Goal: Information Seeking & Learning: Compare options

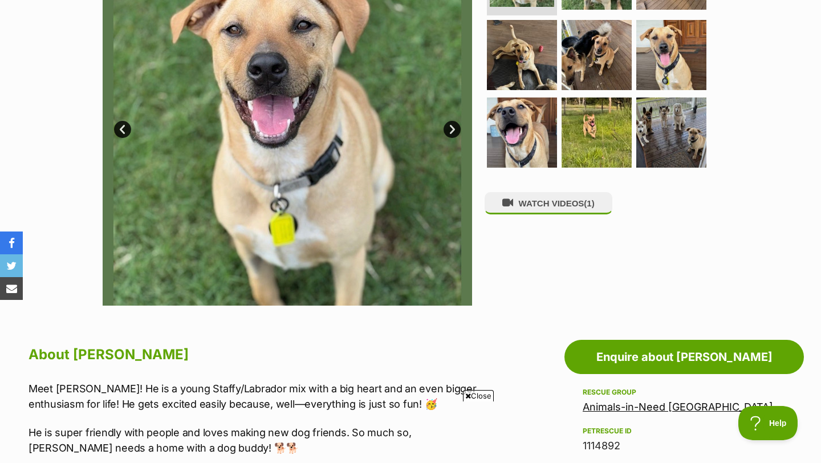
scroll to position [277, 0]
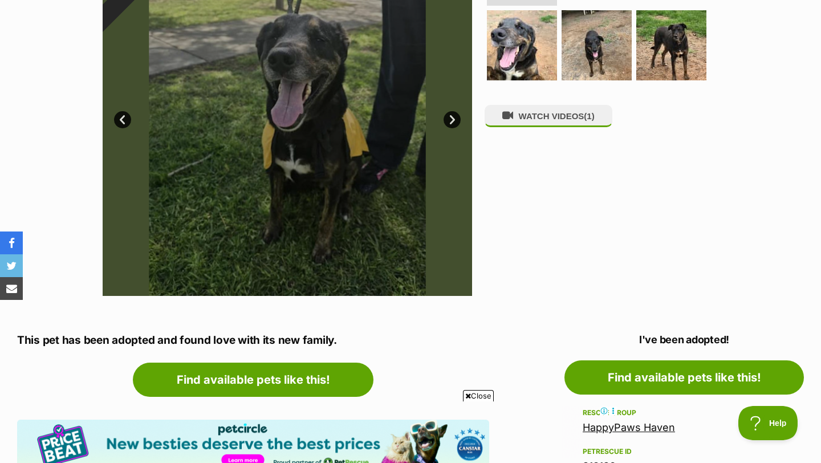
scroll to position [376, 0]
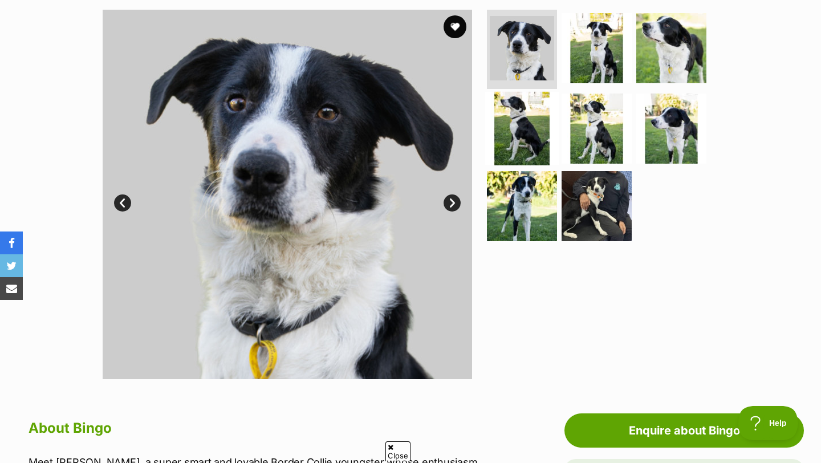
click at [507, 137] on img at bounding box center [522, 129] width 74 height 74
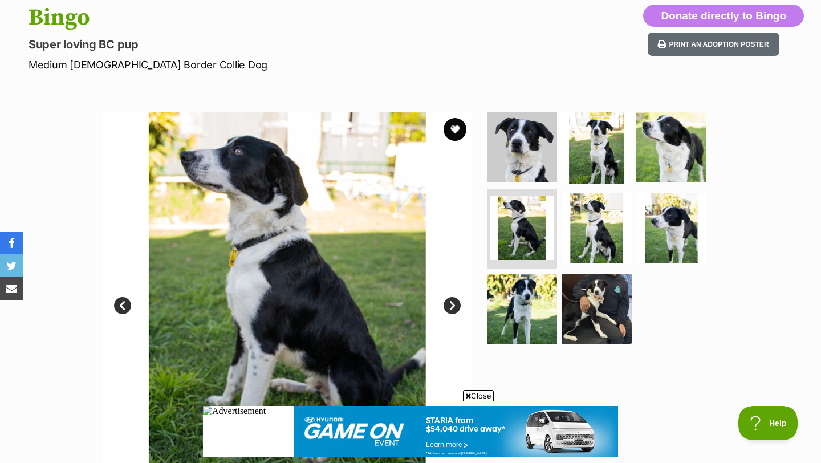
click at [598, 148] on img at bounding box center [597, 147] width 74 height 74
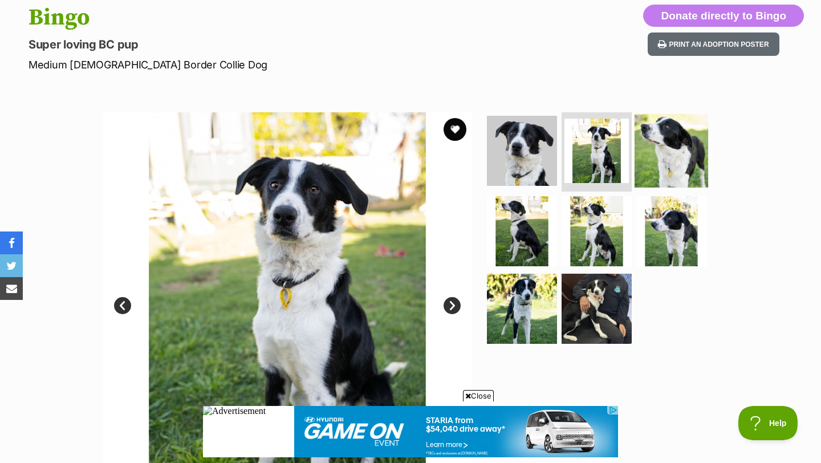
click at [659, 146] on img at bounding box center [671, 150] width 74 height 74
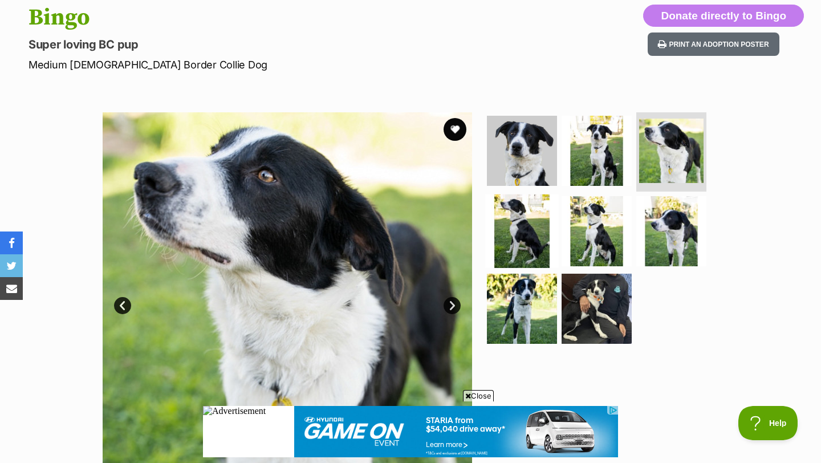
click at [533, 215] on img at bounding box center [522, 231] width 74 height 74
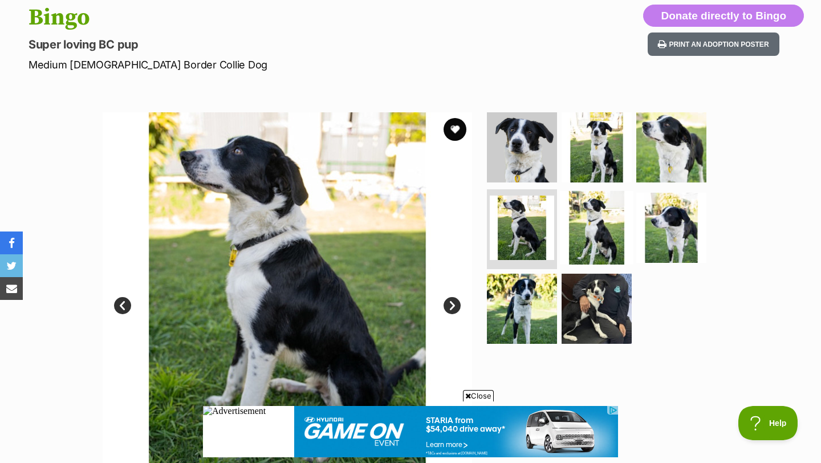
click at [593, 199] on img at bounding box center [597, 228] width 74 height 74
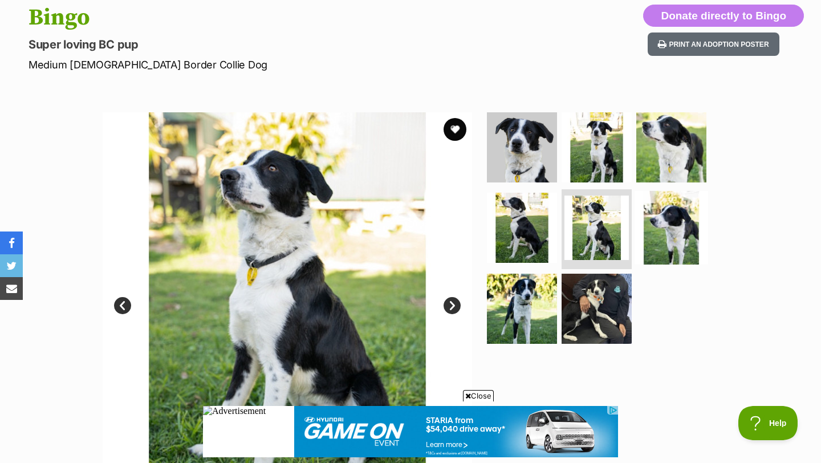
click at [645, 218] on img at bounding box center [671, 228] width 74 height 74
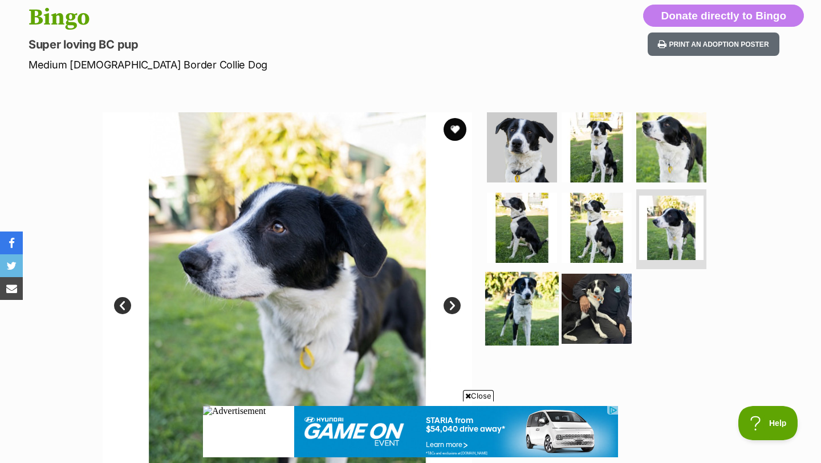
click at [549, 291] on img at bounding box center [522, 309] width 74 height 74
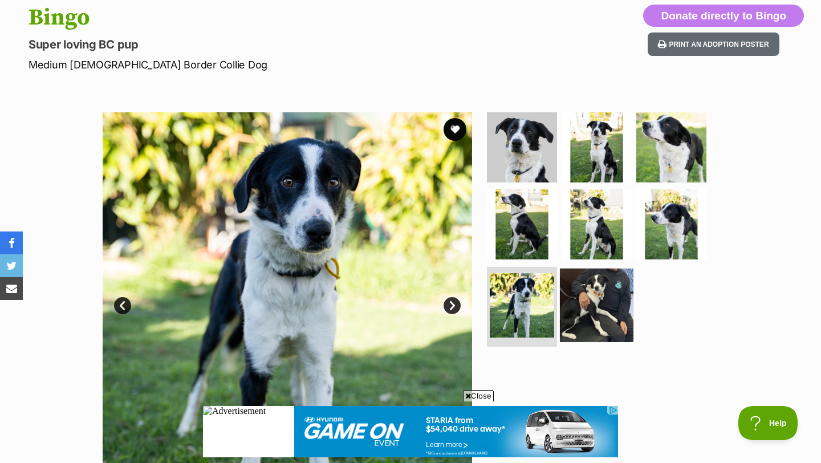
click at [598, 304] on img at bounding box center [597, 305] width 74 height 74
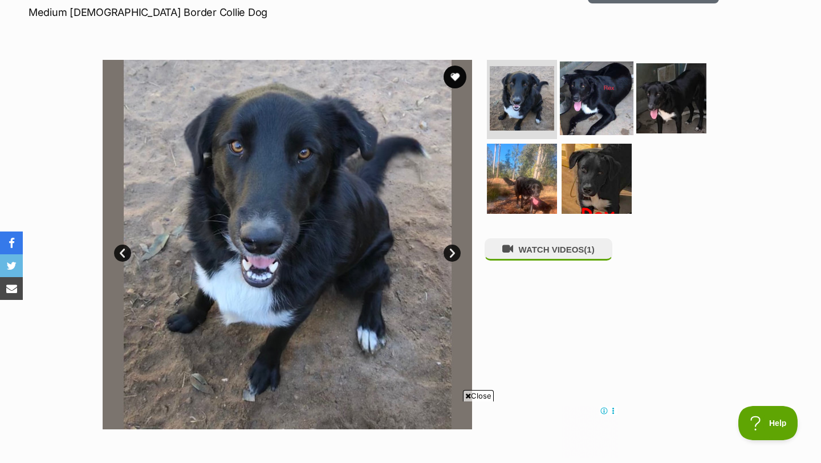
click at [606, 92] on img at bounding box center [597, 98] width 74 height 74
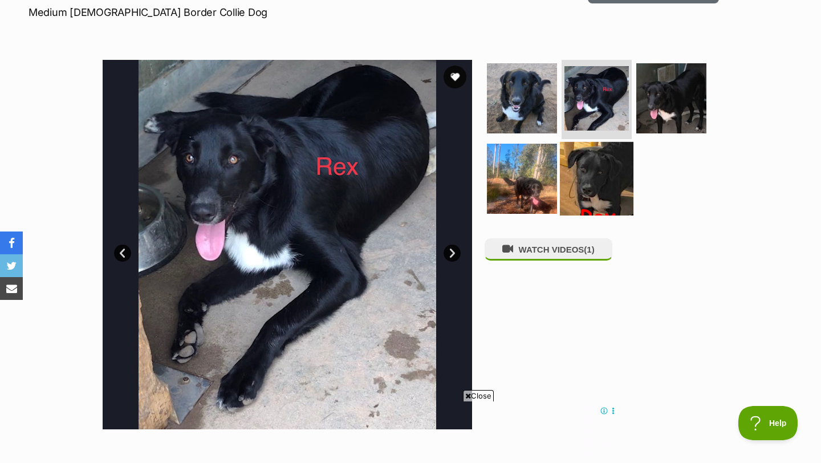
click at [593, 170] on img at bounding box center [597, 179] width 74 height 74
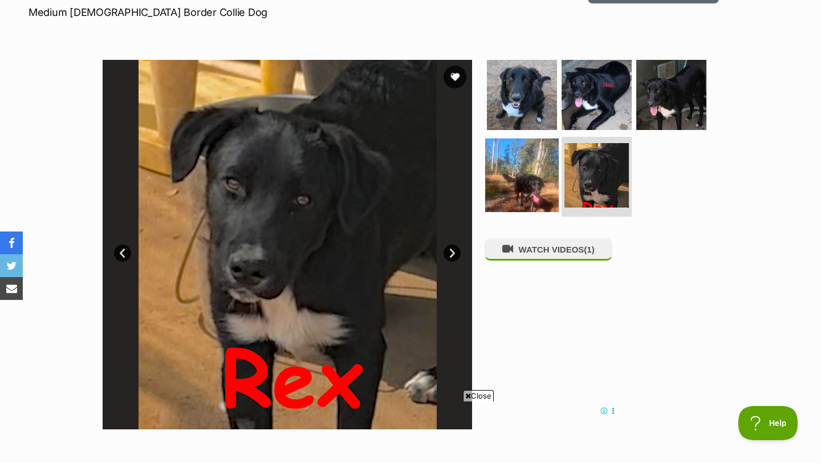
click at [528, 177] on img at bounding box center [522, 175] width 74 height 74
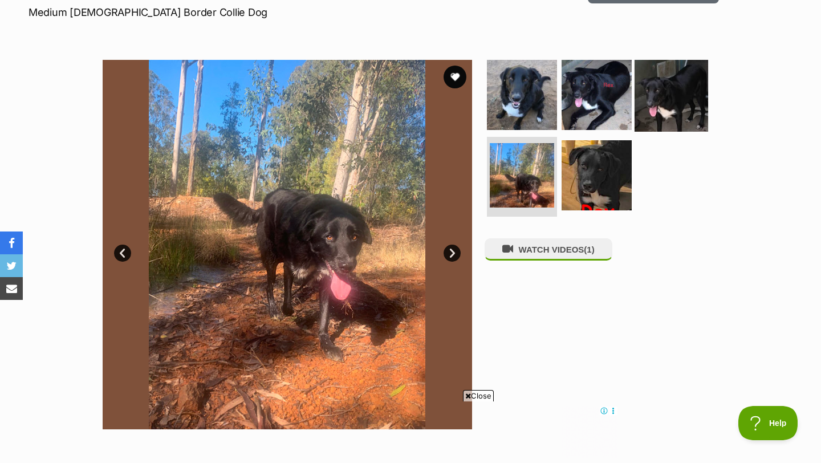
click at [651, 100] on img at bounding box center [671, 95] width 74 height 74
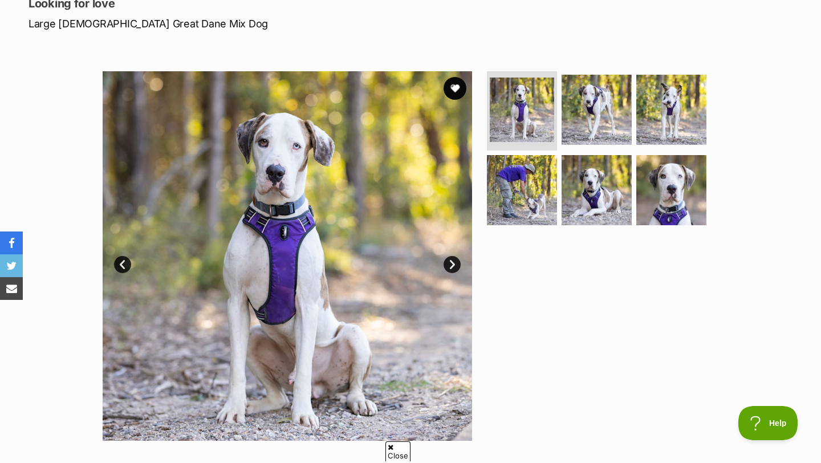
scroll to position [166, 0]
click at [518, 202] on img at bounding box center [522, 190] width 74 height 74
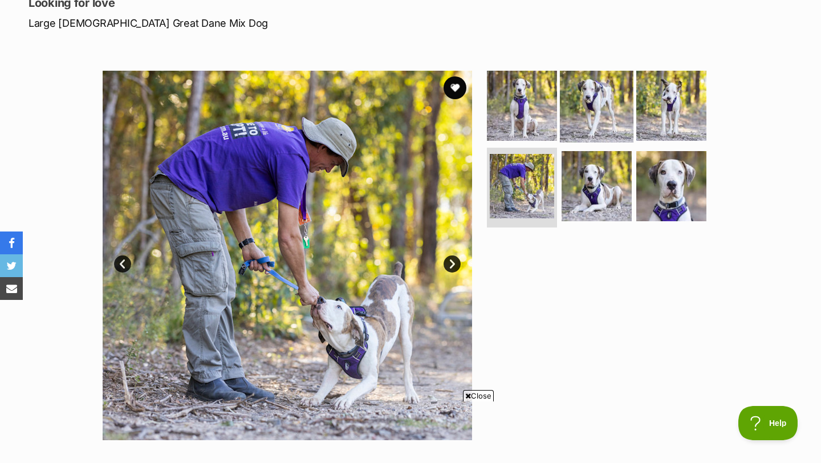
scroll to position [0, 0]
click at [582, 106] on img at bounding box center [597, 105] width 74 height 74
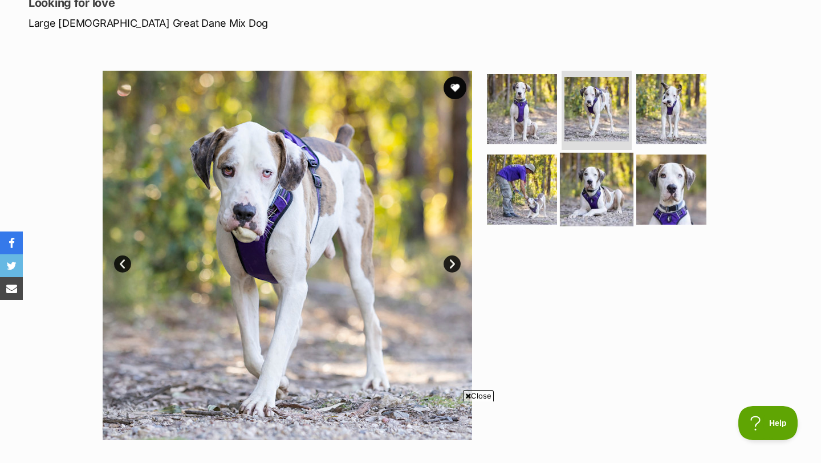
click at [583, 201] on img at bounding box center [597, 190] width 74 height 74
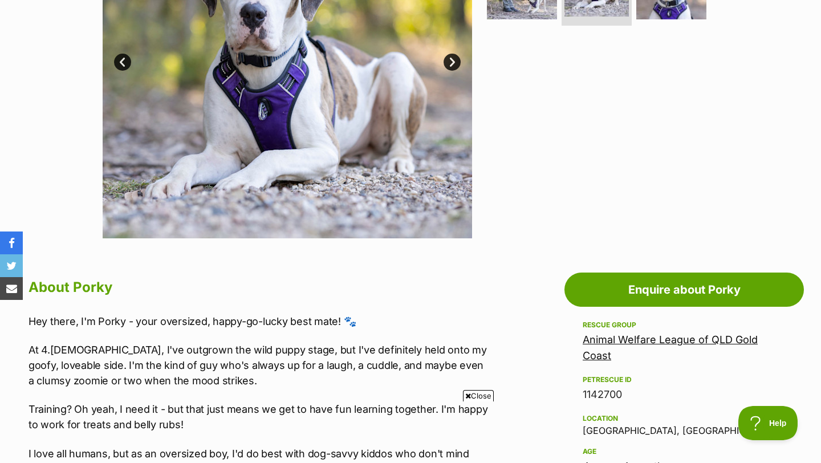
scroll to position [97, 0]
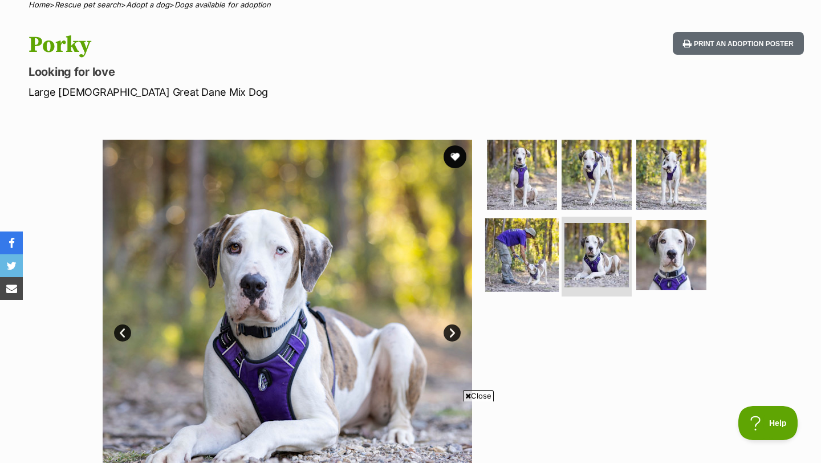
click at [548, 247] on img at bounding box center [522, 255] width 74 height 74
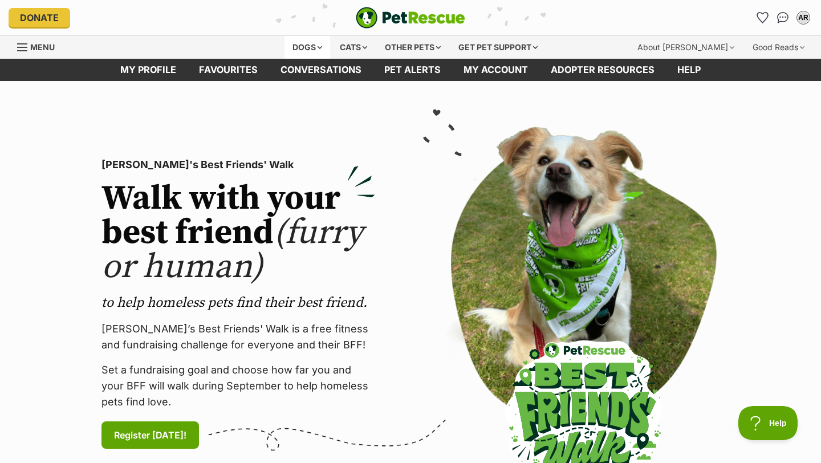
click at [289, 51] on div "Dogs" at bounding box center [307, 47] width 46 height 23
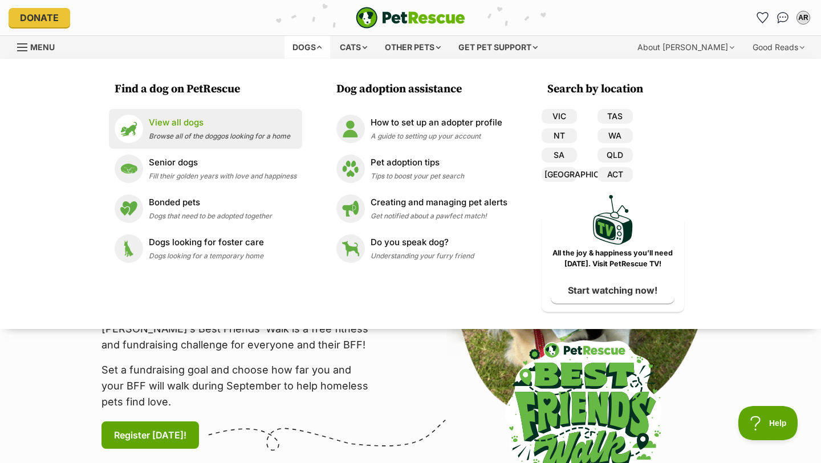
click at [183, 127] on p "View all dogs" at bounding box center [219, 122] width 141 height 13
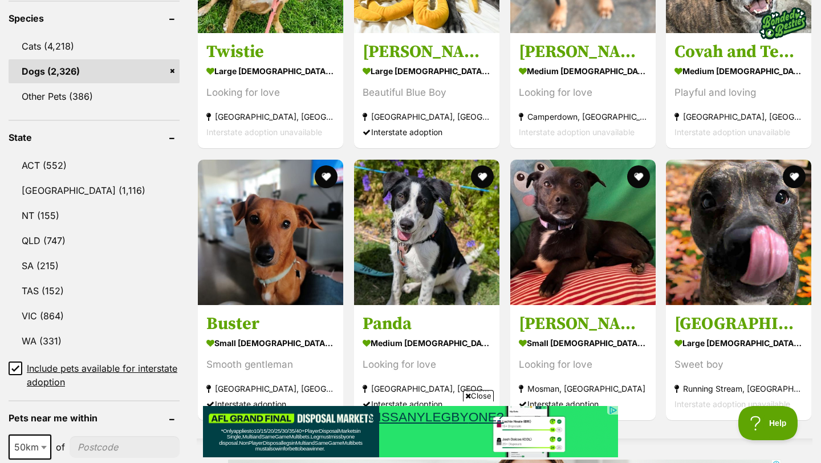
scroll to position [487, 0]
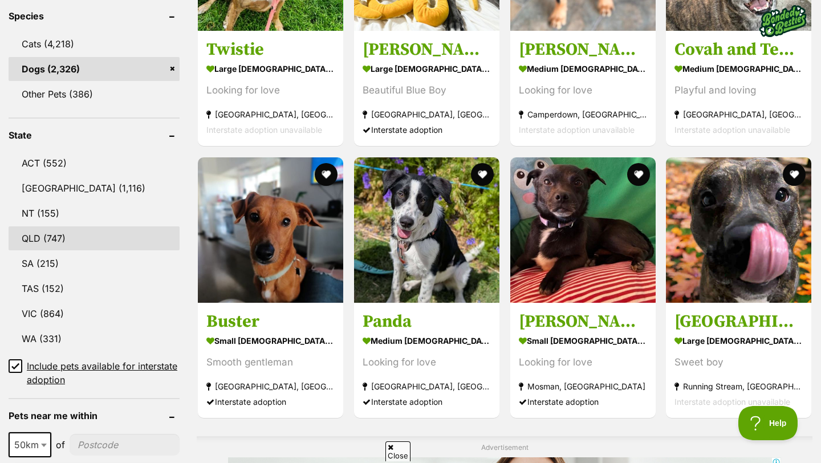
click at [75, 242] on link "QLD (747)" at bounding box center [94, 238] width 171 height 24
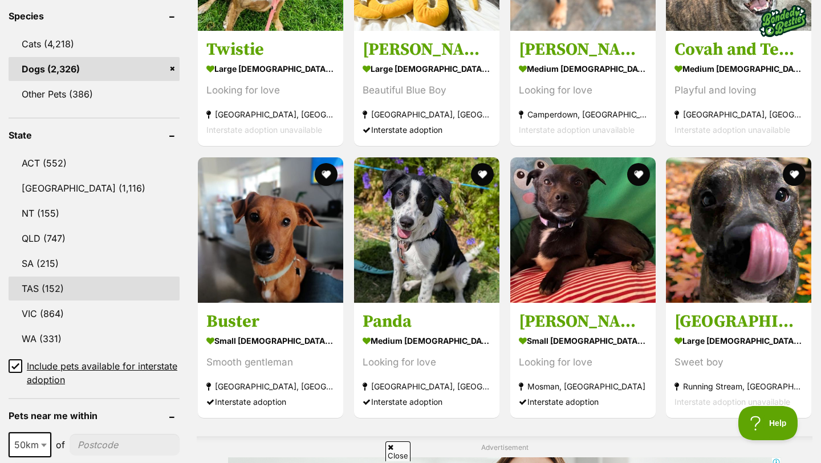
scroll to position [0, 0]
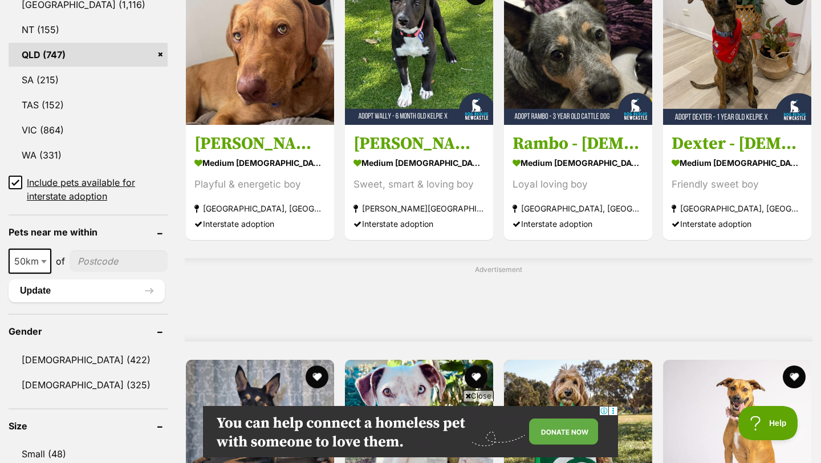
scroll to position [673, 0]
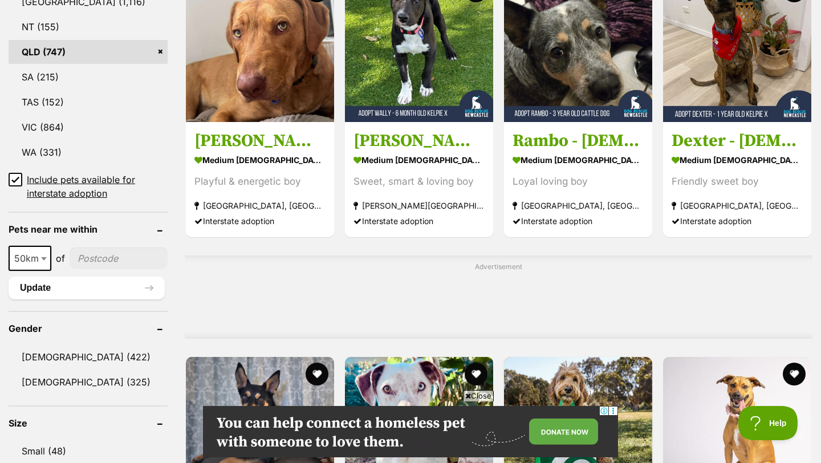
click at [36, 260] on span "50km" at bounding box center [30, 258] width 40 height 16
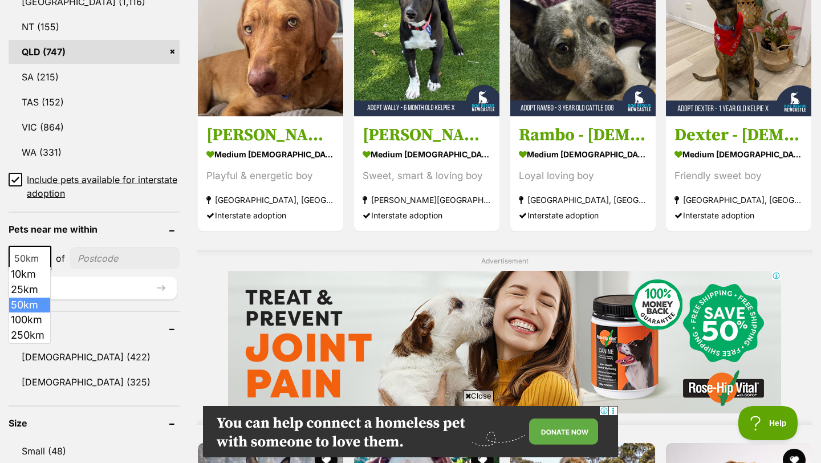
scroll to position [0, 0]
select select "250"
click at [99, 262] on input"] "postcode" at bounding box center [127, 258] width 104 height 22
type input"] "4170"
click at [107, 286] on button "Update" at bounding box center [93, 287] width 168 height 23
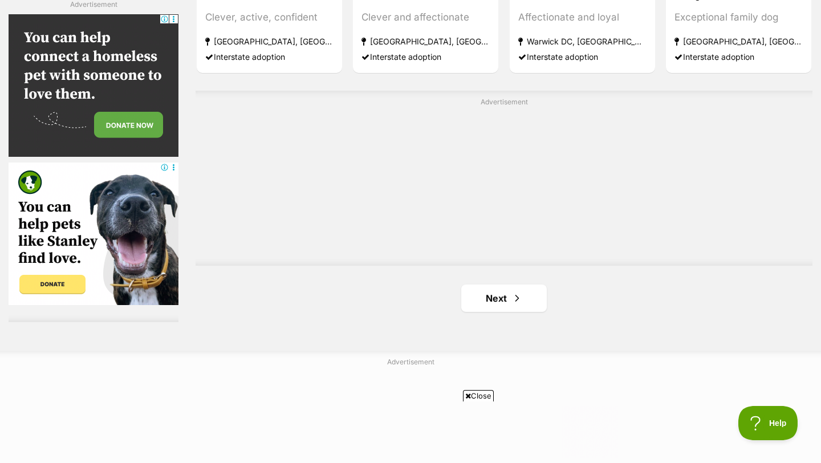
scroll to position [1963, 0]
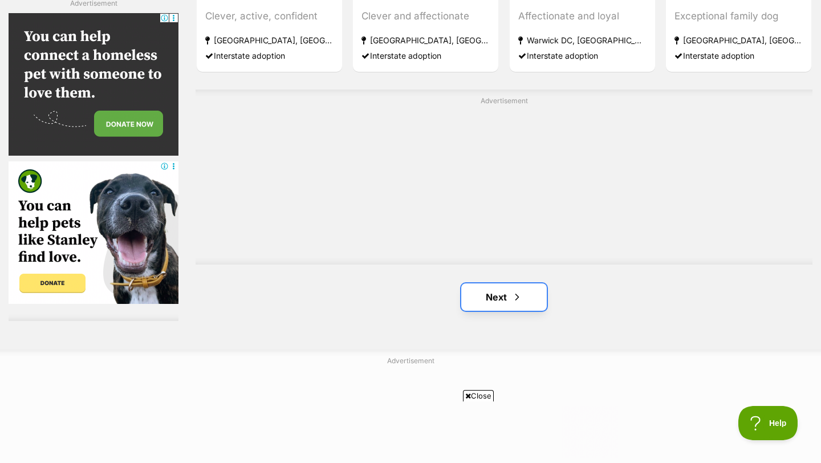
click at [495, 304] on link "Next" at bounding box center [503, 296] width 85 height 27
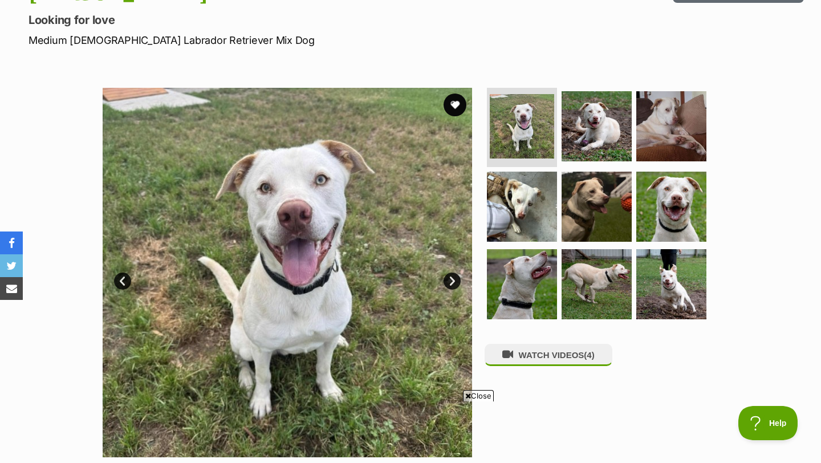
scroll to position [149, 0]
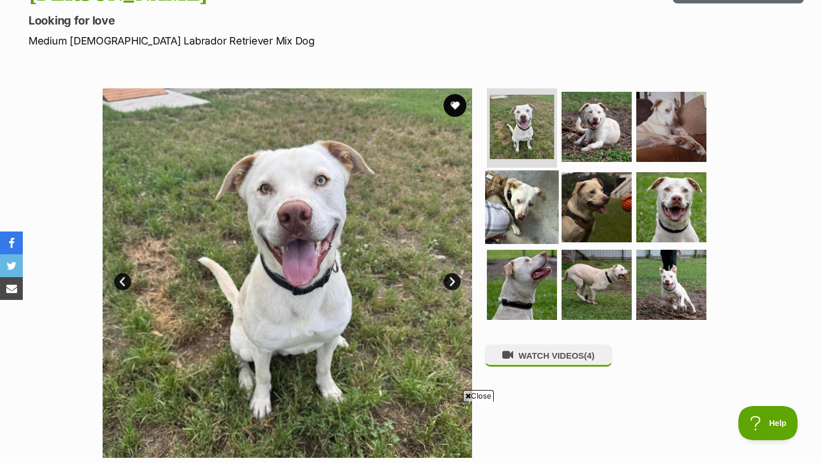
click at [544, 193] on img at bounding box center [522, 207] width 74 height 74
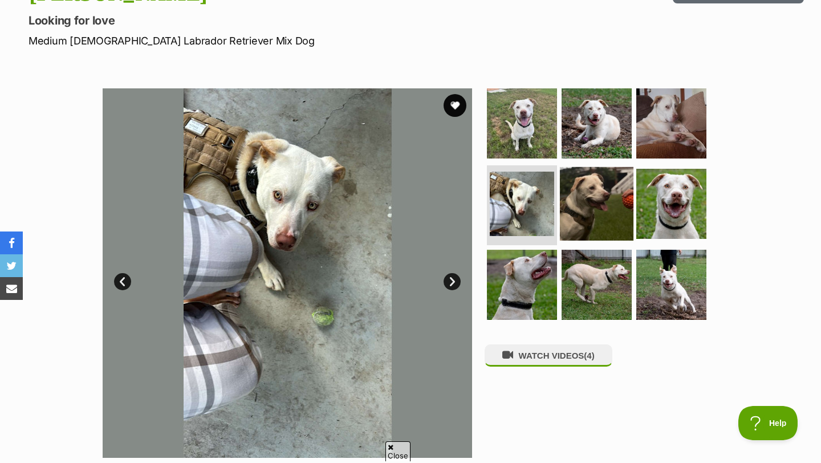
click at [574, 206] on img at bounding box center [597, 204] width 74 height 74
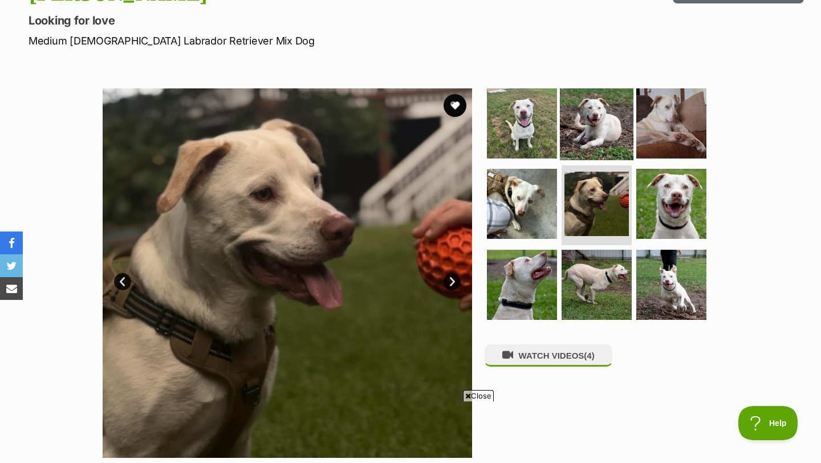
click at [590, 139] on img at bounding box center [597, 123] width 74 height 74
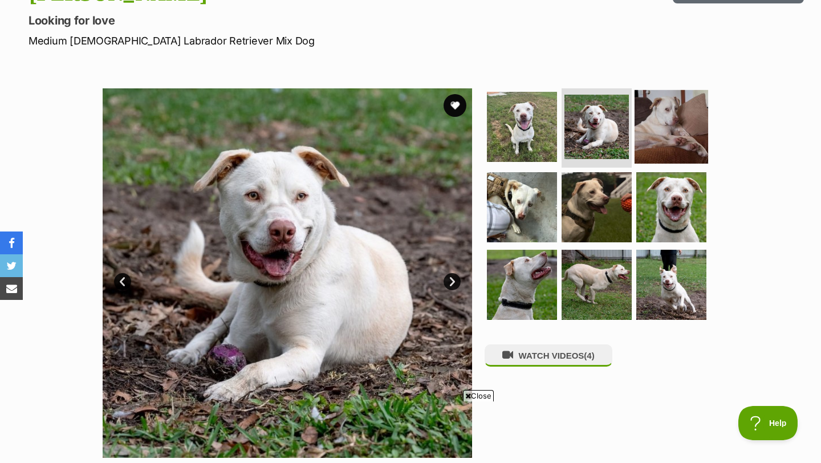
click at [678, 130] on img at bounding box center [671, 126] width 74 height 74
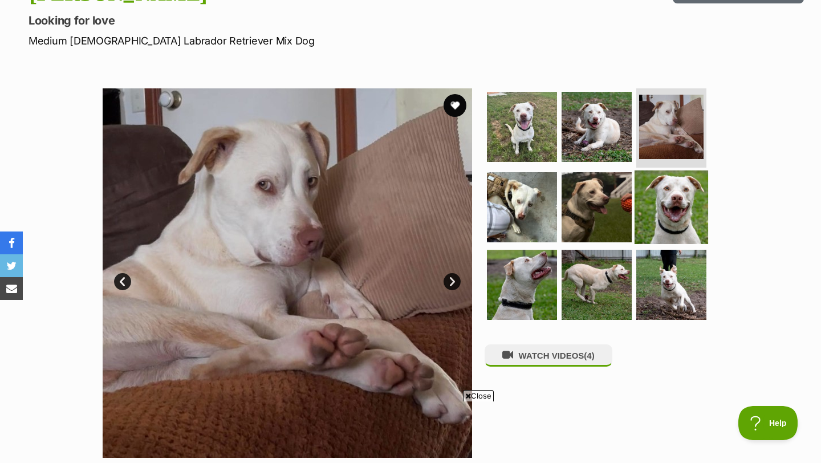
click at [678, 188] on img at bounding box center [671, 207] width 74 height 74
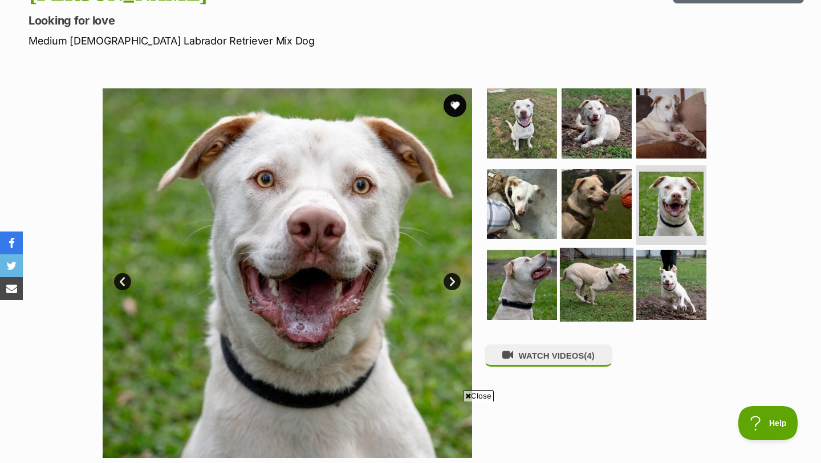
click at [577, 263] on img at bounding box center [597, 285] width 74 height 74
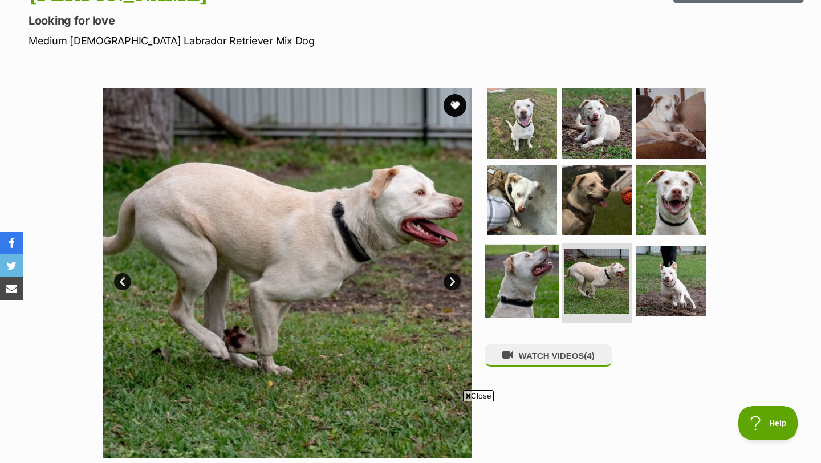
click at [525, 269] on img at bounding box center [522, 281] width 74 height 74
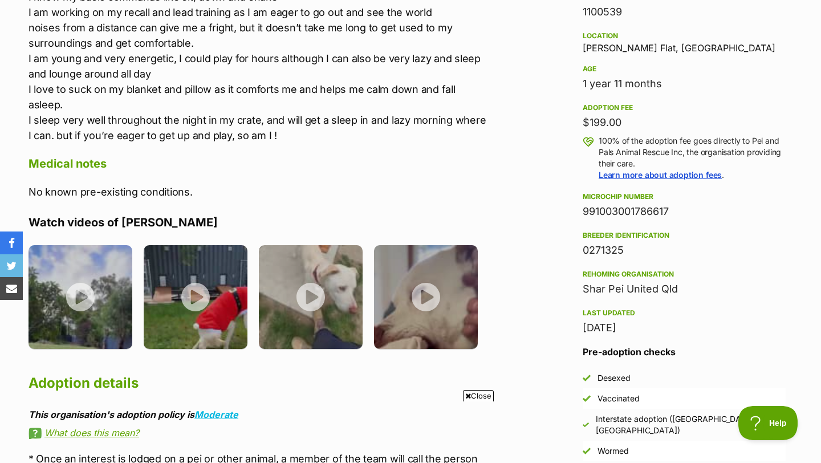
scroll to position [805, 0]
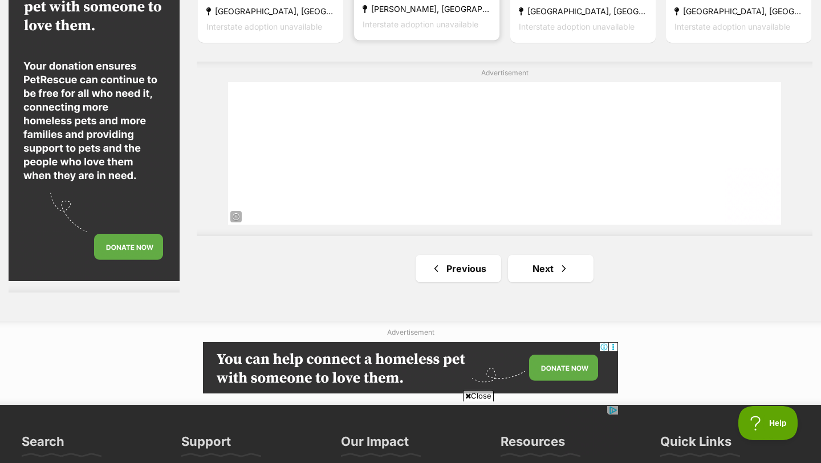
scroll to position [1998, 0]
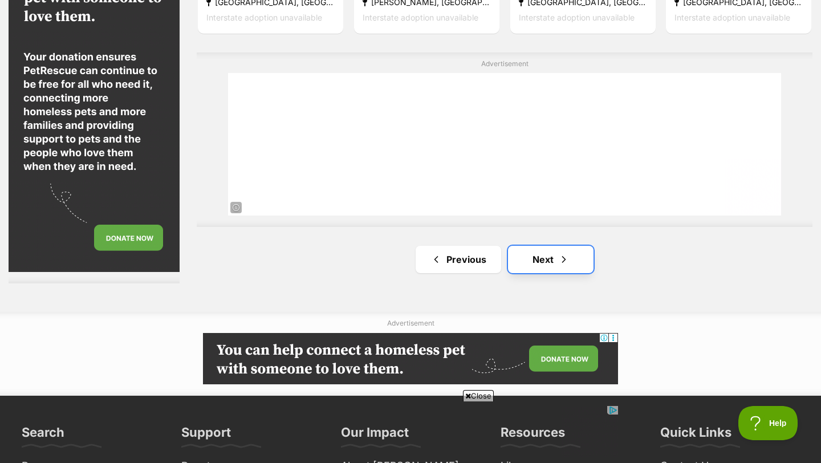
click at [547, 262] on link "Next" at bounding box center [550, 259] width 85 height 27
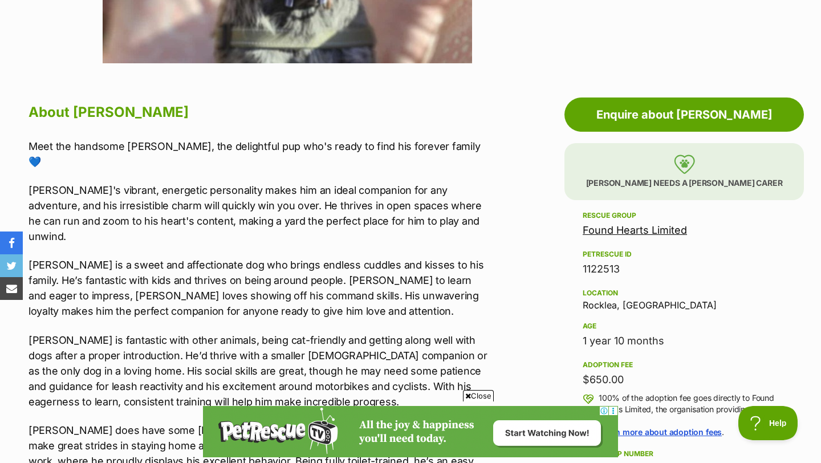
scroll to position [544, 0]
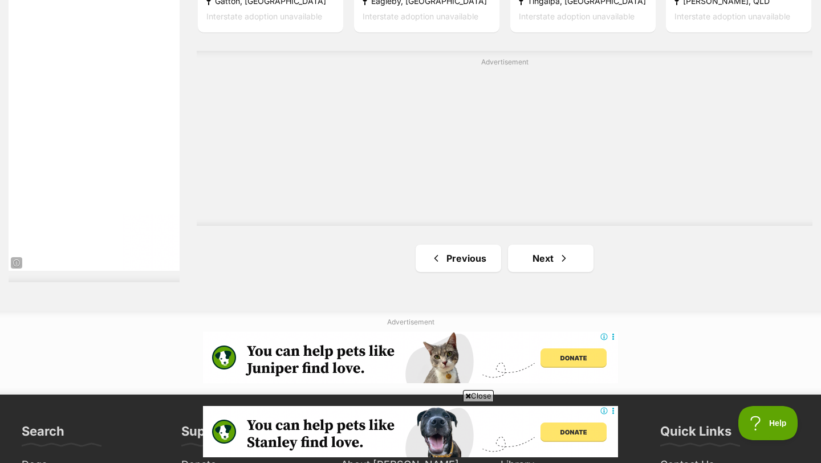
scroll to position [2119, 0]
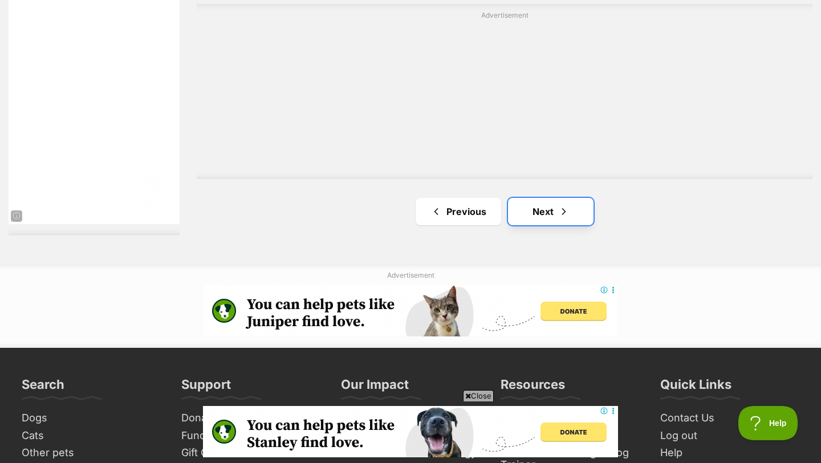
click at [560, 212] on span "Next page" at bounding box center [563, 212] width 11 height 14
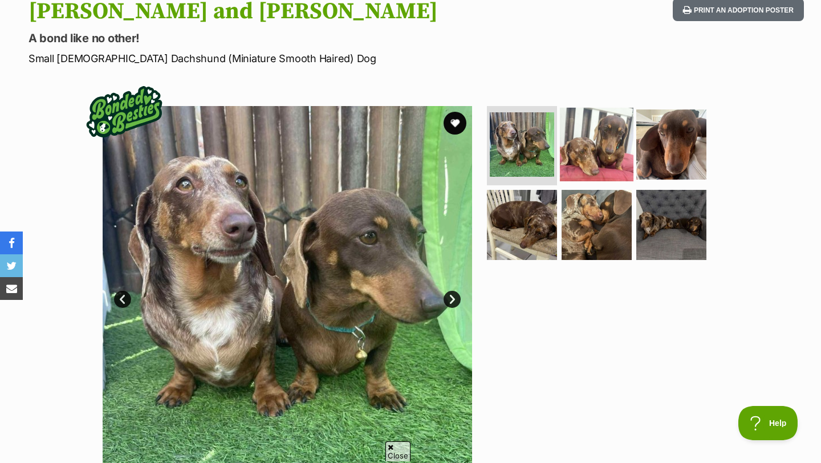
click at [605, 127] on img at bounding box center [597, 144] width 74 height 74
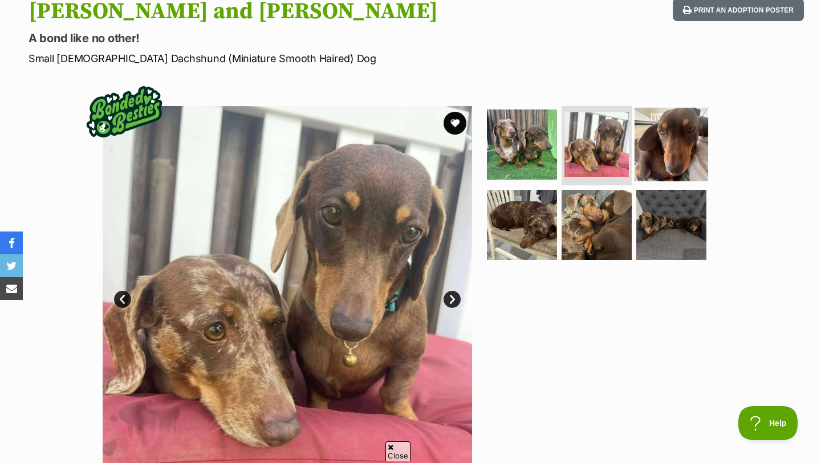
click at [654, 140] on img at bounding box center [671, 144] width 74 height 74
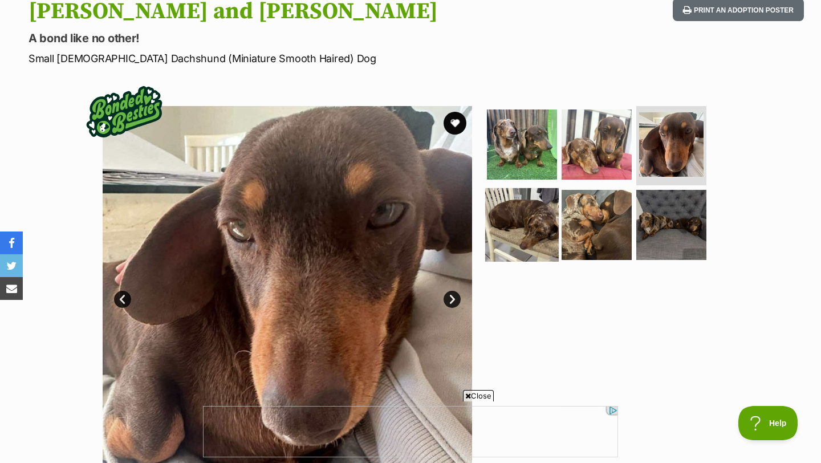
click at [525, 227] on img at bounding box center [522, 225] width 74 height 74
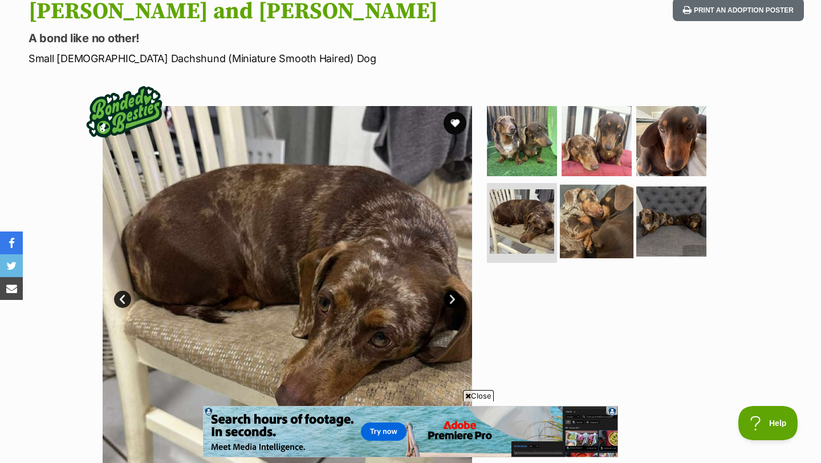
click at [590, 227] on img at bounding box center [597, 222] width 74 height 74
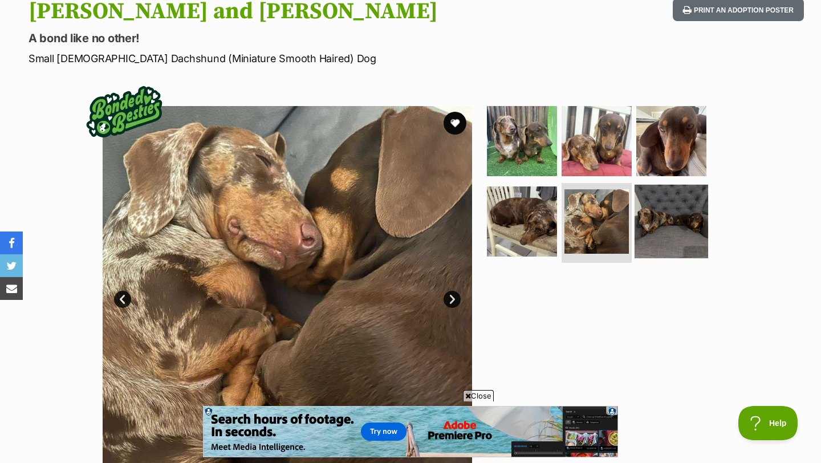
click at [647, 224] on img at bounding box center [671, 222] width 74 height 74
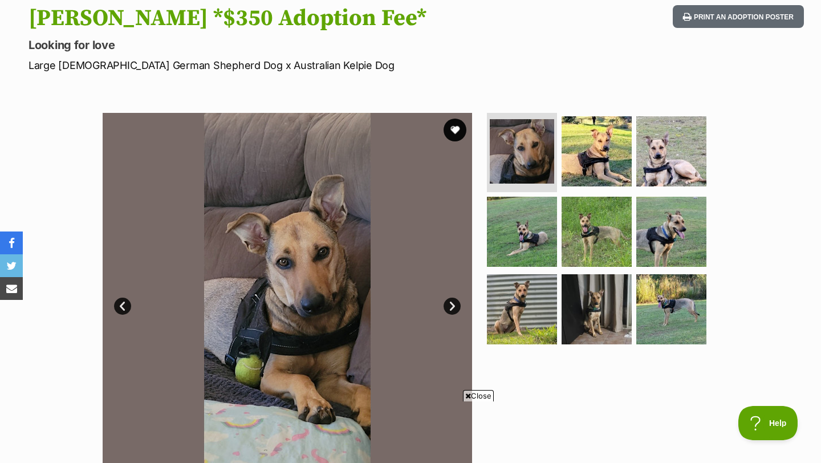
scroll to position [128, 0]
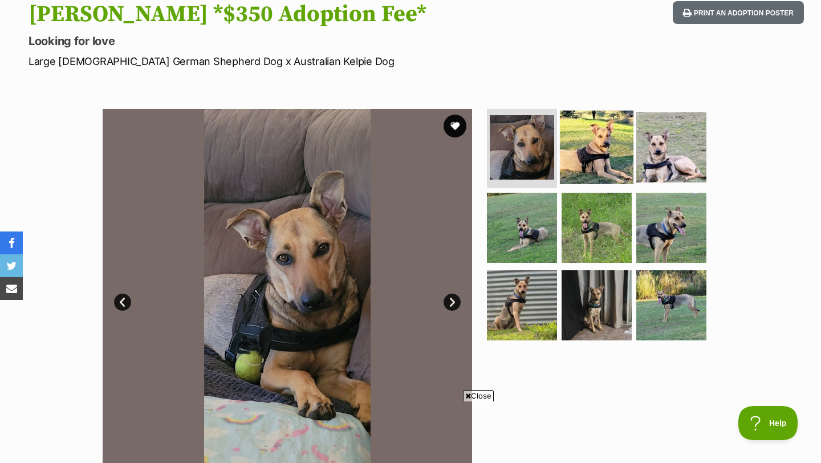
click at [613, 145] on img at bounding box center [597, 147] width 74 height 74
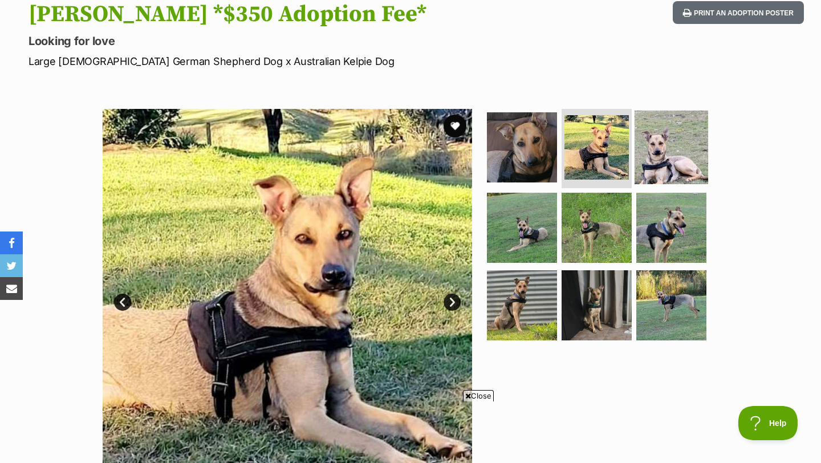
click at [660, 149] on img at bounding box center [671, 147] width 74 height 74
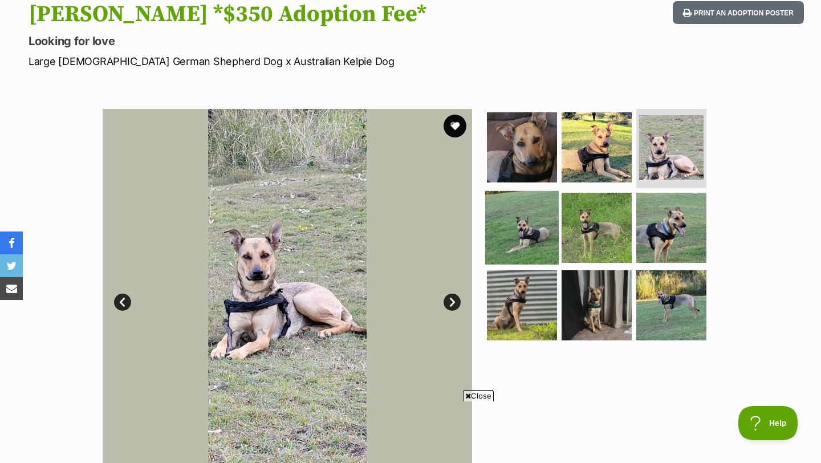
click at [545, 215] on img at bounding box center [522, 228] width 74 height 74
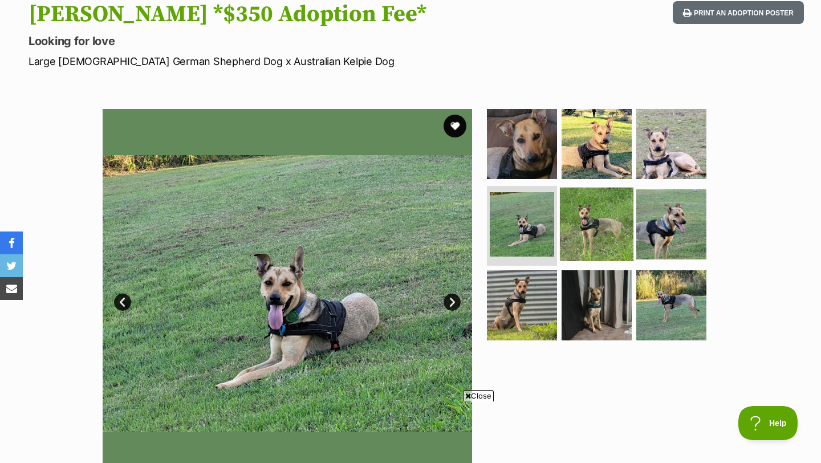
click at [606, 235] on img at bounding box center [597, 224] width 74 height 74
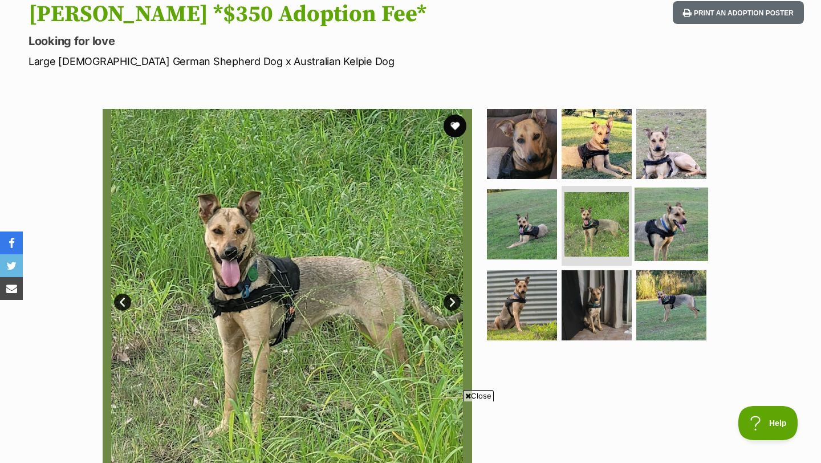
click at [650, 230] on img at bounding box center [671, 224] width 74 height 74
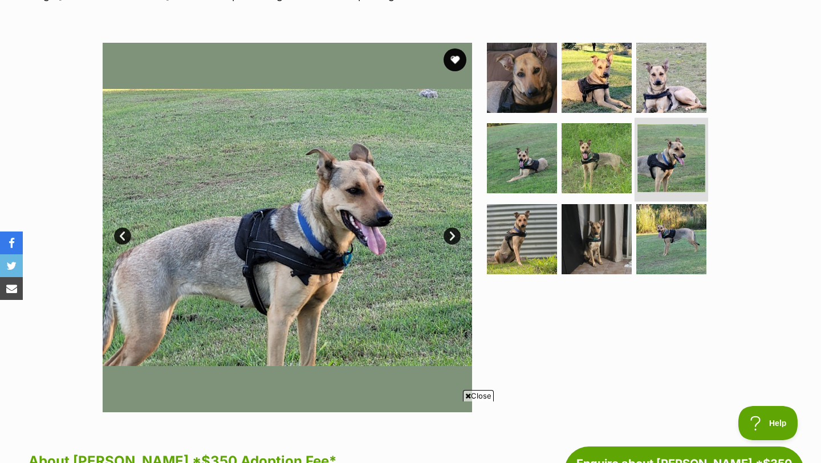
scroll to position [196, 0]
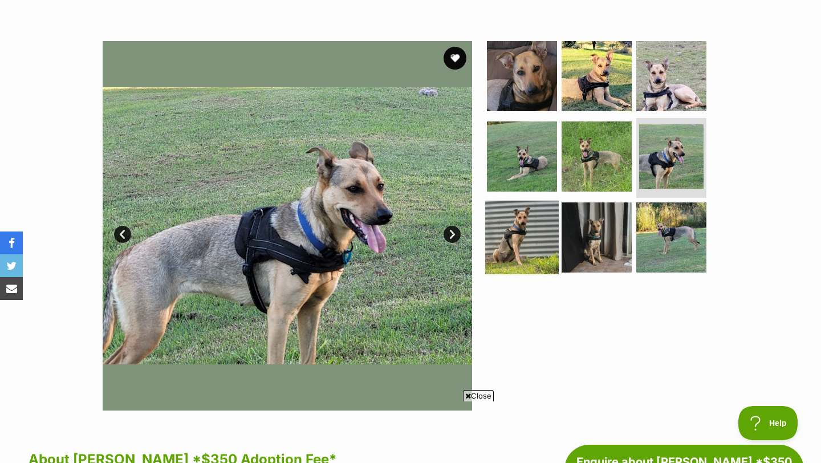
click at [522, 248] on img at bounding box center [522, 238] width 74 height 74
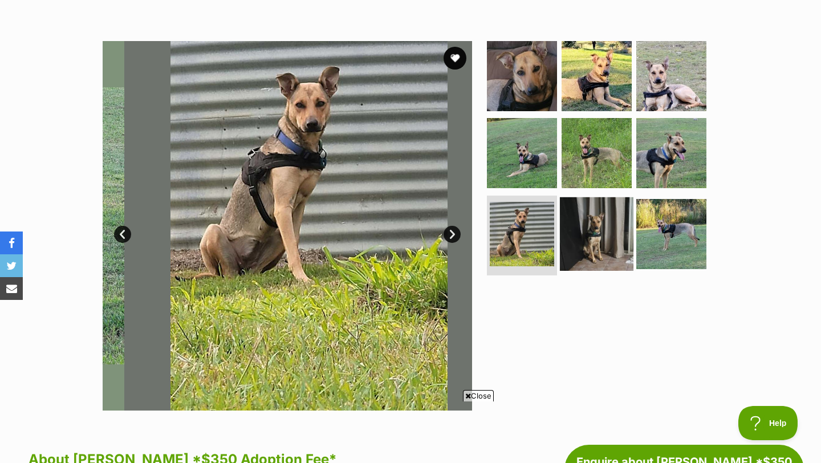
click at [597, 246] on img at bounding box center [597, 234] width 74 height 74
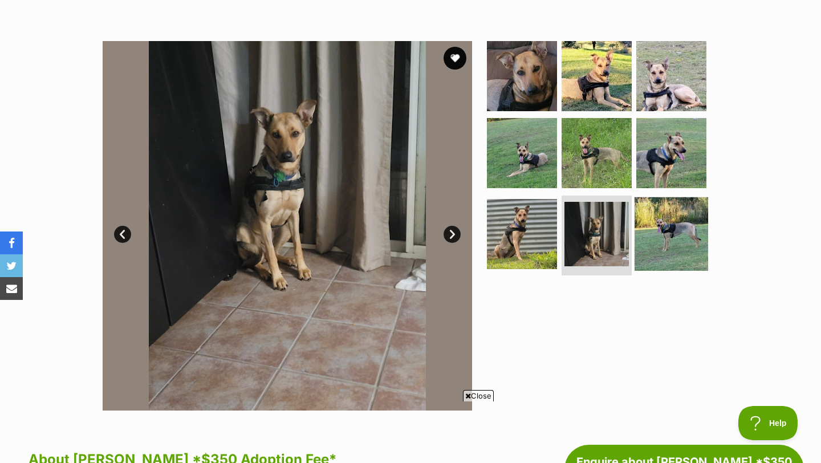
click at [662, 235] on img at bounding box center [671, 234] width 74 height 74
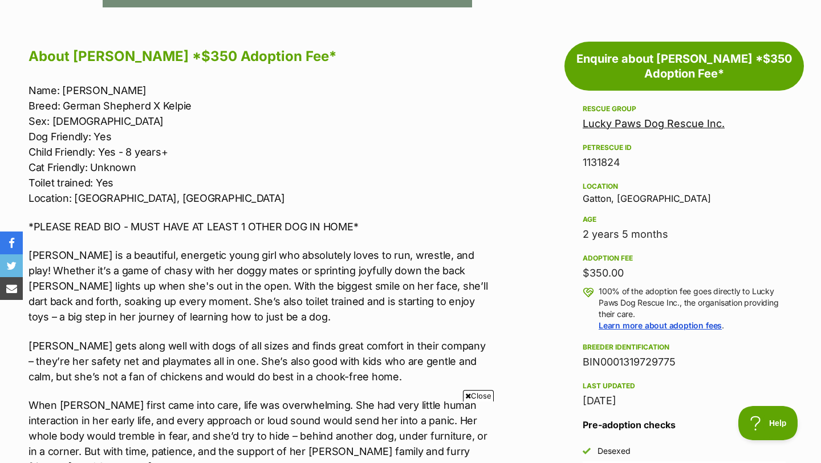
scroll to position [599, 0]
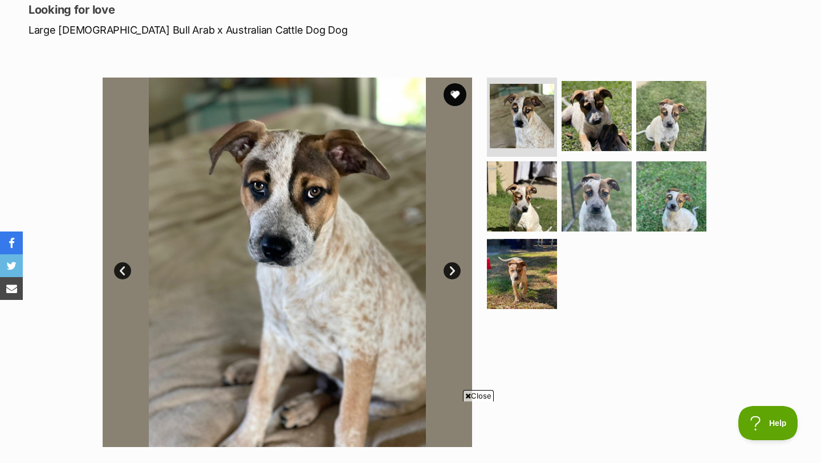
scroll to position [156, 0]
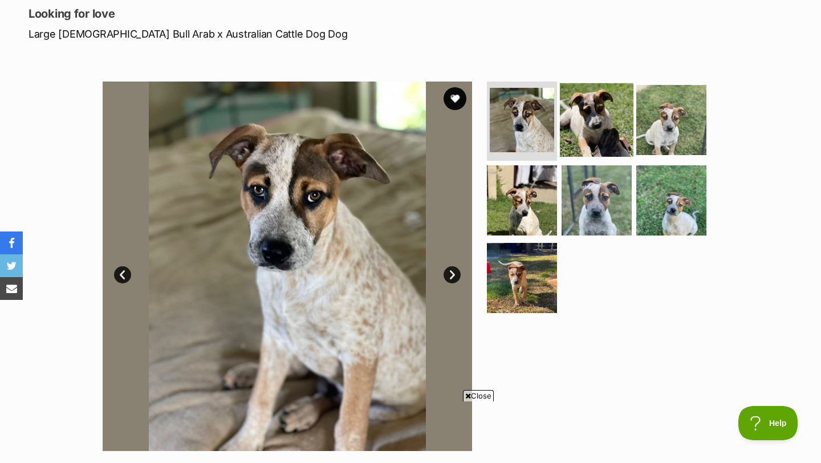
click at [569, 106] on img at bounding box center [597, 120] width 74 height 74
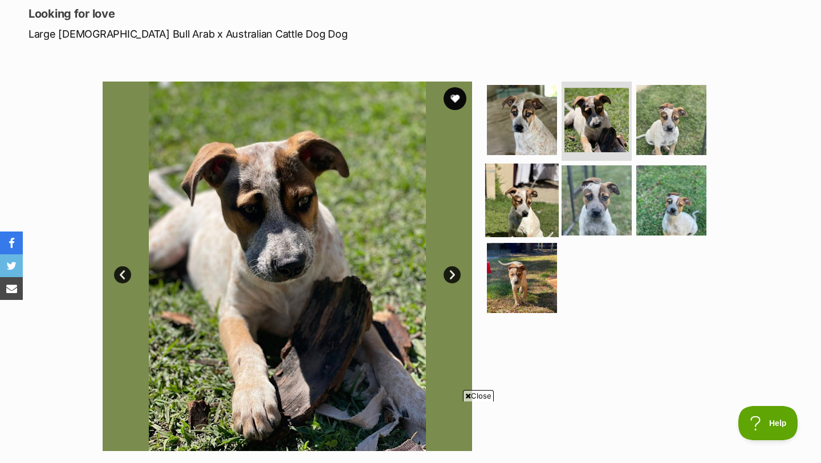
click at [521, 193] on img at bounding box center [522, 201] width 74 height 74
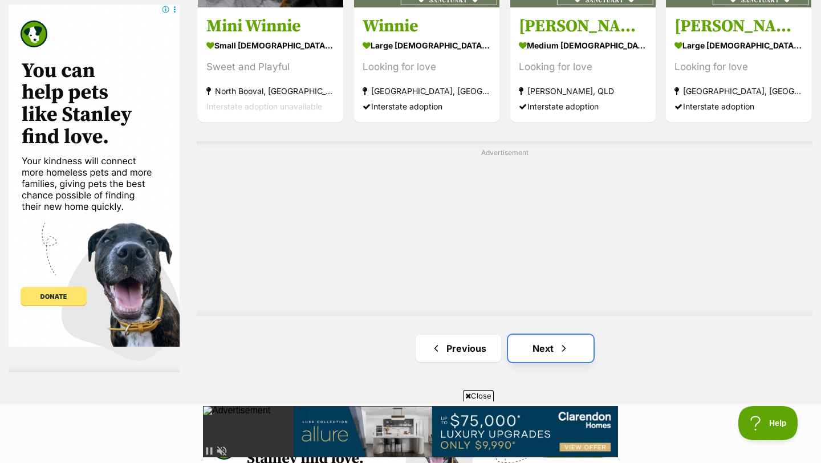
click at [574, 356] on link "Next" at bounding box center [550, 348] width 85 height 27
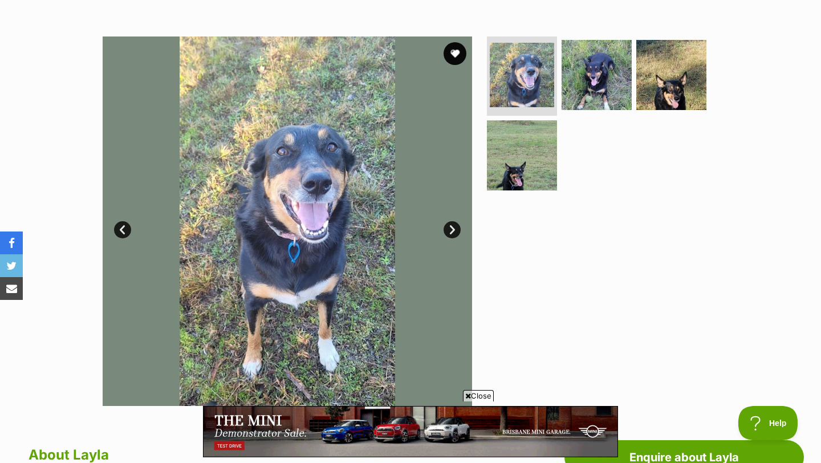
scroll to position [164, 0]
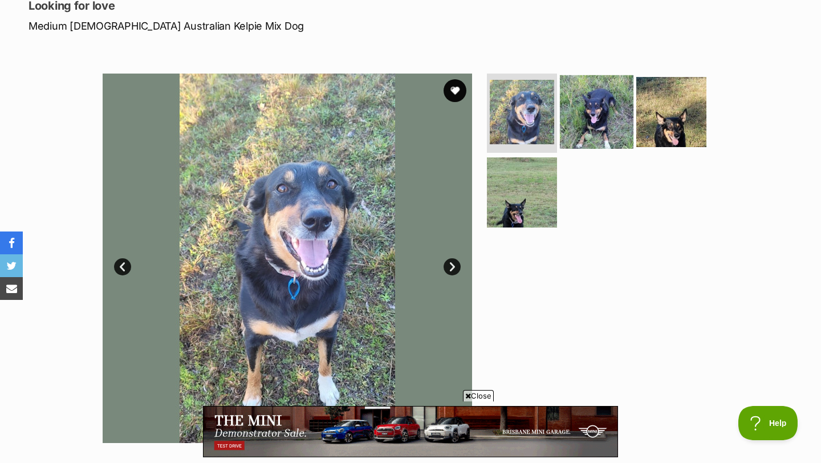
click at [574, 122] on img at bounding box center [597, 112] width 74 height 74
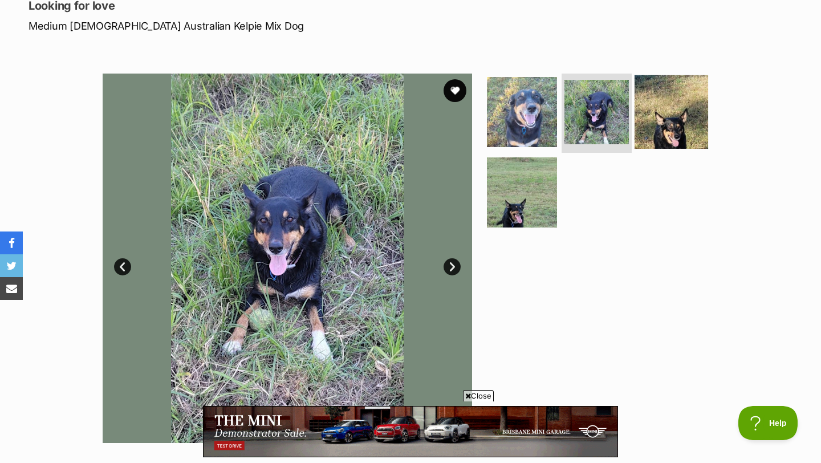
click at [675, 117] on img at bounding box center [671, 112] width 74 height 74
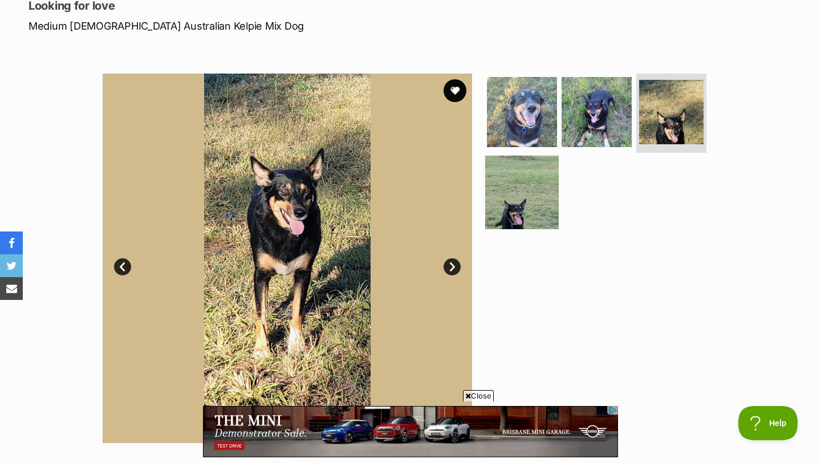
click at [532, 190] on img at bounding box center [522, 193] width 74 height 74
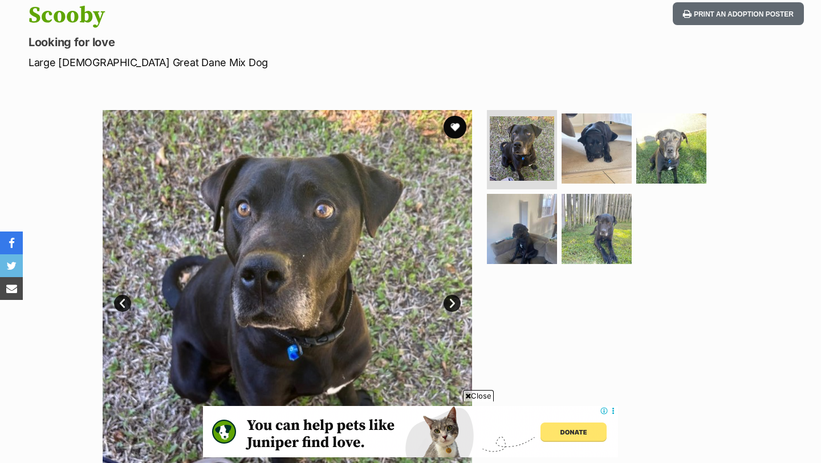
scroll to position [117, 0]
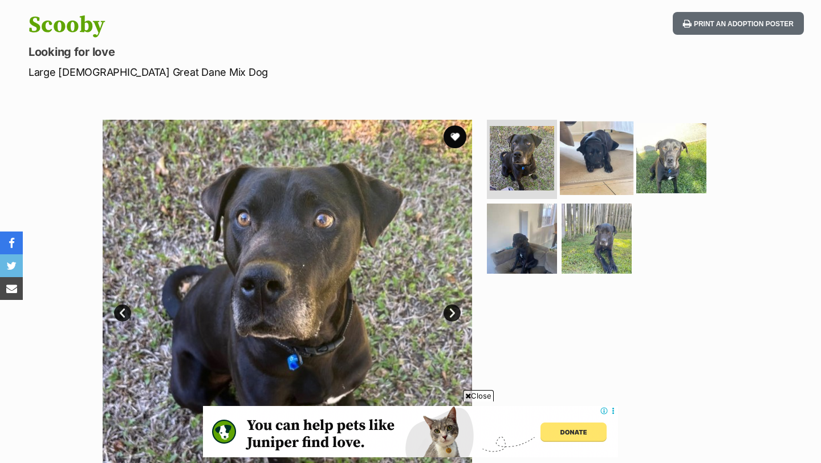
click at [595, 161] on img at bounding box center [597, 158] width 74 height 74
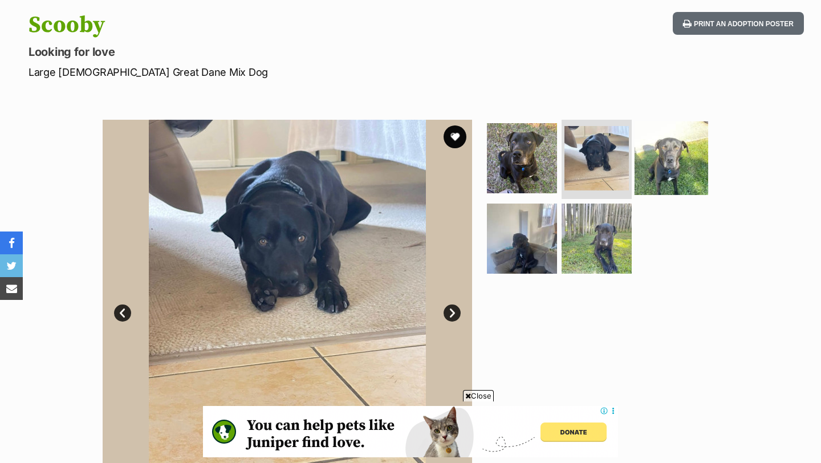
click at [670, 172] on img at bounding box center [671, 158] width 74 height 74
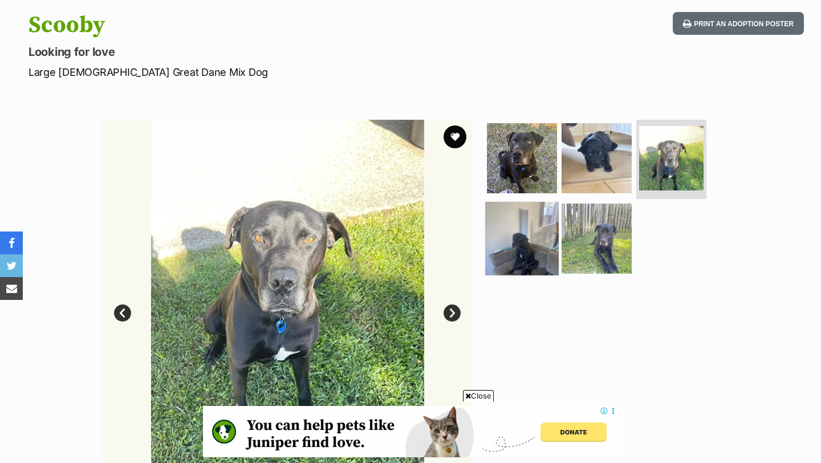
click at [551, 242] on img at bounding box center [522, 239] width 74 height 74
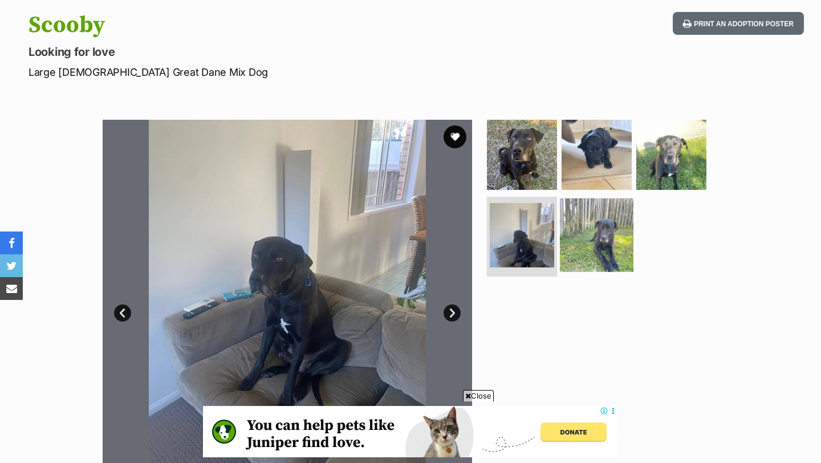
click at [598, 235] on img at bounding box center [597, 235] width 74 height 74
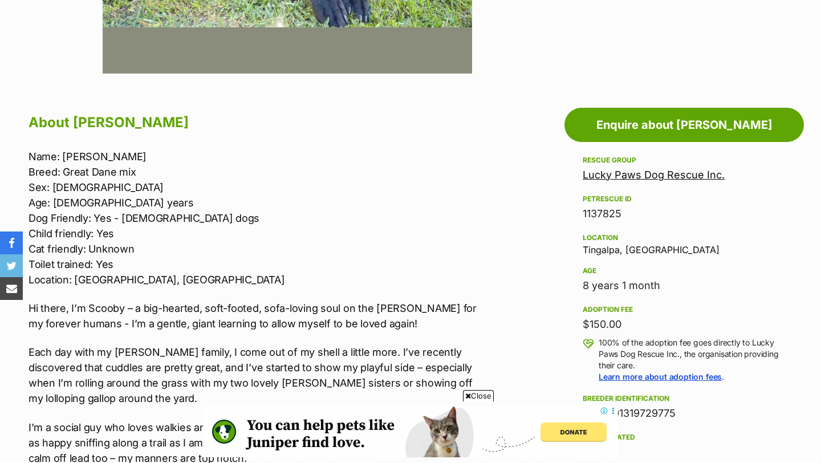
scroll to position [533, 0]
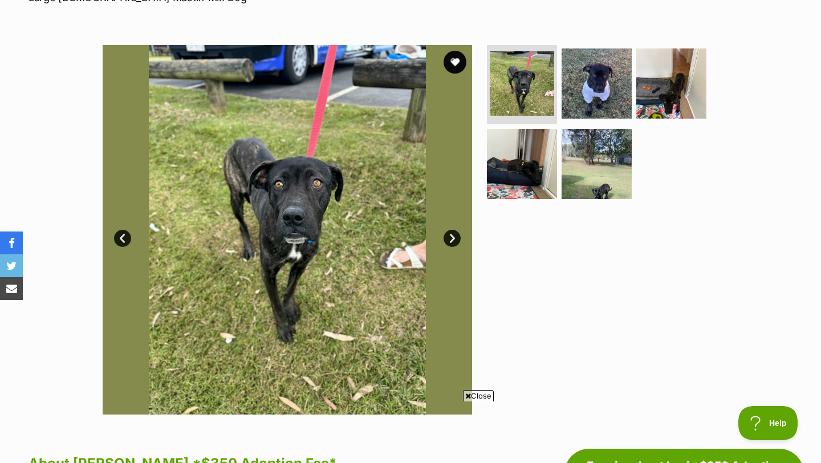
scroll to position [193, 0]
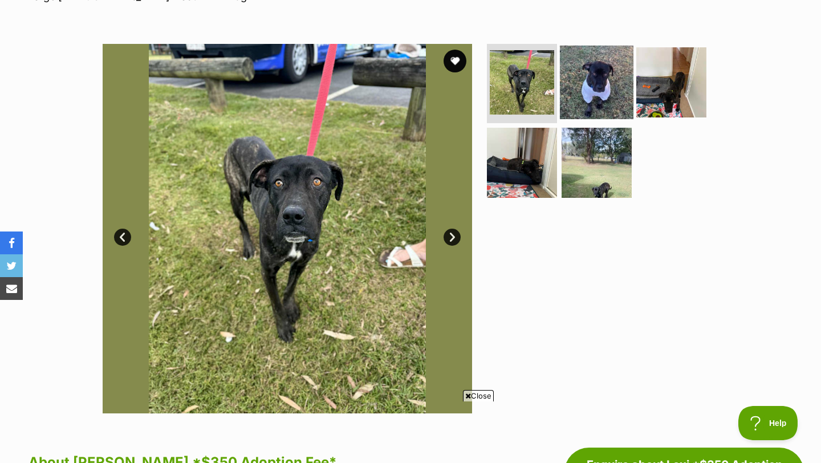
click at [580, 78] on img at bounding box center [597, 82] width 74 height 74
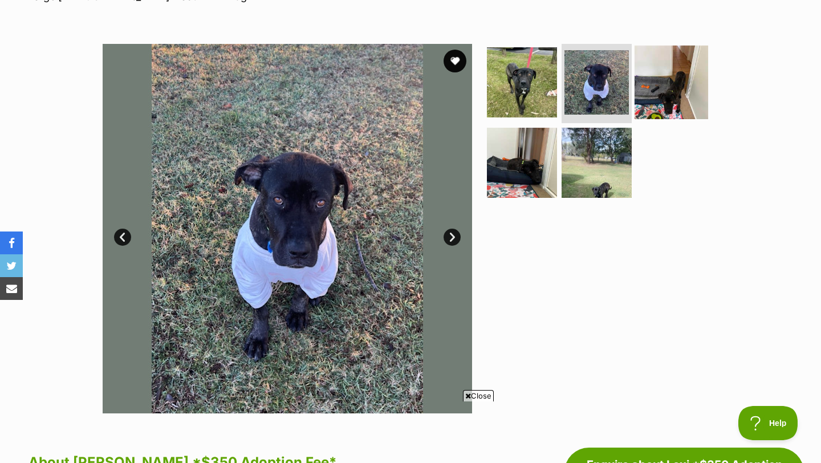
click at [655, 82] on img at bounding box center [671, 82] width 74 height 74
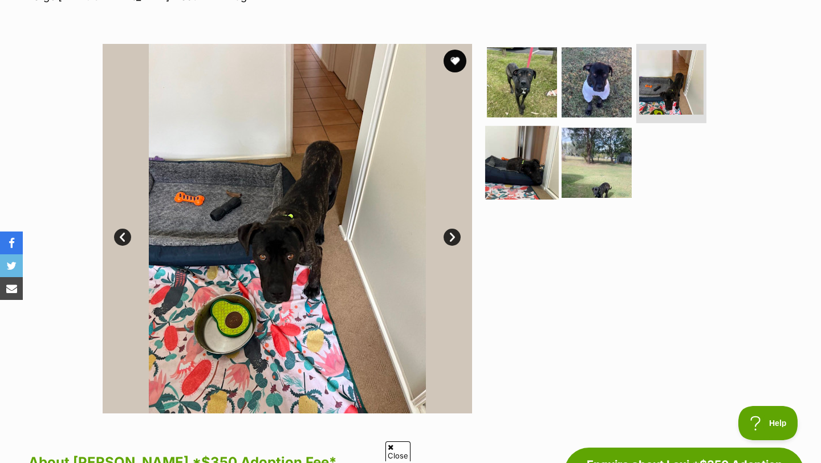
click at [526, 169] on img at bounding box center [522, 163] width 74 height 74
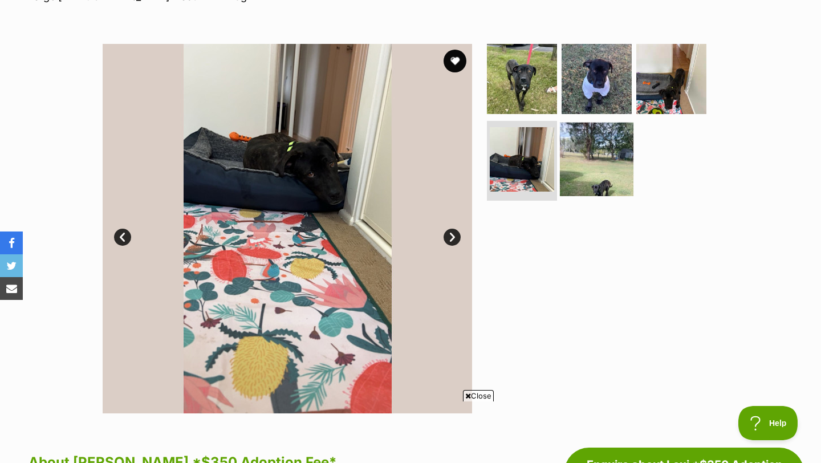
click at [589, 165] on img at bounding box center [597, 160] width 74 height 74
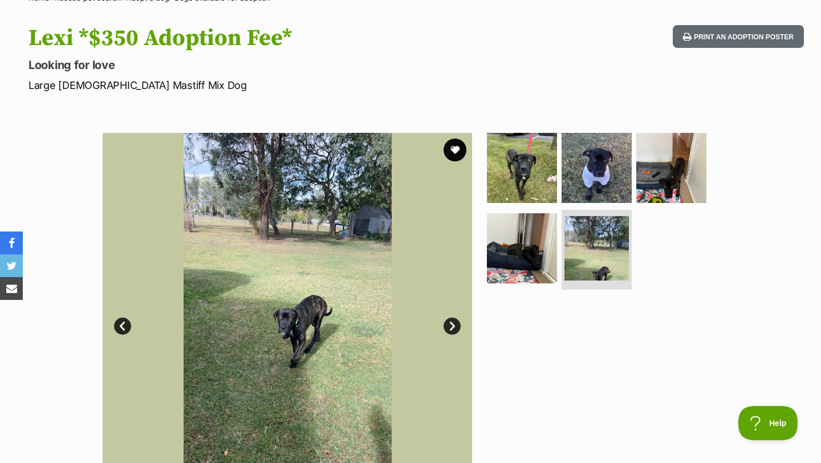
scroll to position [0, 0]
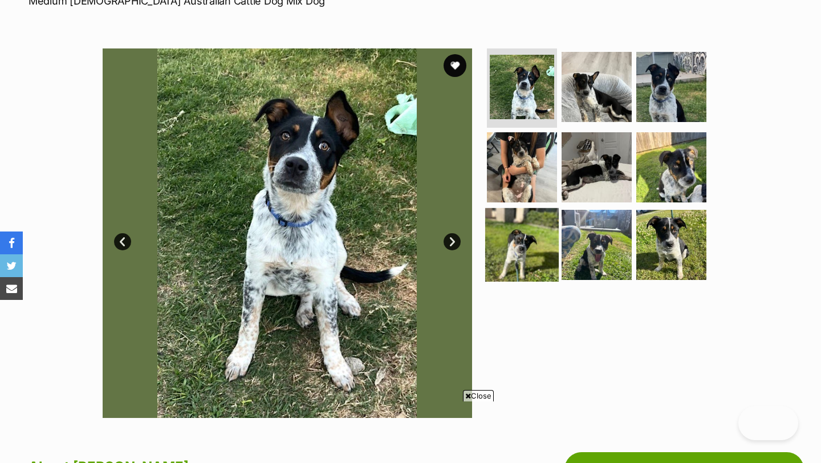
scroll to position [187, 0]
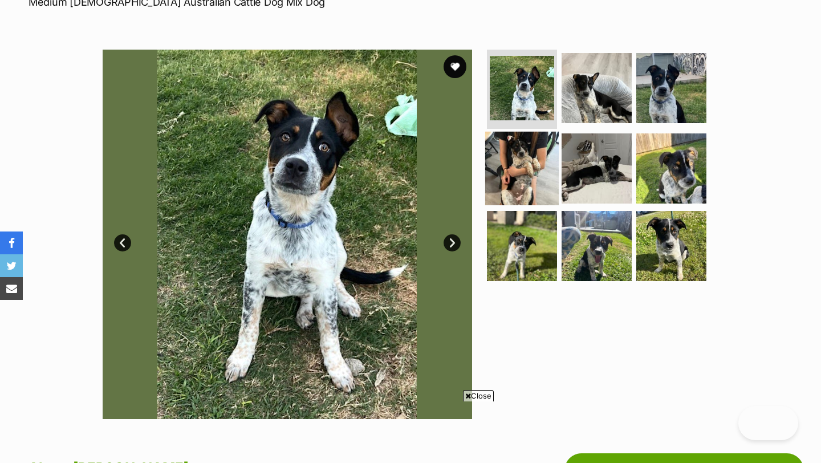
click at [518, 157] on img at bounding box center [522, 169] width 74 height 74
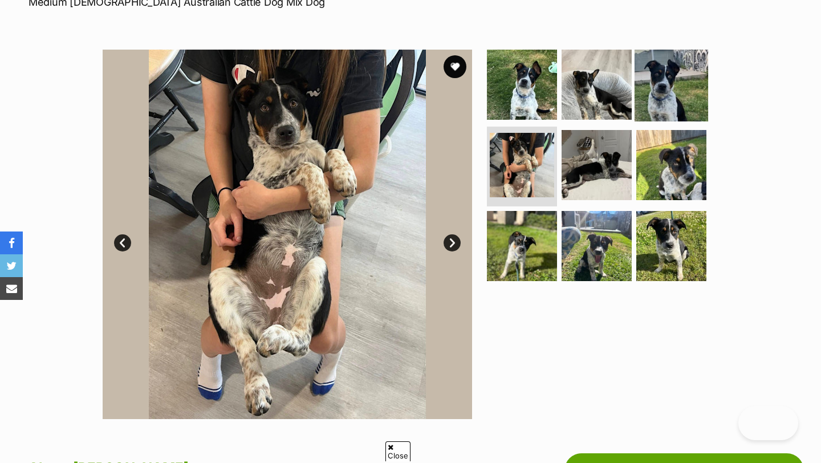
click at [635, 99] on img at bounding box center [671, 84] width 74 height 74
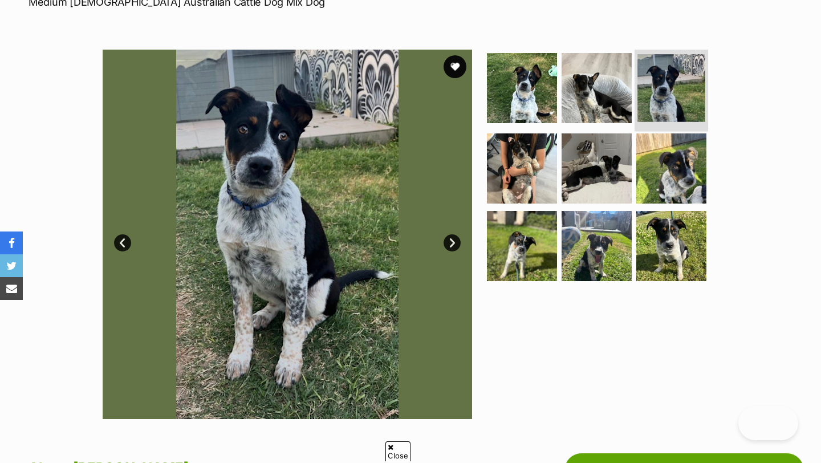
click at [656, 93] on img at bounding box center [671, 88] width 68 height 68
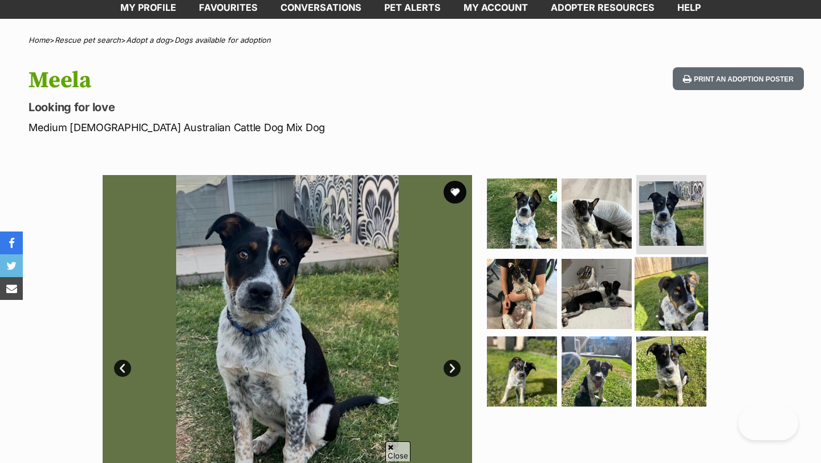
drag, startPoint x: 672, startPoint y: 172, endPoint x: 672, endPoint y: 305, distance: 133.3
click at [672, 172] on section "Available 3 of 9 images 3 of 9 images 3 of 9 images 3 of 9 images 3 of 9 images…" at bounding box center [410, 351] width 650 height 386
click at [674, 298] on img at bounding box center [671, 294] width 74 height 74
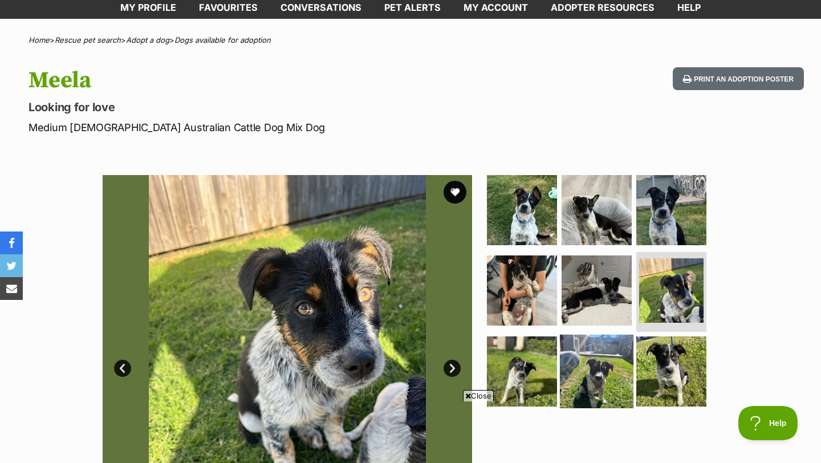
scroll to position [0, 0]
click at [590, 364] on img at bounding box center [597, 372] width 74 height 74
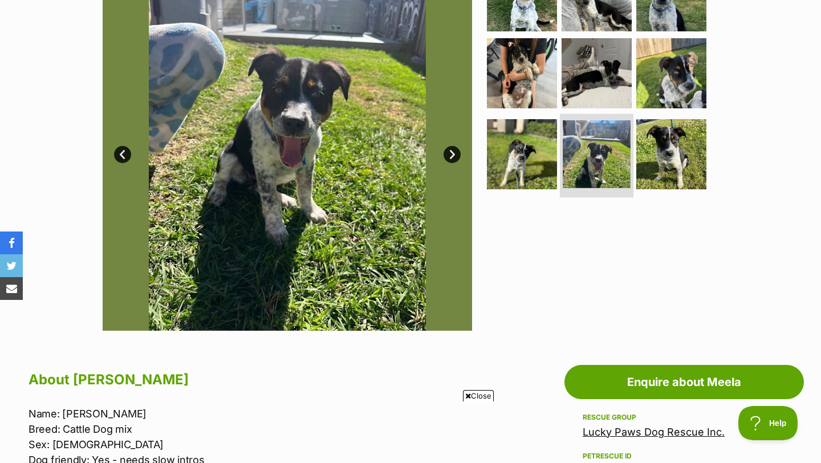
scroll to position [87, 0]
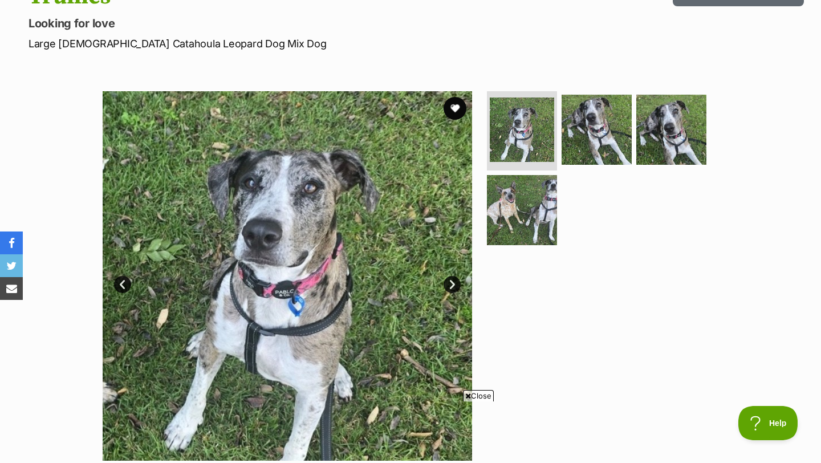
scroll to position [146, 0]
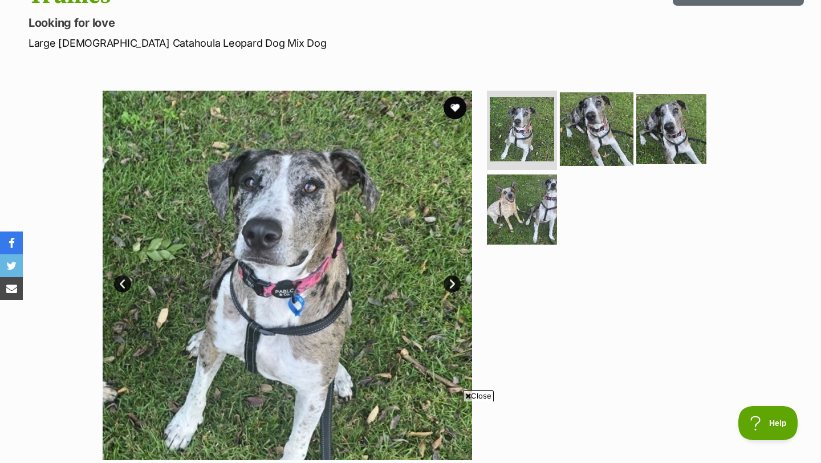
click at [595, 142] on img at bounding box center [597, 129] width 74 height 74
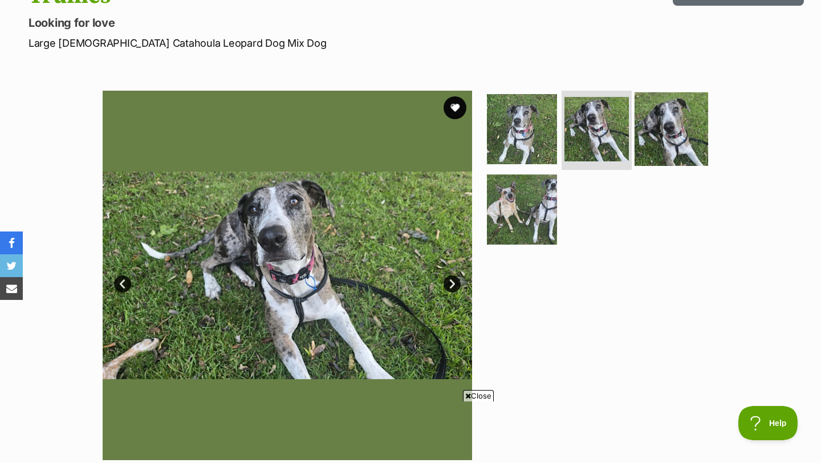
click at [666, 115] on img at bounding box center [671, 129] width 74 height 74
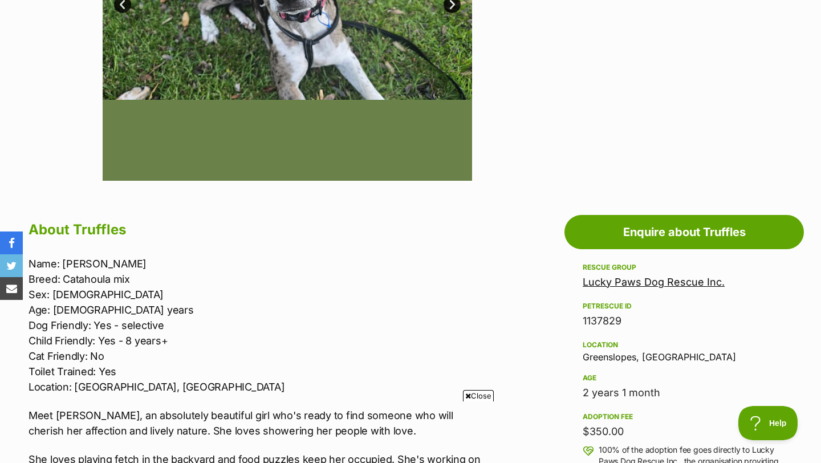
scroll to position [595, 0]
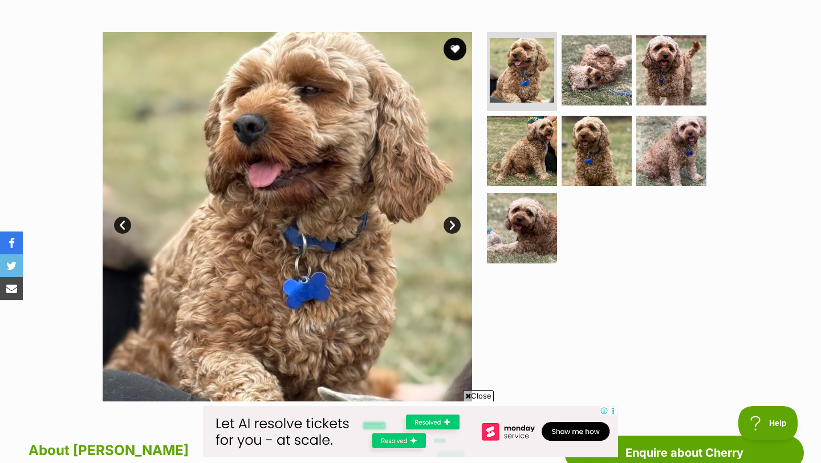
scroll to position [218, 0]
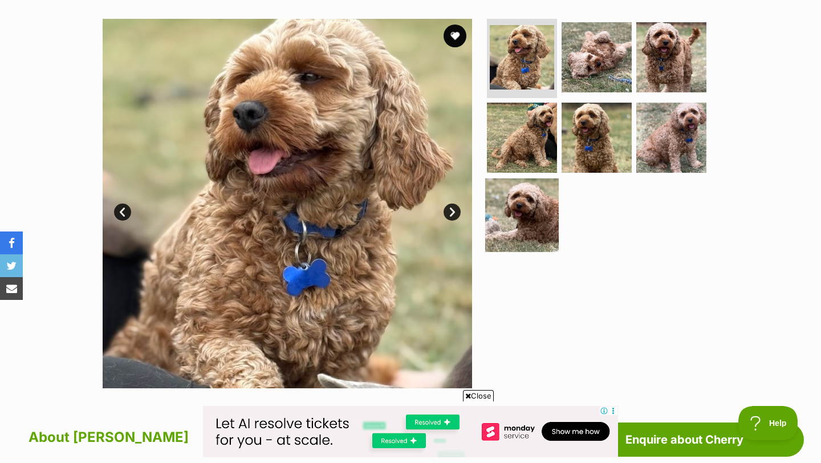
click at [515, 217] on img at bounding box center [522, 215] width 74 height 74
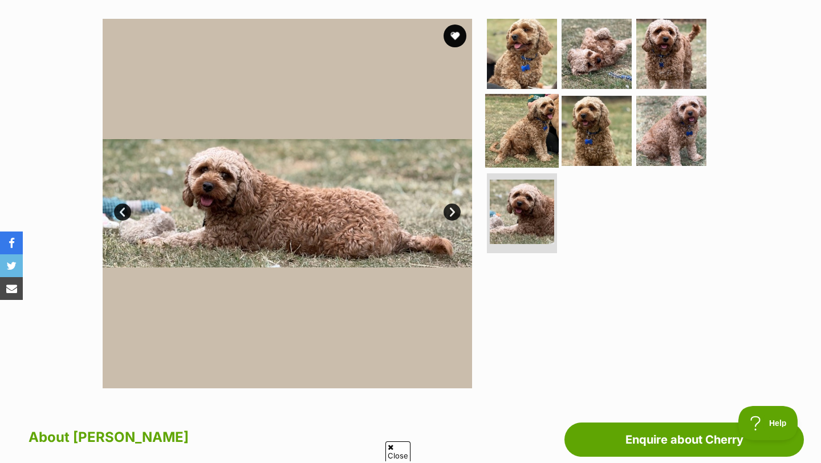
click at [517, 140] on img at bounding box center [522, 131] width 74 height 74
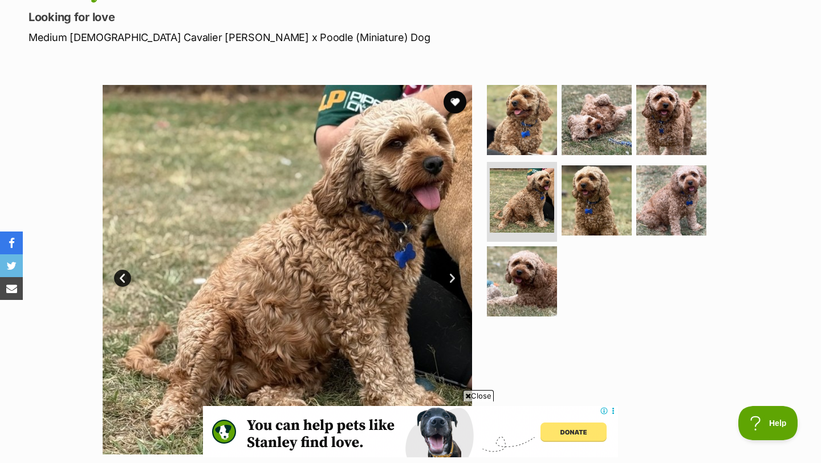
scroll to position [153, 0]
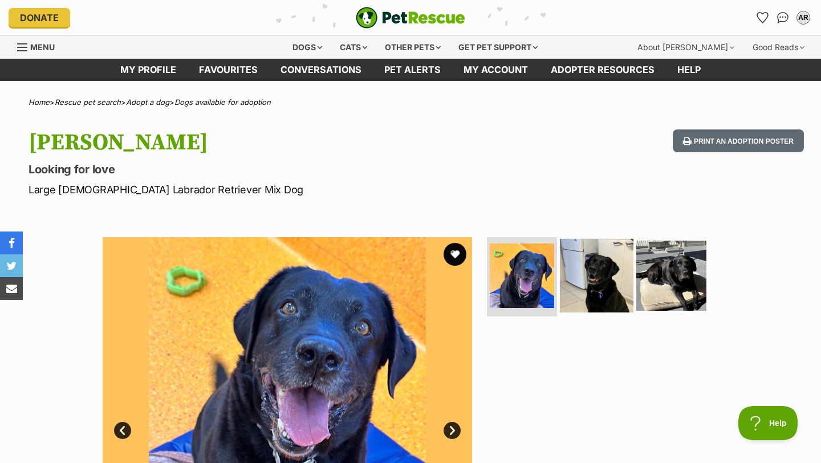
click at [595, 274] on img at bounding box center [597, 275] width 74 height 74
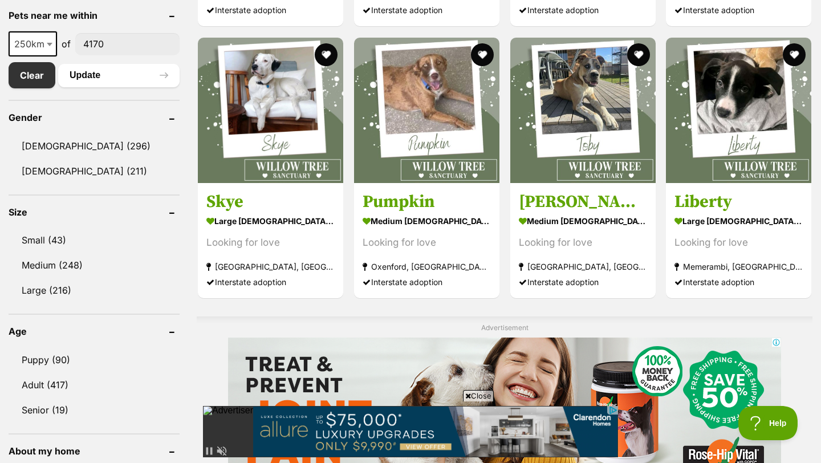
scroll to position [603, 0]
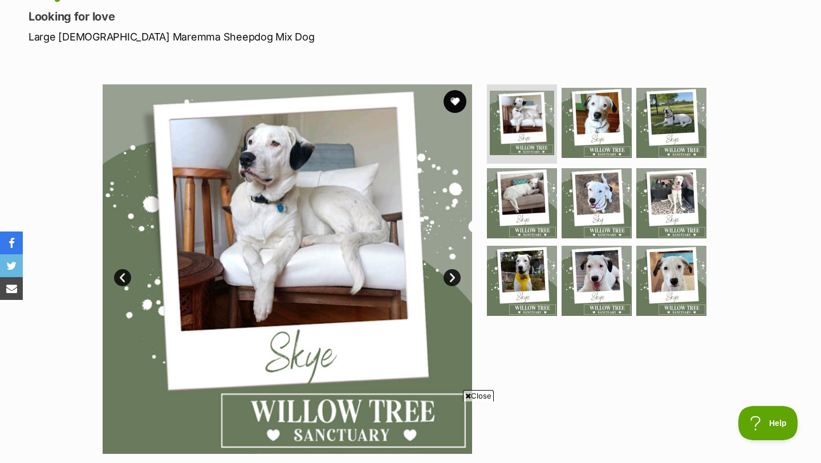
scroll to position [153, 0]
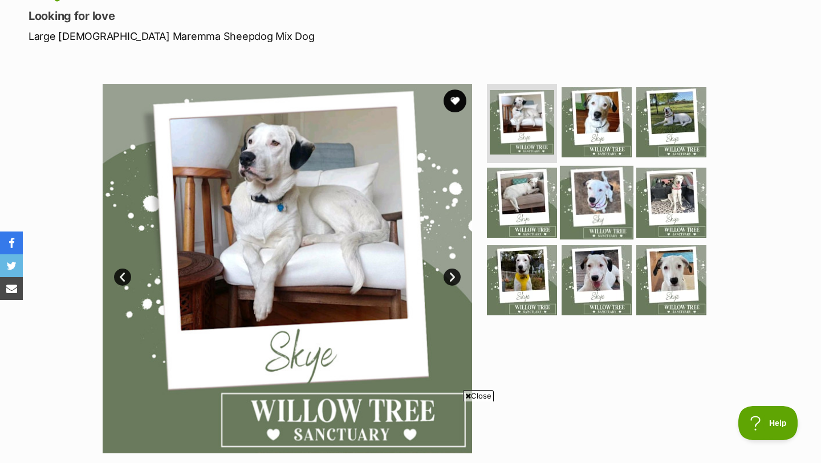
click at [604, 195] on img at bounding box center [597, 203] width 74 height 74
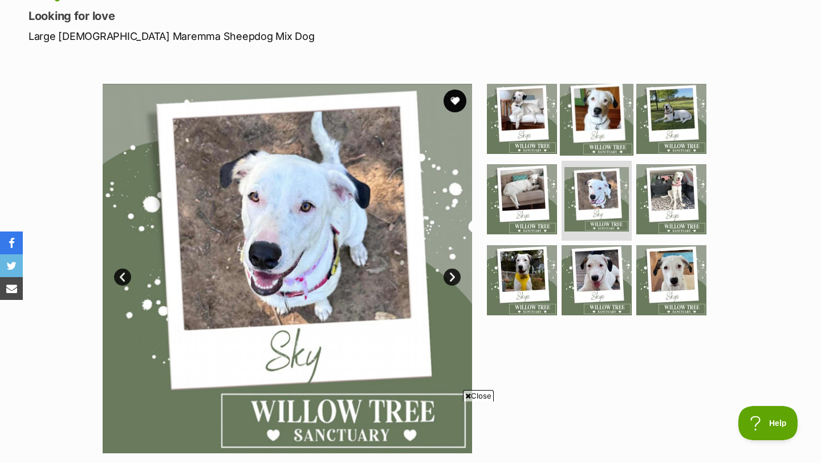
click at [590, 125] on img at bounding box center [597, 118] width 74 height 74
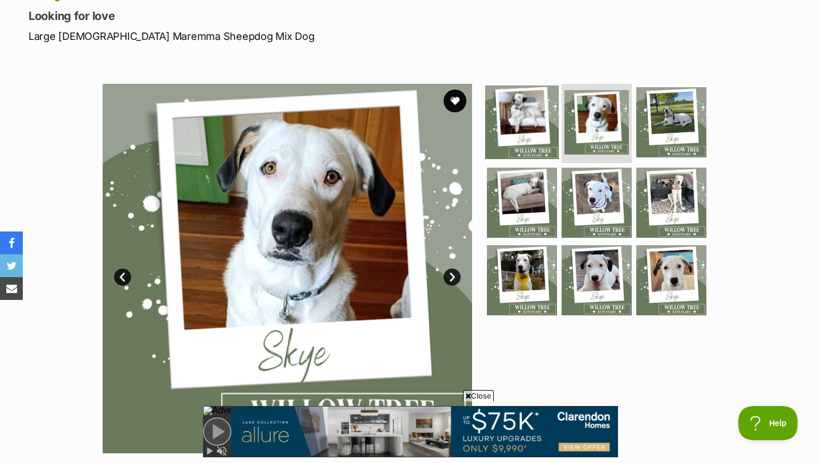
scroll to position [0, 0]
click at [550, 127] on img at bounding box center [522, 122] width 74 height 74
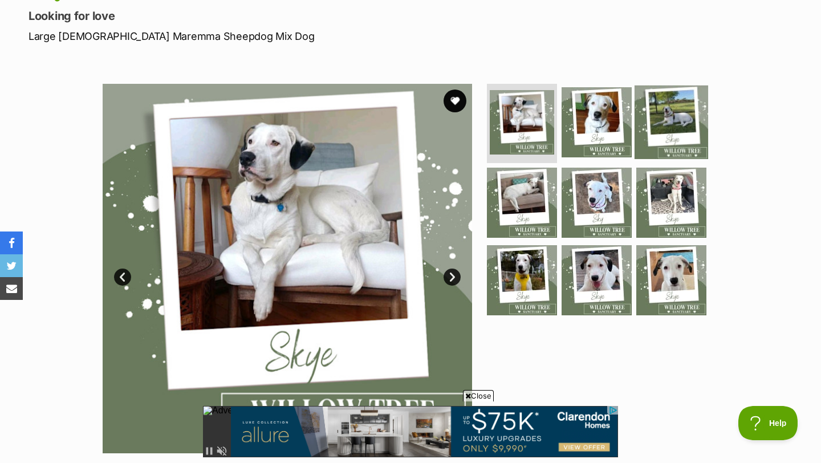
click at [664, 119] on img at bounding box center [671, 122] width 74 height 74
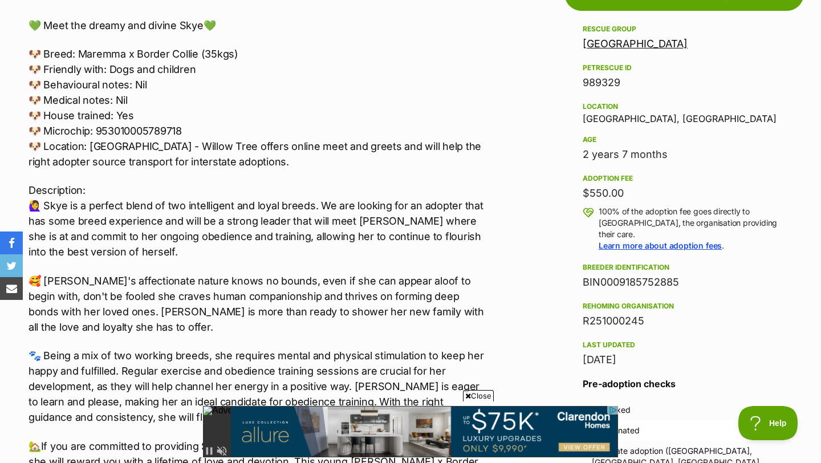
scroll to position [676, 0]
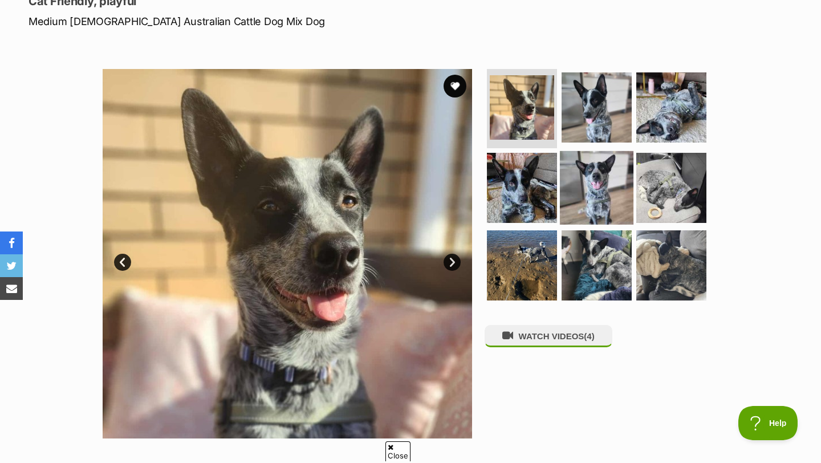
click at [587, 192] on img at bounding box center [597, 188] width 74 height 74
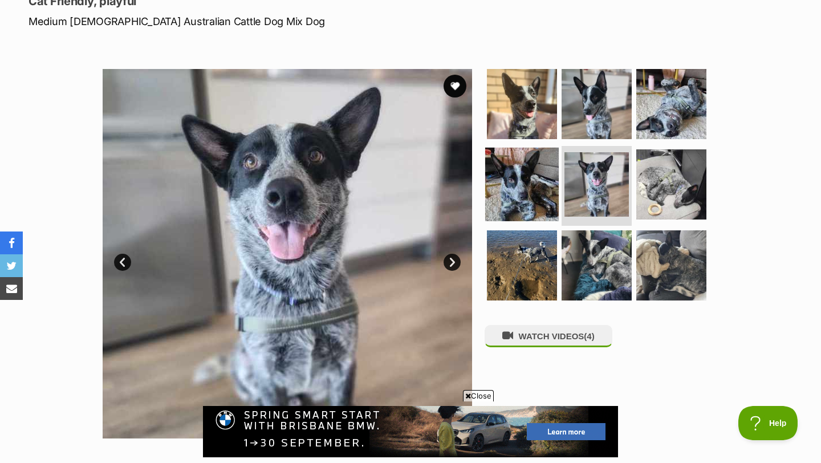
click at [518, 200] on img at bounding box center [522, 185] width 74 height 74
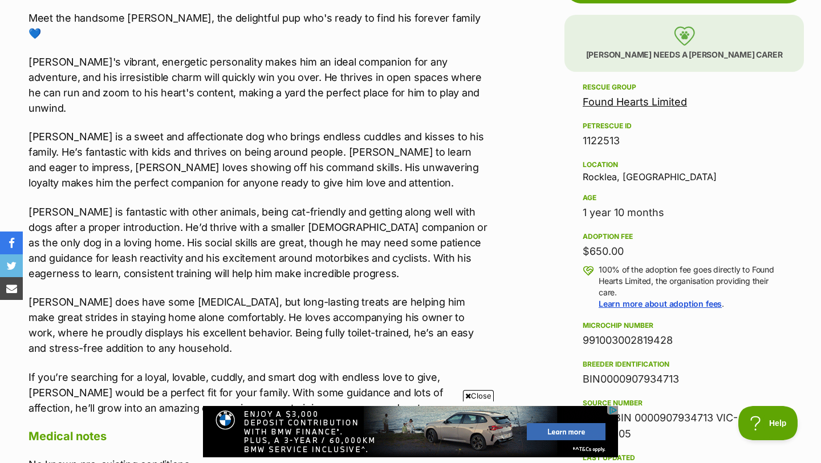
scroll to position [676, 0]
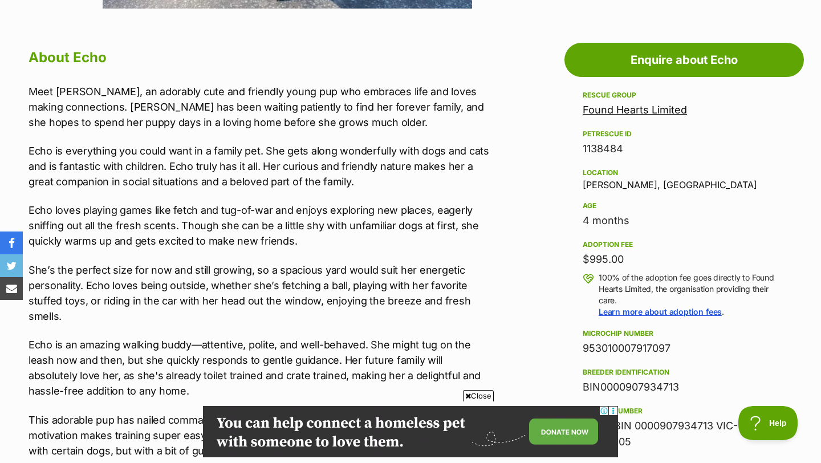
scroll to position [623, 0]
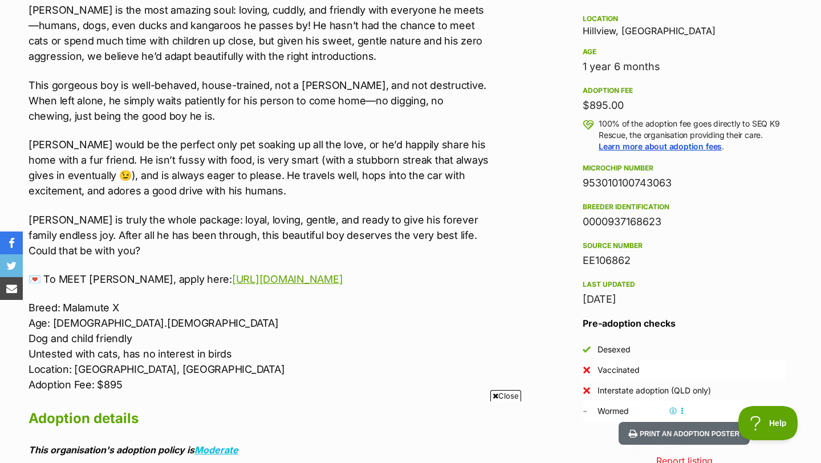
scroll to position [756, 0]
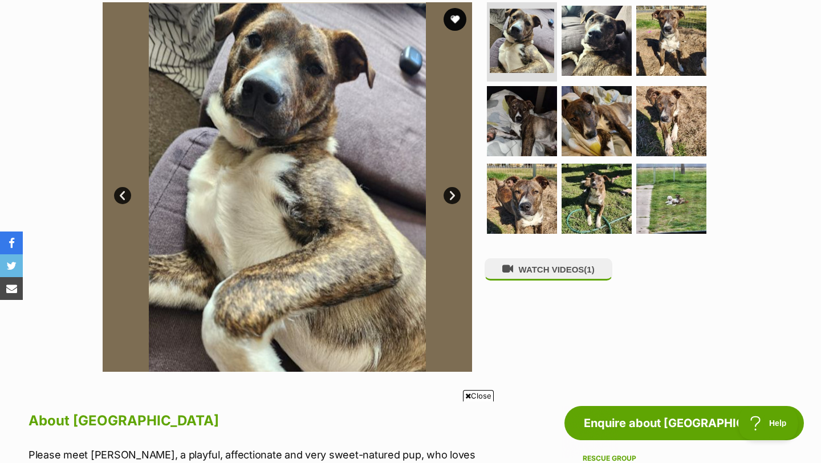
scroll to position [230, 0]
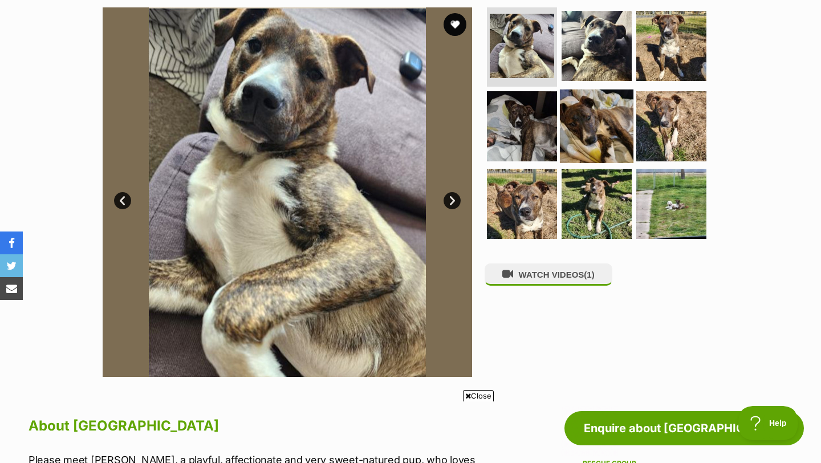
click at [605, 119] on img at bounding box center [597, 126] width 74 height 74
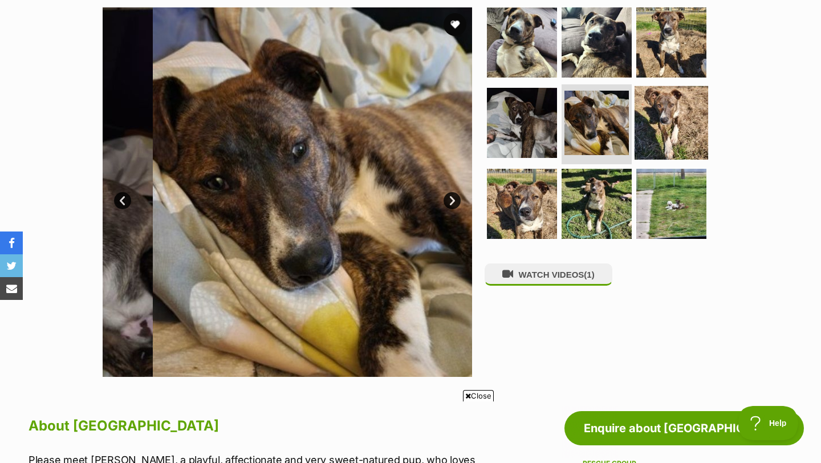
click at [671, 120] on img at bounding box center [671, 123] width 74 height 74
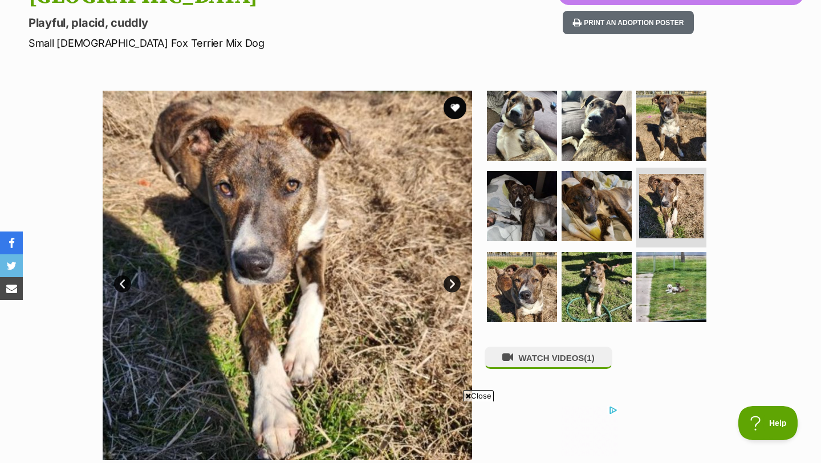
scroll to position [0, 0]
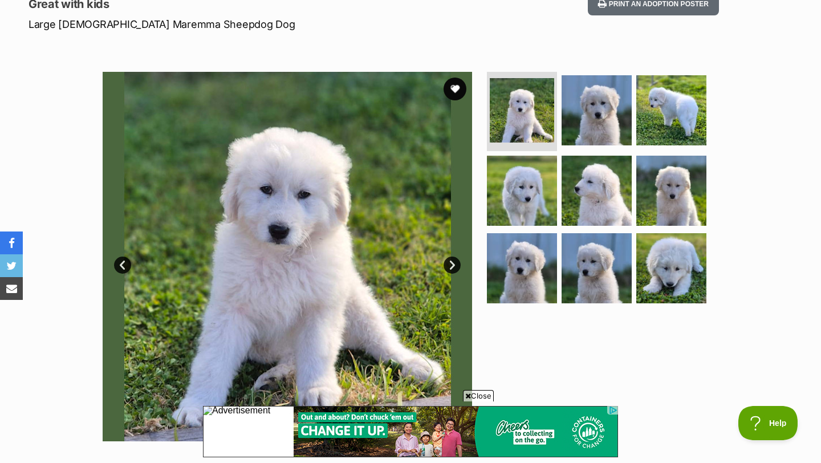
scroll to position [165, 0]
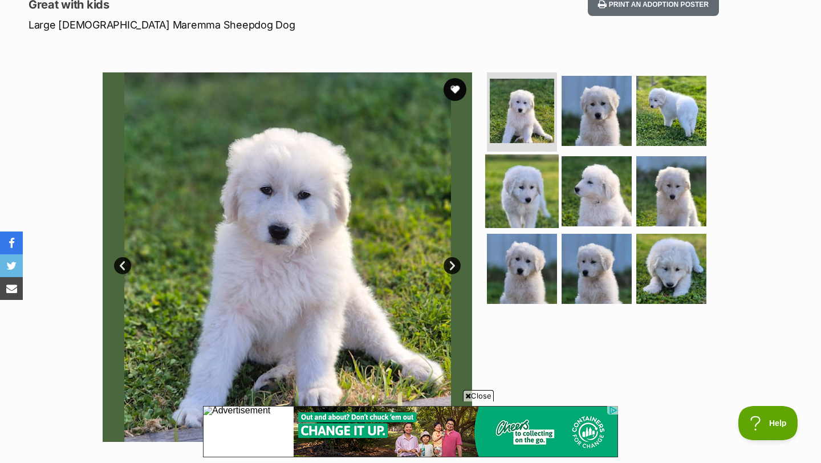
click at [520, 197] on img at bounding box center [522, 191] width 74 height 74
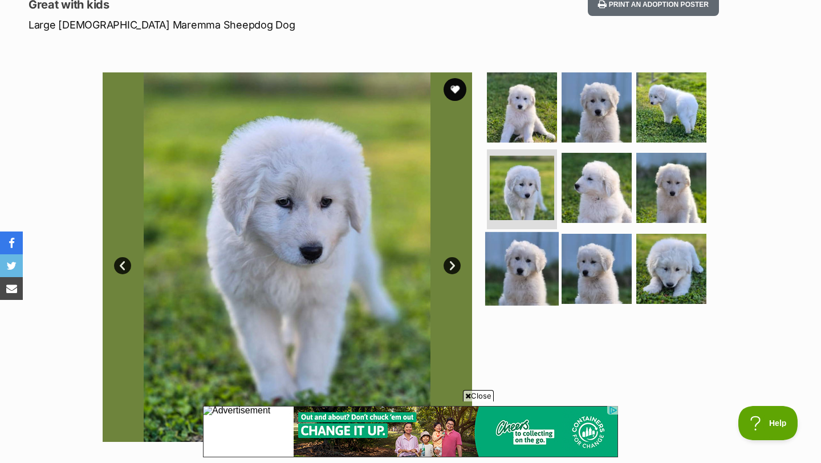
click at [529, 266] on img at bounding box center [522, 269] width 74 height 74
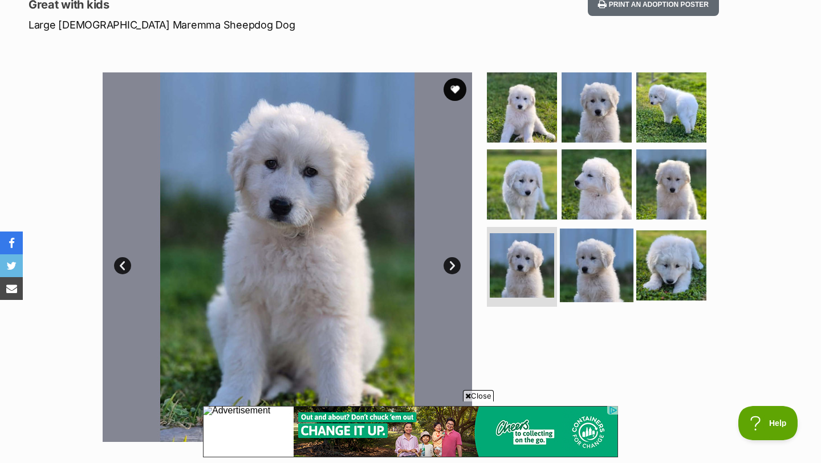
click at [594, 273] on img at bounding box center [597, 266] width 74 height 74
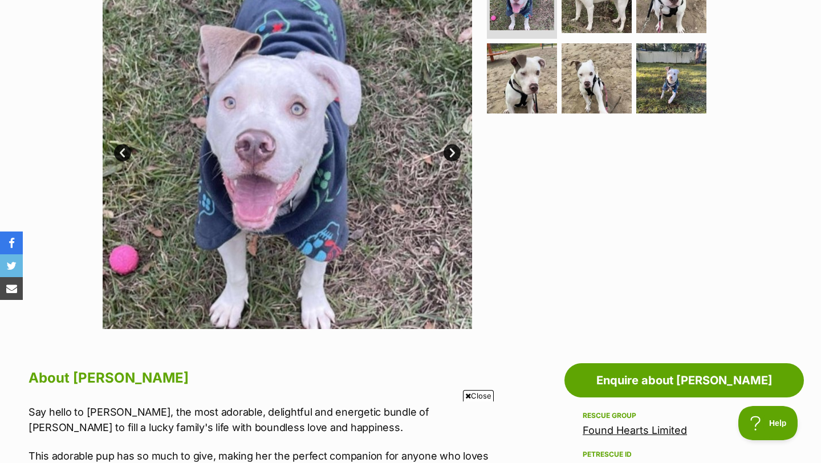
scroll to position [280, 0]
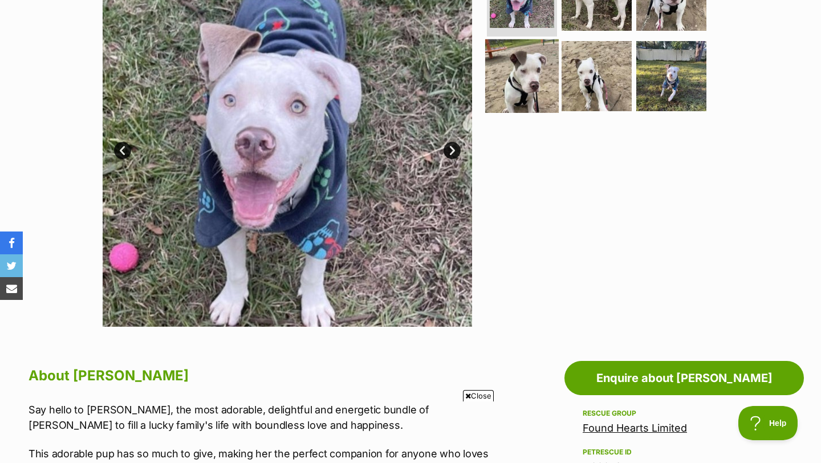
click at [521, 92] on img at bounding box center [522, 76] width 74 height 74
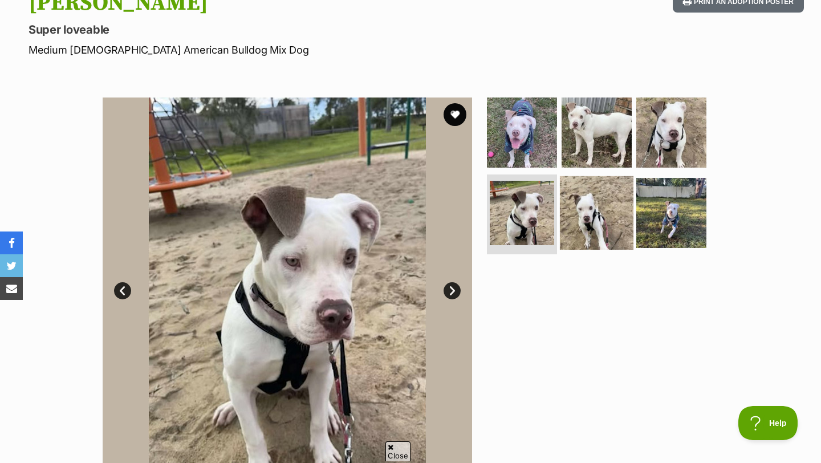
scroll to position [138, 0]
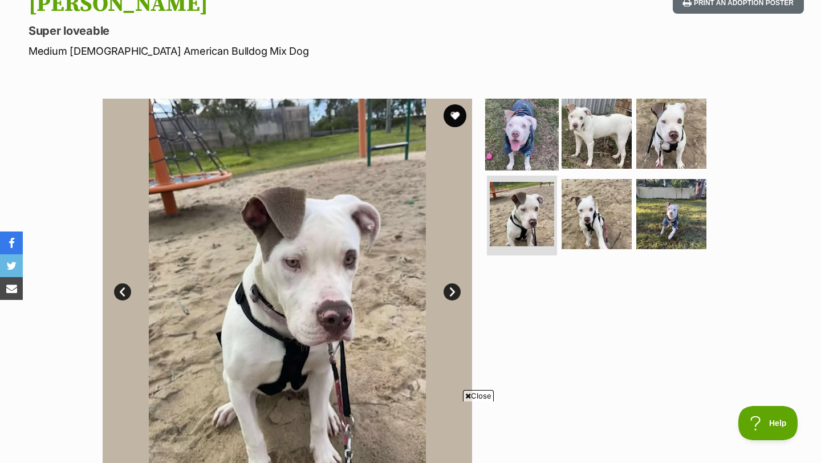
click at [524, 132] on img at bounding box center [522, 133] width 74 height 74
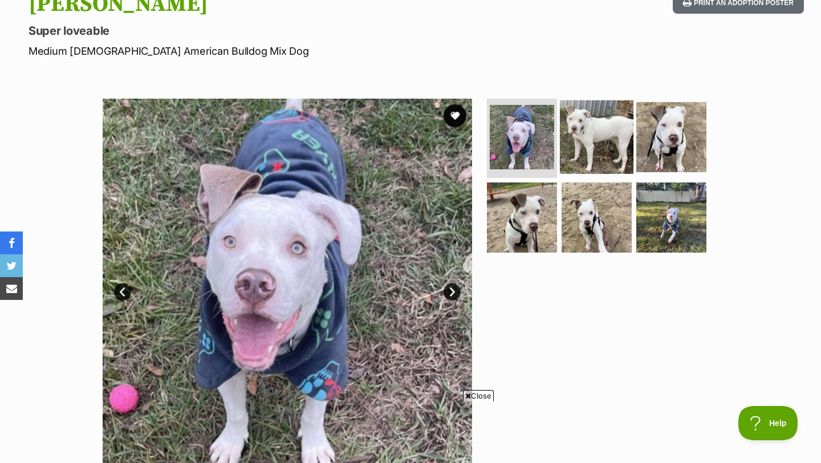
click at [583, 132] on img at bounding box center [597, 137] width 74 height 74
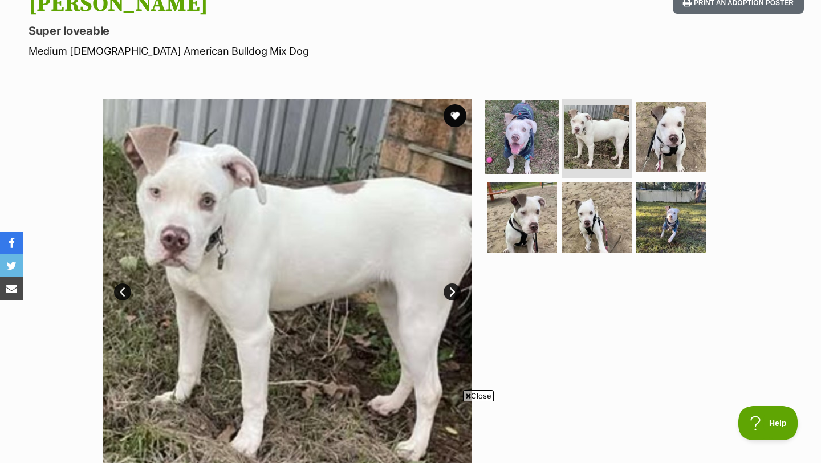
click at [520, 123] on img at bounding box center [522, 137] width 74 height 74
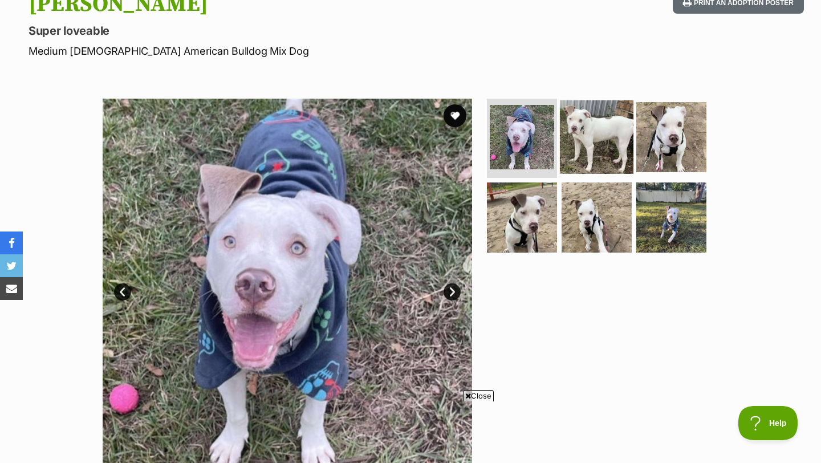
click at [589, 140] on img at bounding box center [597, 137] width 74 height 74
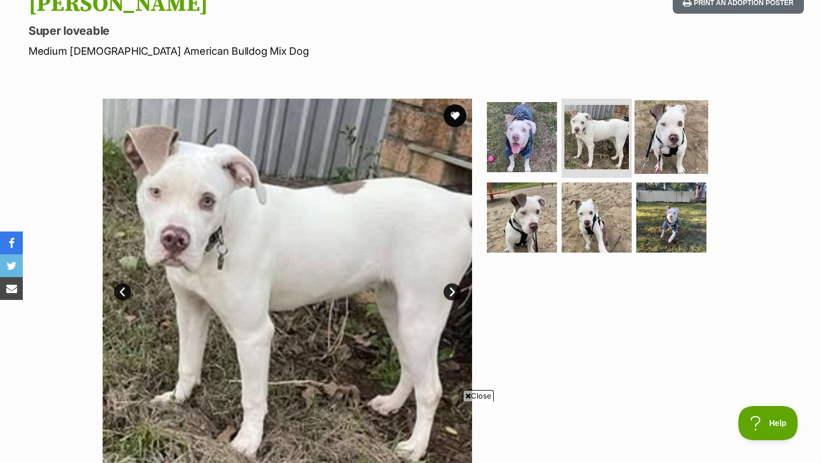
click at [650, 128] on img at bounding box center [671, 137] width 74 height 74
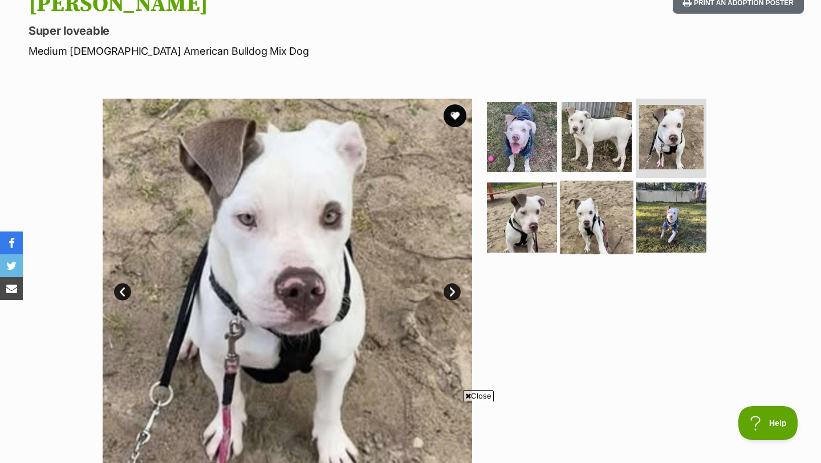
click at [595, 215] on img at bounding box center [597, 218] width 74 height 74
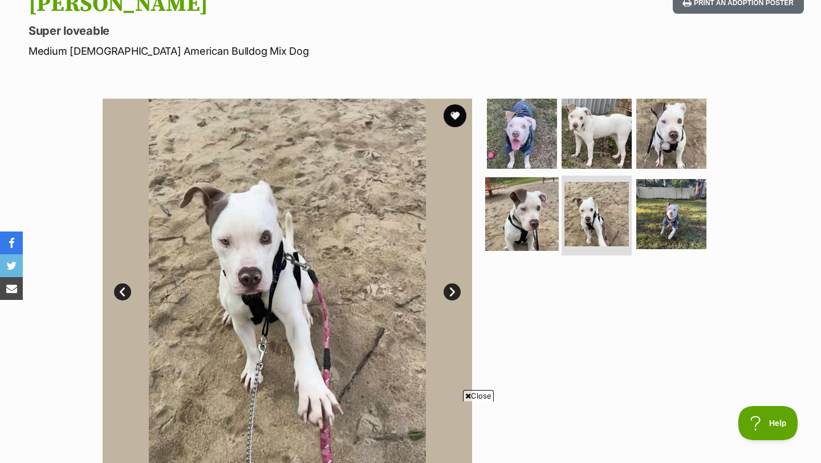
click at [539, 211] on img at bounding box center [522, 214] width 74 height 74
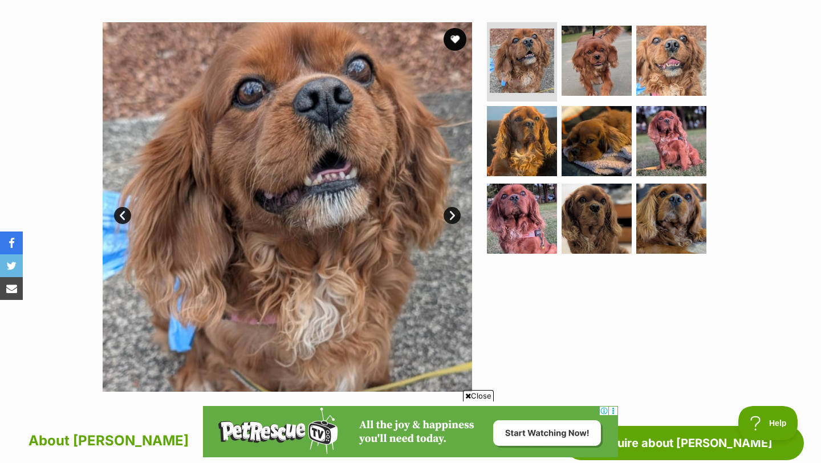
scroll to position [217, 0]
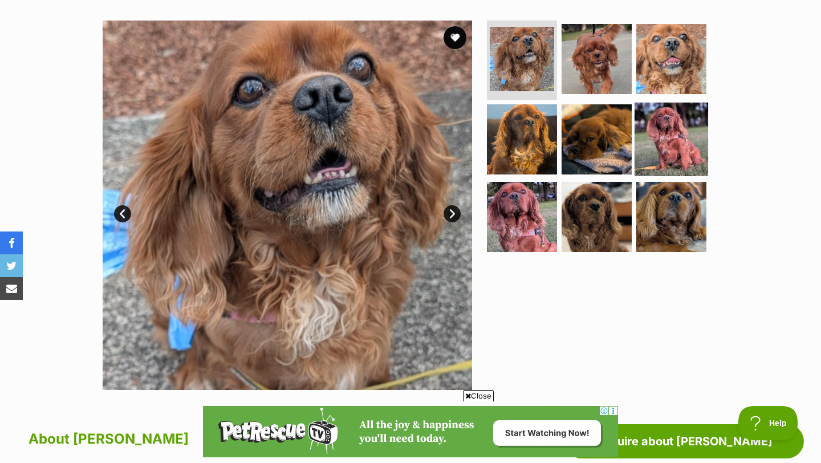
click at [670, 152] on img at bounding box center [671, 140] width 74 height 74
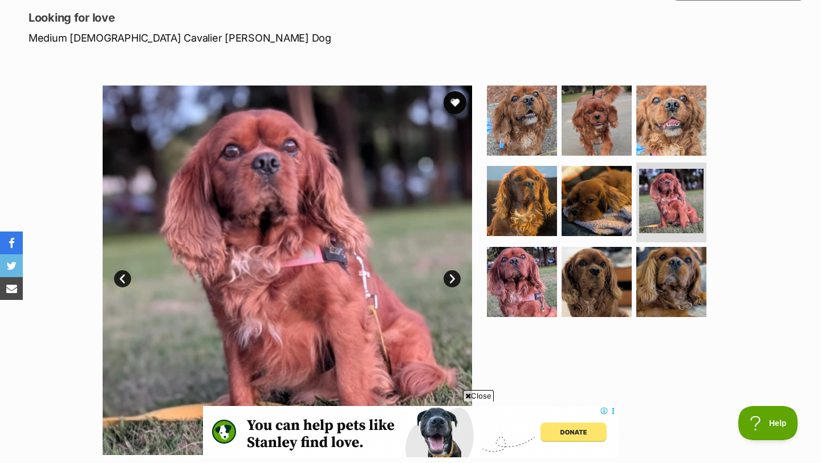
scroll to position [0, 0]
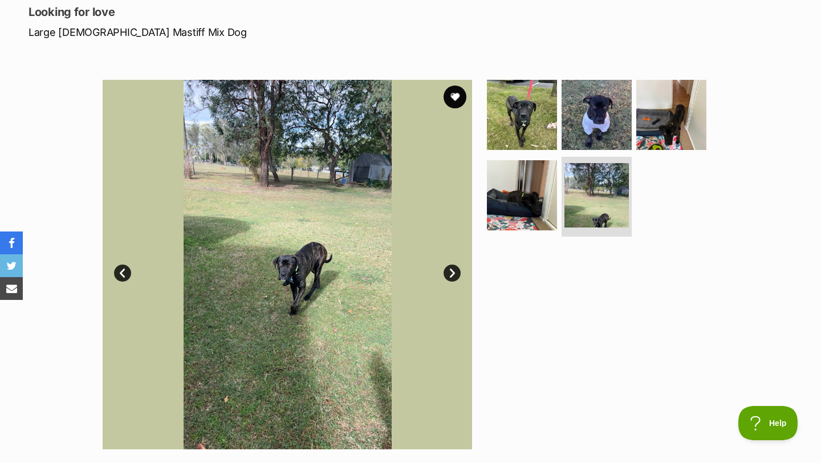
scroll to position [190, 0]
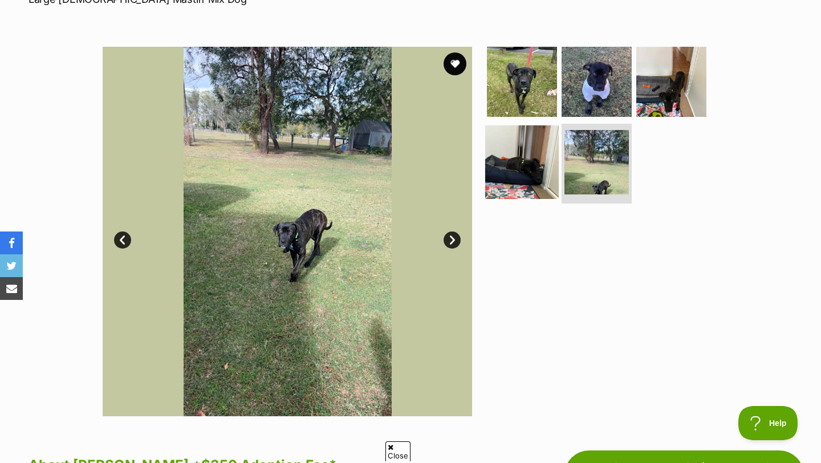
click at [528, 161] on img at bounding box center [522, 162] width 74 height 74
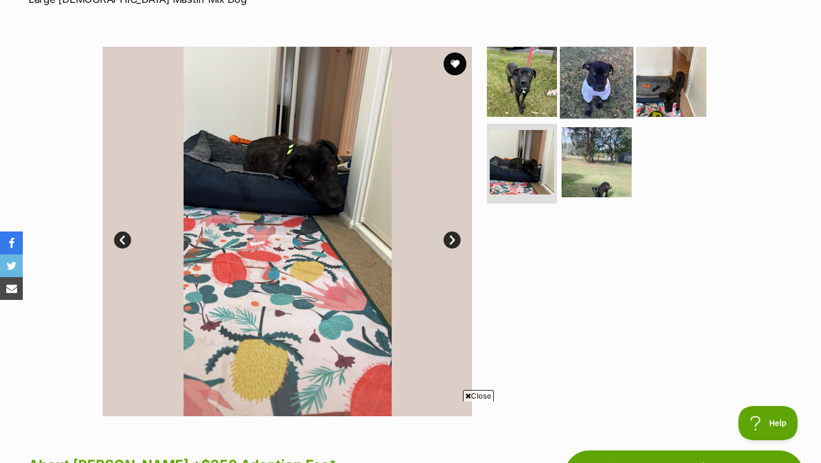
click at [583, 82] on img at bounding box center [597, 81] width 74 height 74
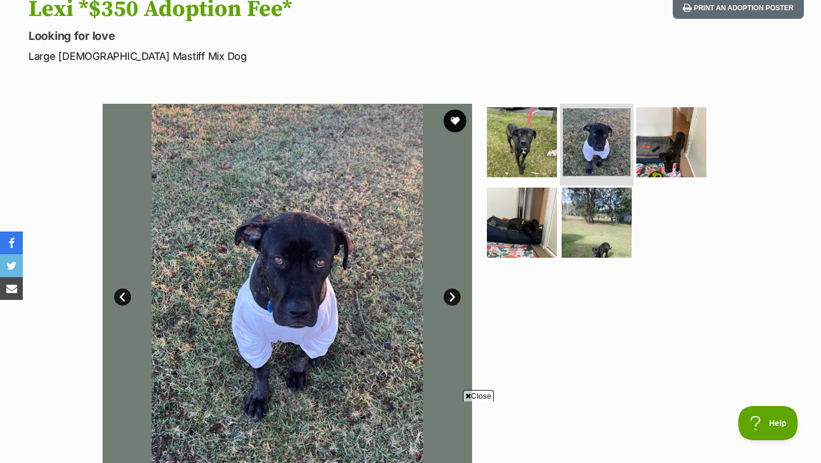
scroll to position [115, 0]
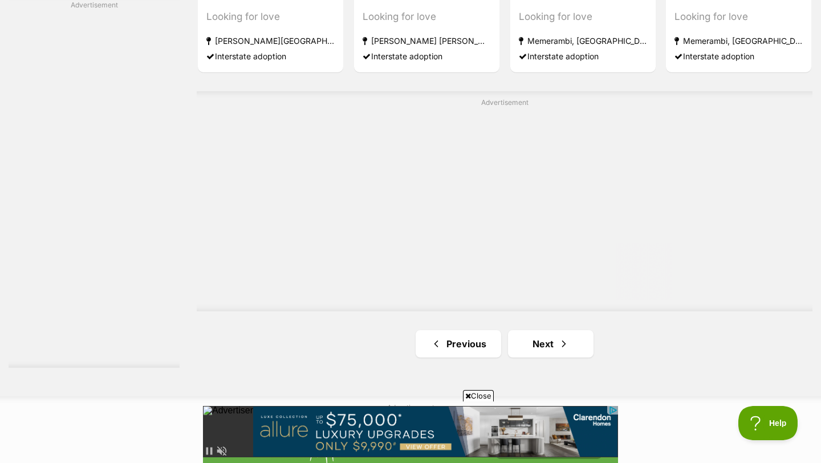
scroll to position [2060, 0]
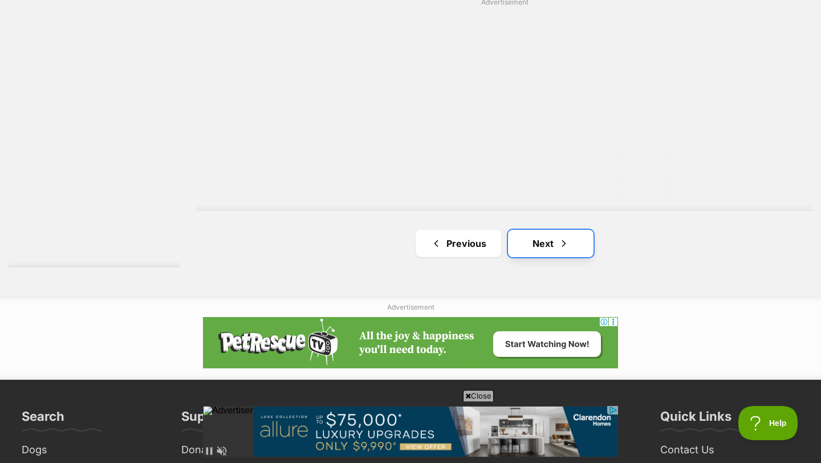
click at [548, 239] on link "Next" at bounding box center [550, 243] width 85 height 27
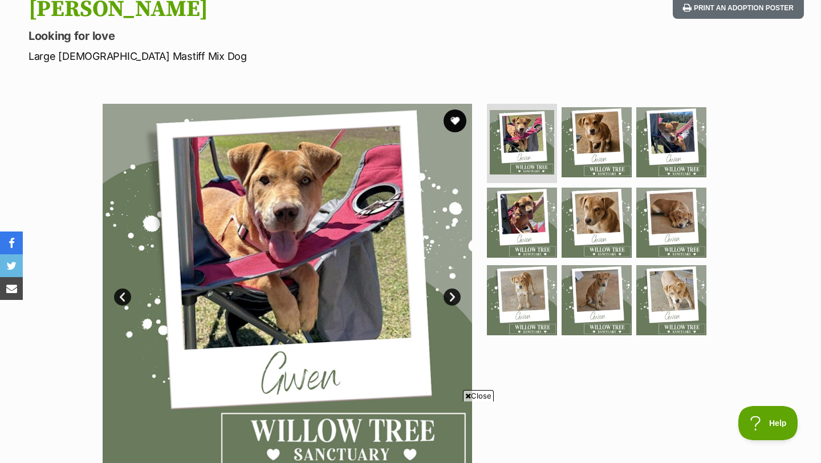
scroll to position [134, 0]
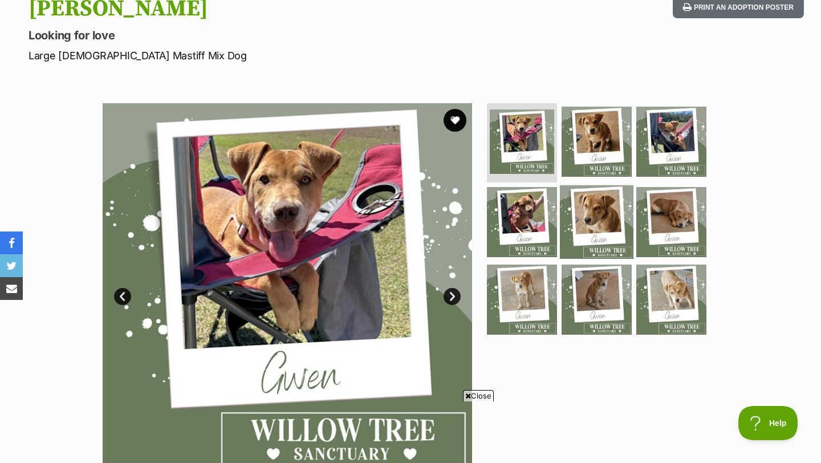
click at [588, 203] on img at bounding box center [597, 222] width 74 height 74
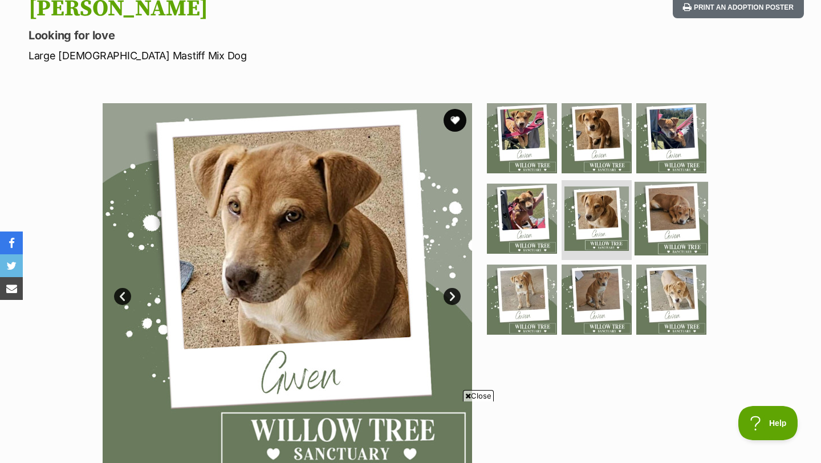
click at [668, 218] on img at bounding box center [671, 219] width 74 height 74
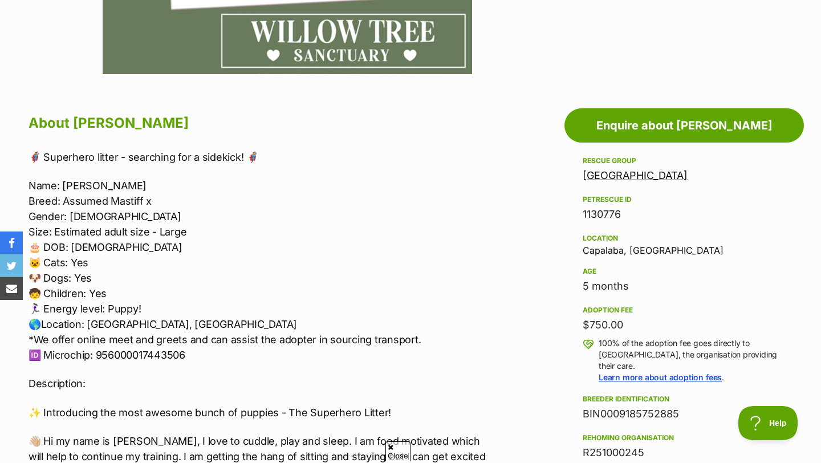
scroll to position [523, 0]
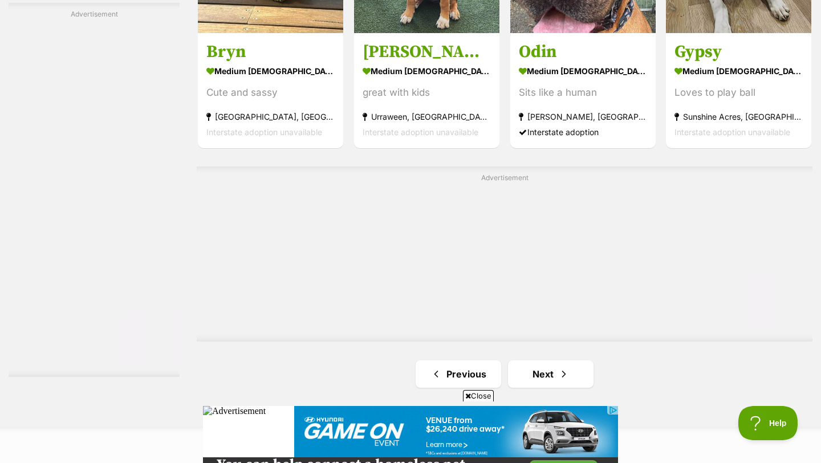
scroll to position [2090, 0]
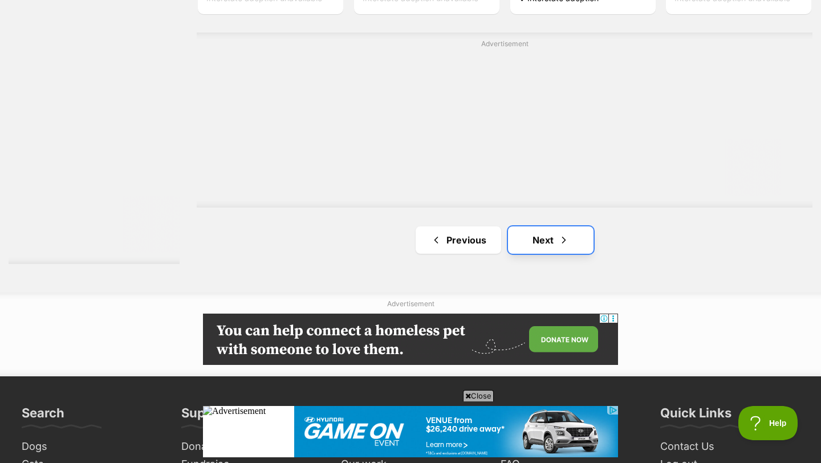
click at [562, 239] on span "Next page" at bounding box center [563, 240] width 11 height 14
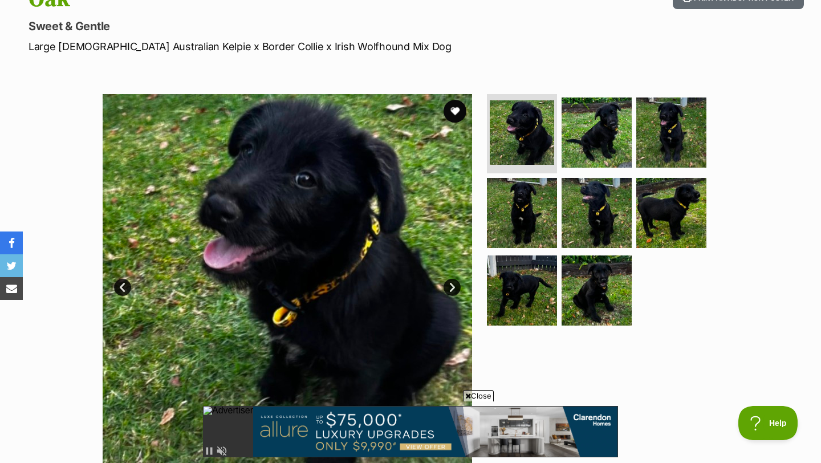
scroll to position [125, 0]
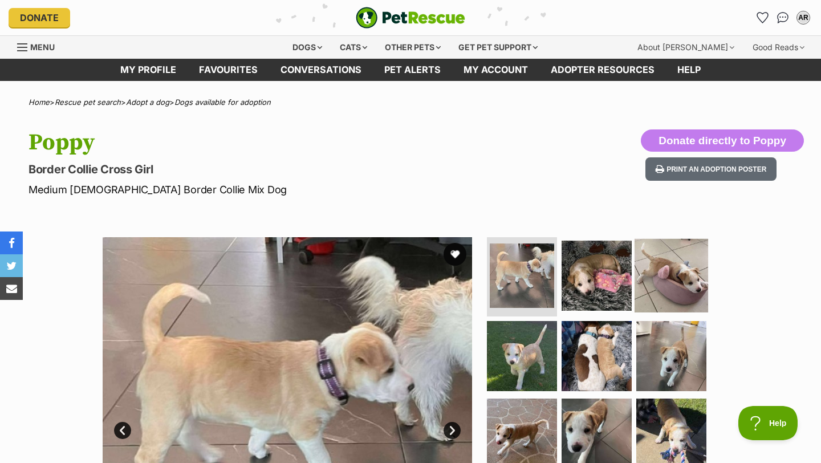
click at [660, 284] on img at bounding box center [671, 275] width 74 height 74
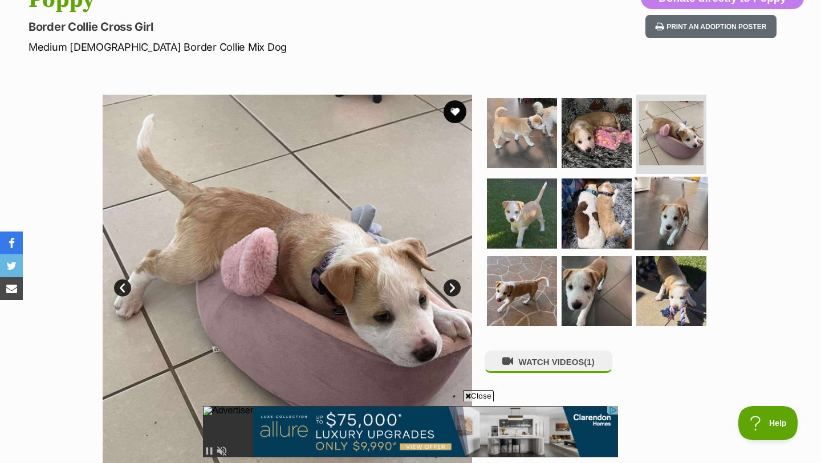
scroll to position [149, 0]
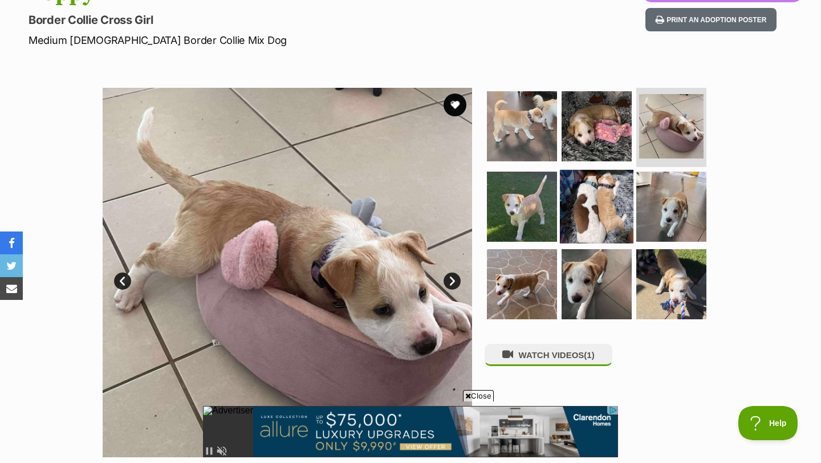
click at [594, 209] on img at bounding box center [597, 207] width 74 height 74
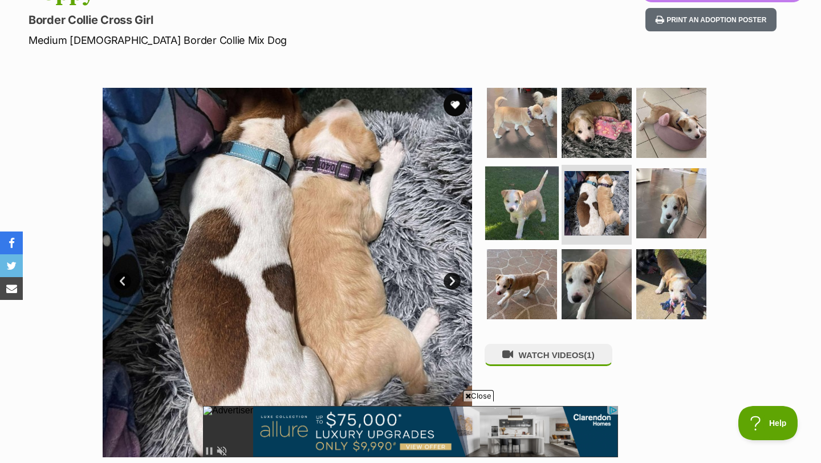
click at [531, 201] on img at bounding box center [522, 203] width 74 height 74
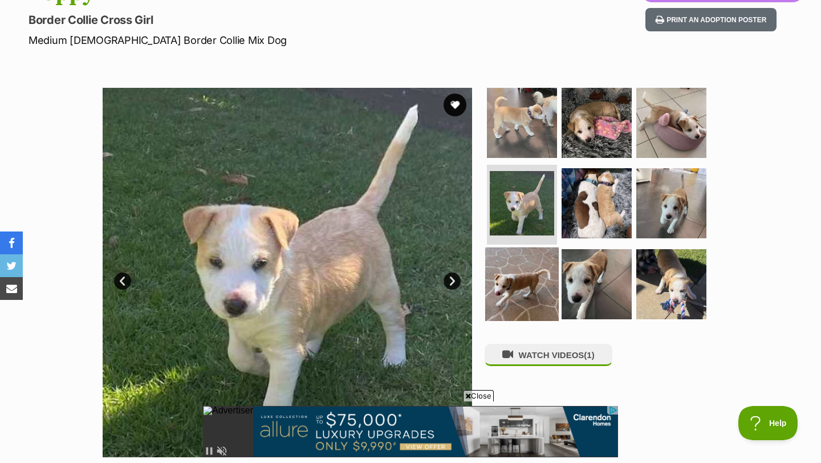
click at [522, 270] on img at bounding box center [522, 284] width 74 height 74
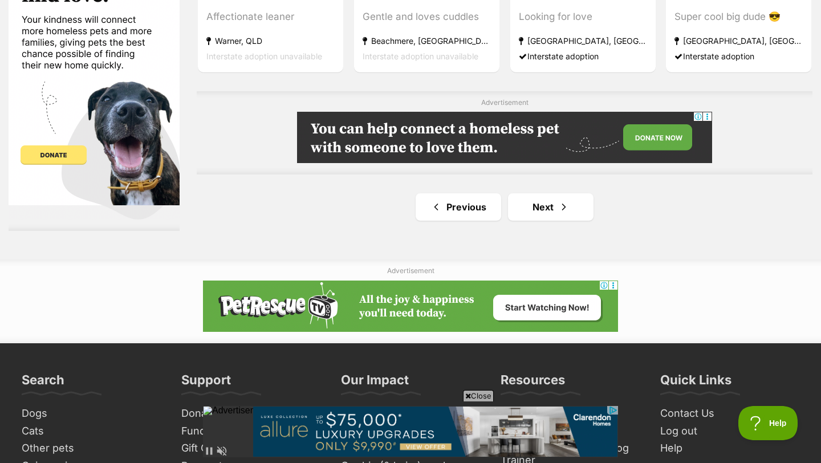
scroll to position [1960, 0]
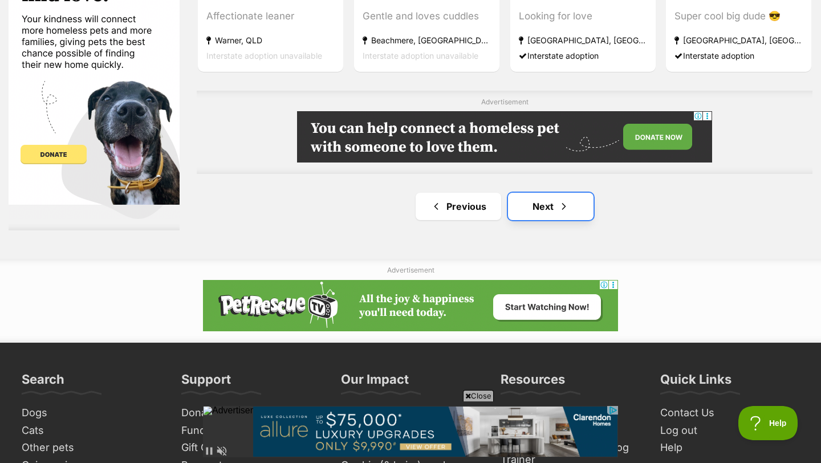
click at [561, 202] on span "Next page" at bounding box center [563, 206] width 11 height 14
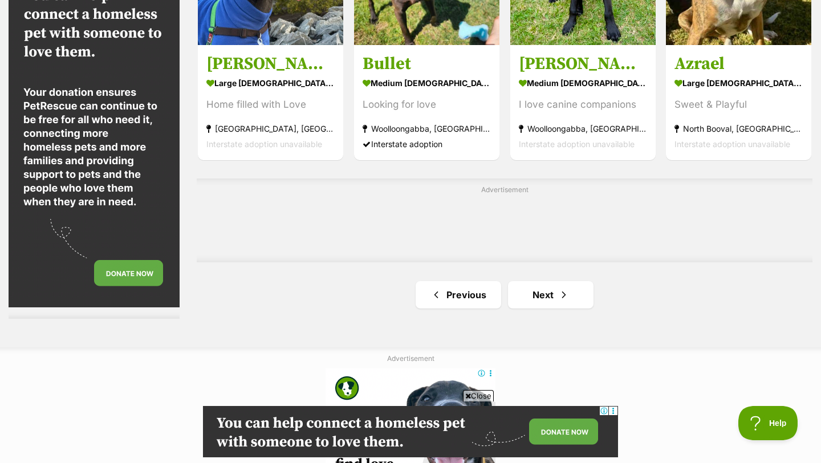
scroll to position [1949, 0]
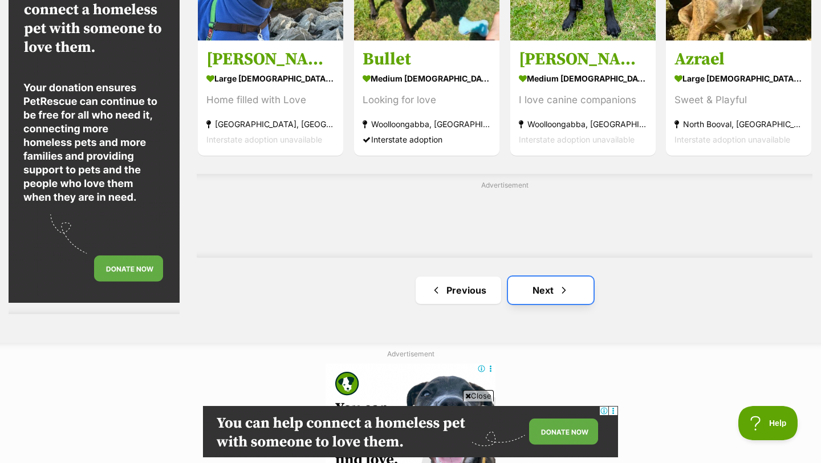
click at [535, 290] on link "Next" at bounding box center [550, 289] width 85 height 27
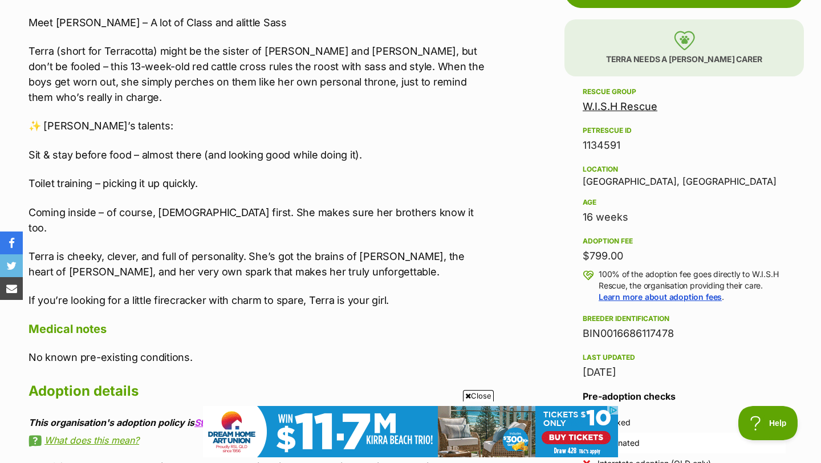
scroll to position [694, 0]
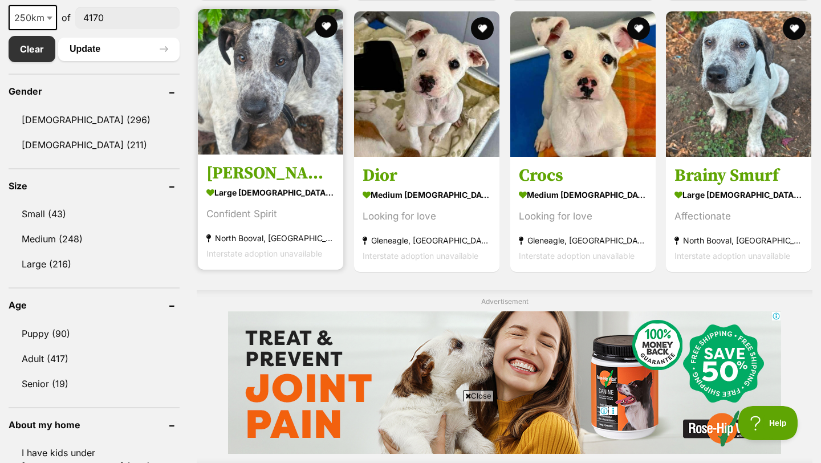
scroll to position [638, 0]
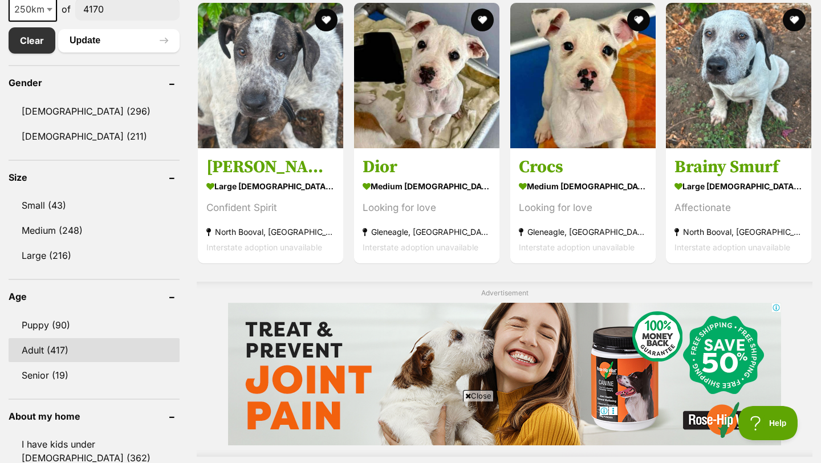
click at [77, 346] on link "Adult (417)" at bounding box center [94, 350] width 171 height 24
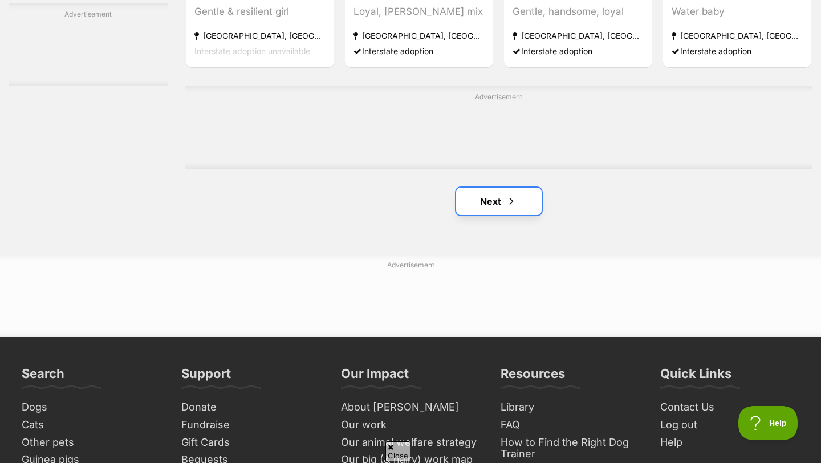
click at [473, 192] on link "Next" at bounding box center [498, 200] width 85 height 27
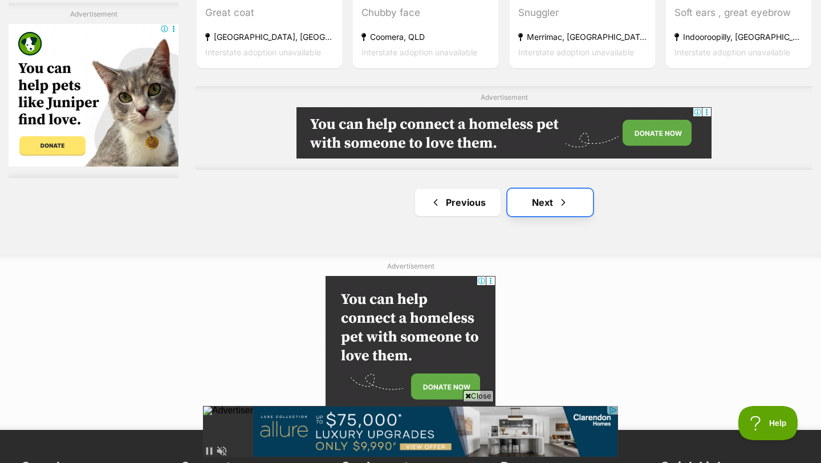
click at [529, 212] on link "Next" at bounding box center [549, 202] width 85 height 27
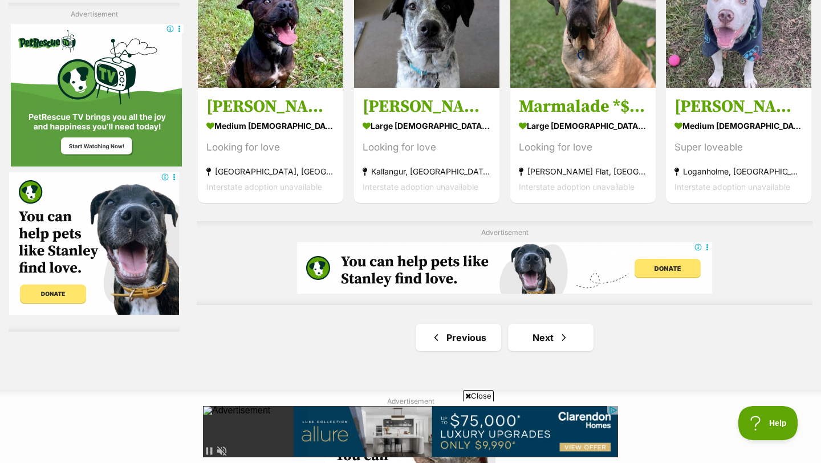
scroll to position [1905, 0]
click at [569, 340] on link "Next" at bounding box center [550, 336] width 85 height 27
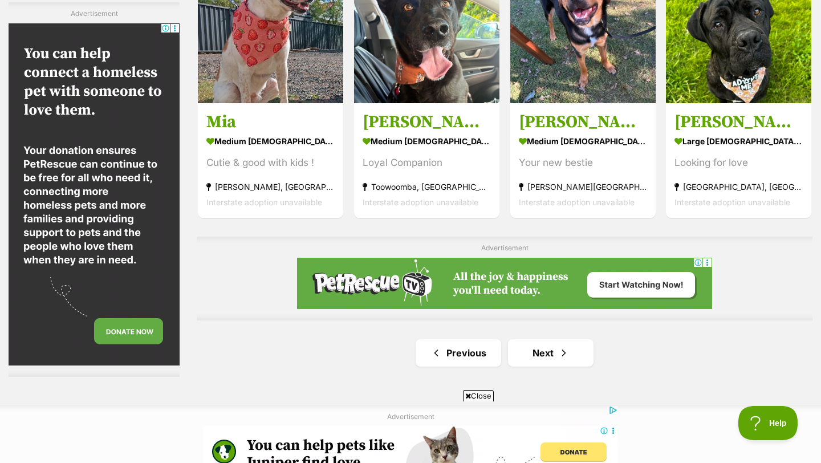
scroll to position [1830, 0]
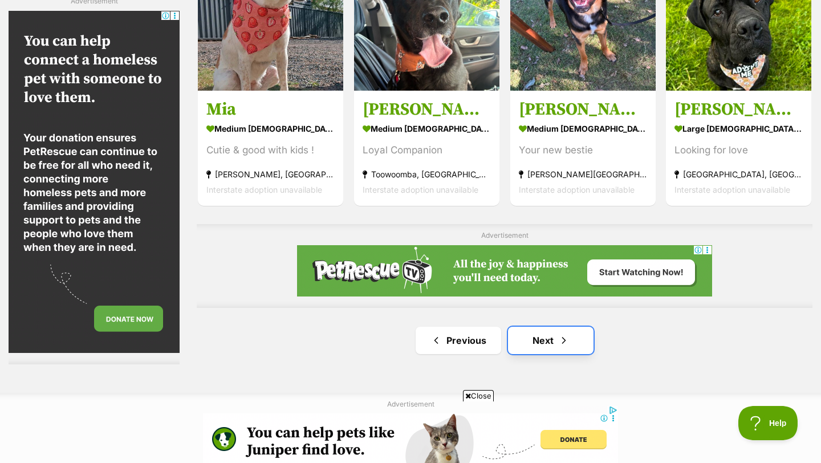
click at [558, 331] on link "Next" at bounding box center [550, 340] width 85 height 27
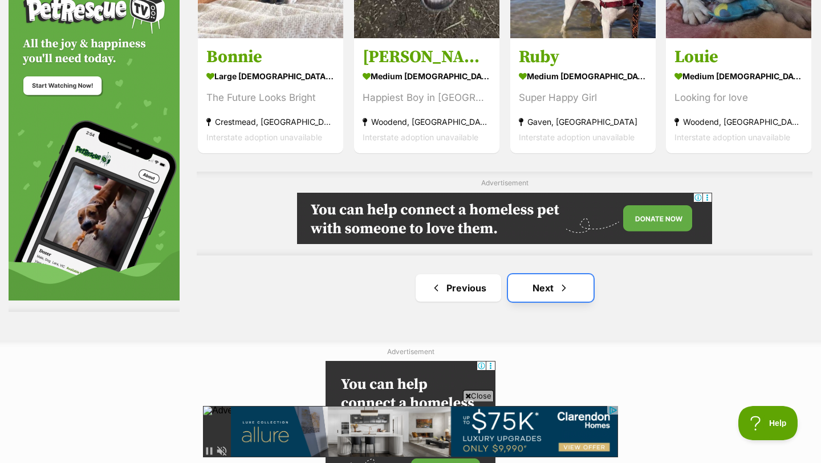
click at [539, 288] on link "Next" at bounding box center [550, 287] width 85 height 27
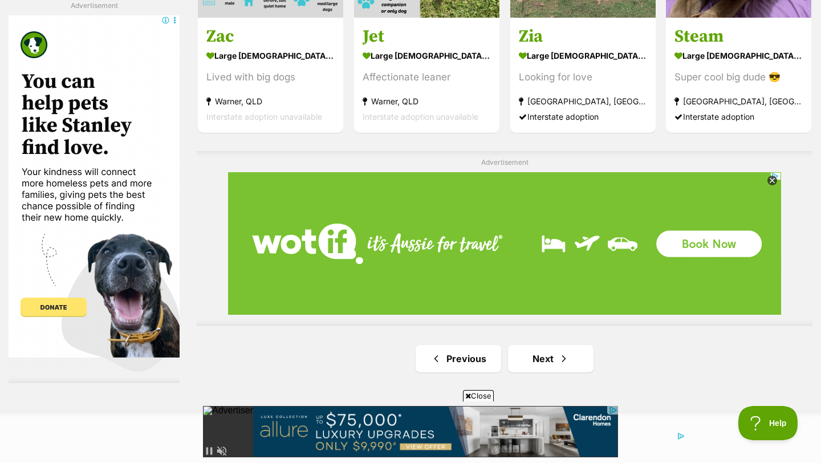
scroll to position [1979, 0]
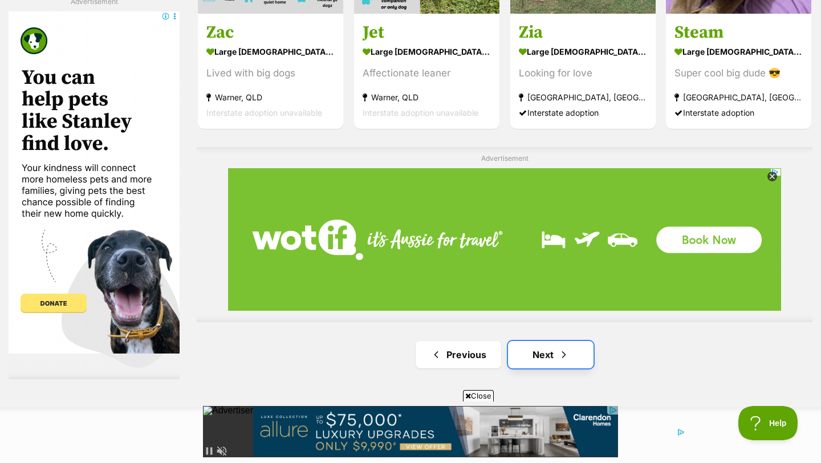
click at [553, 354] on link "Next" at bounding box center [550, 354] width 85 height 27
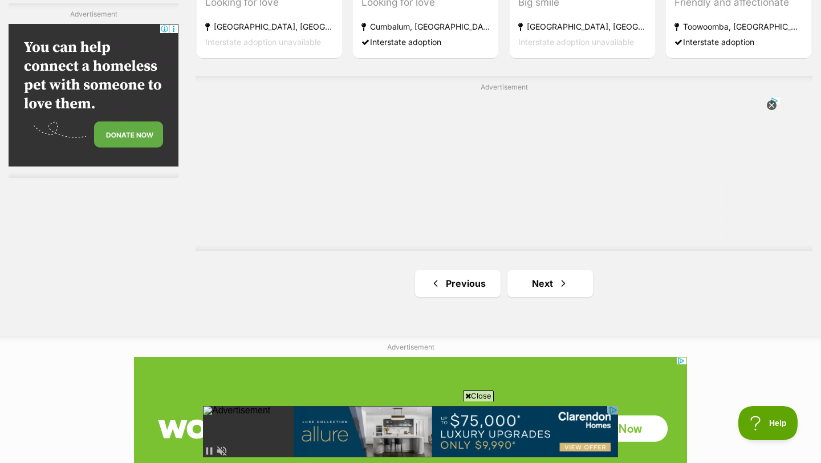
scroll to position [2080, 0]
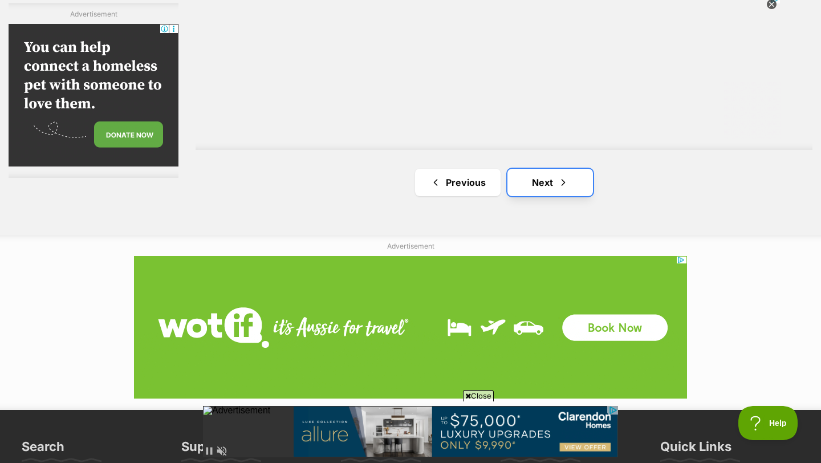
click link "Next"
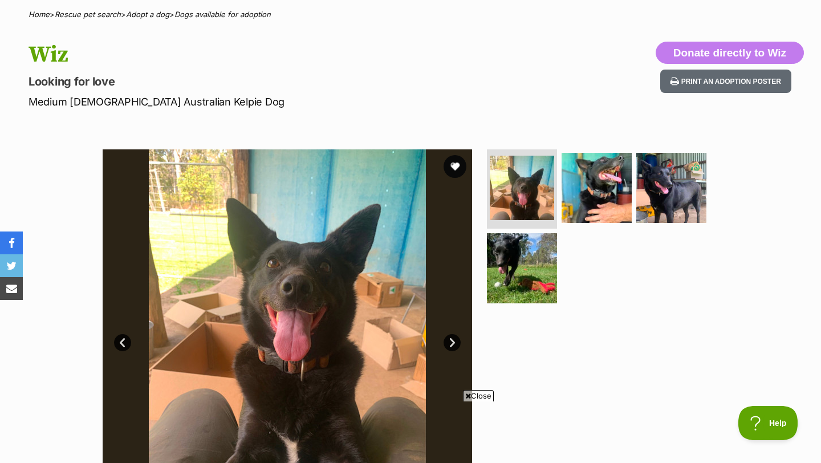
scroll to position [85, 0]
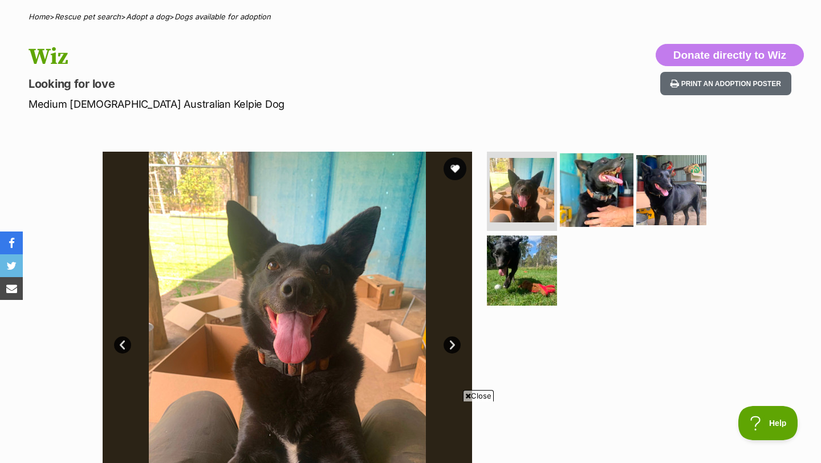
click at [603, 199] on img at bounding box center [597, 190] width 74 height 74
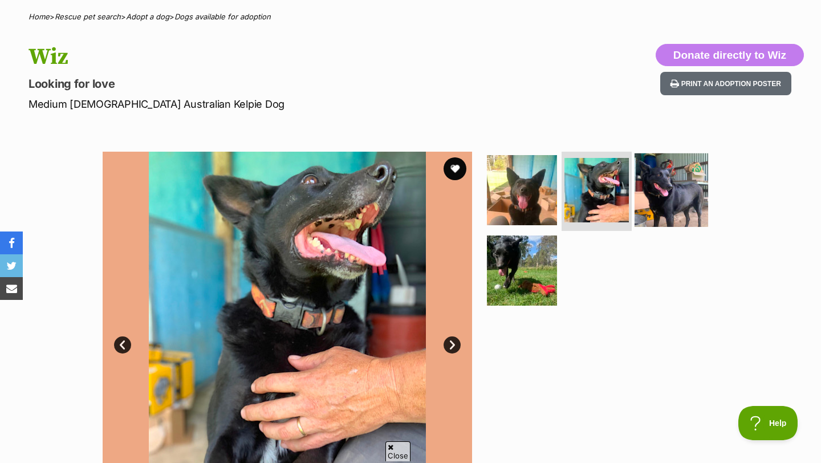
click at [642, 192] on img at bounding box center [671, 190] width 74 height 74
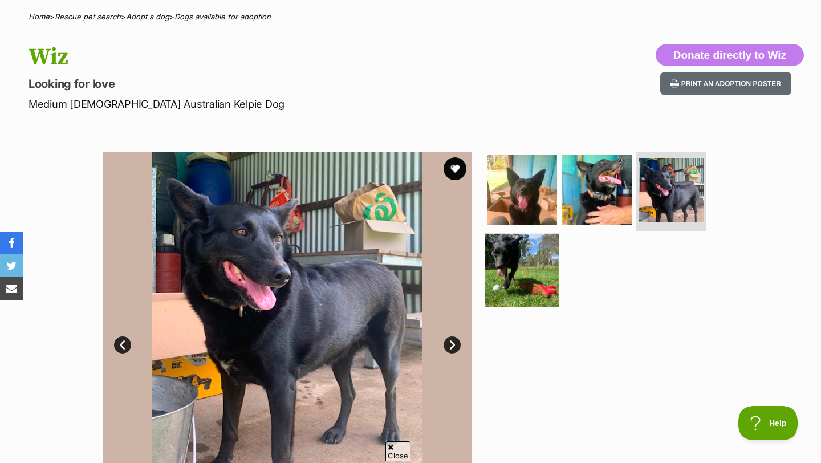
scroll to position [0, 0]
click at [538, 265] on img at bounding box center [522, 271] width 74 height 74
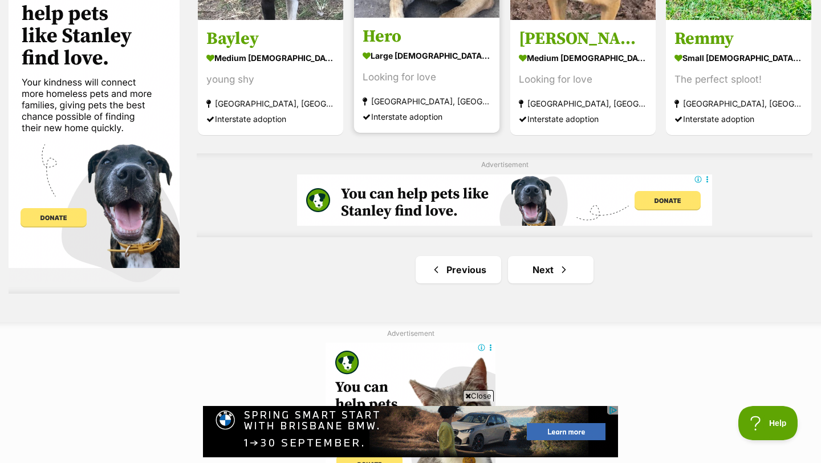
scroll to position [1904, 0]
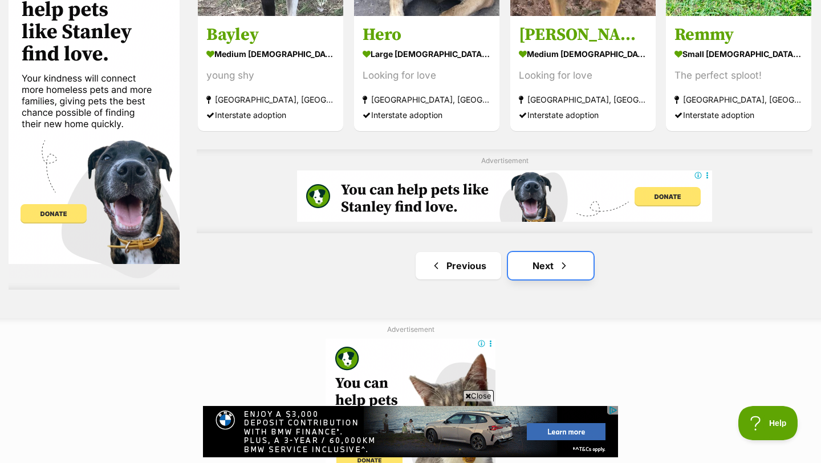
click at [565, 274] on link "Next" at bounding box center [550, 265] width 85 height 27
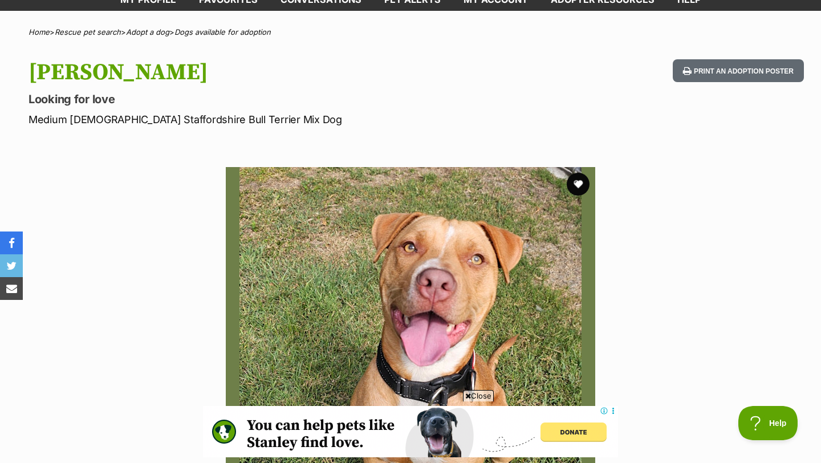
scroll to position [68, 0]
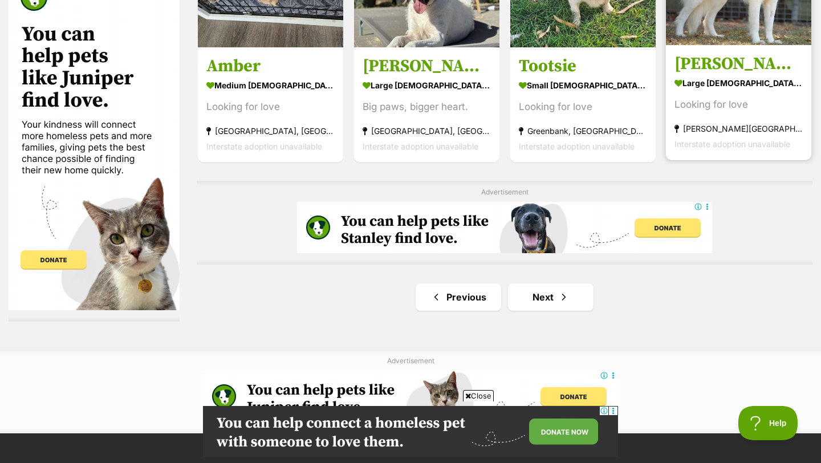
scroll to position [2013, 0]
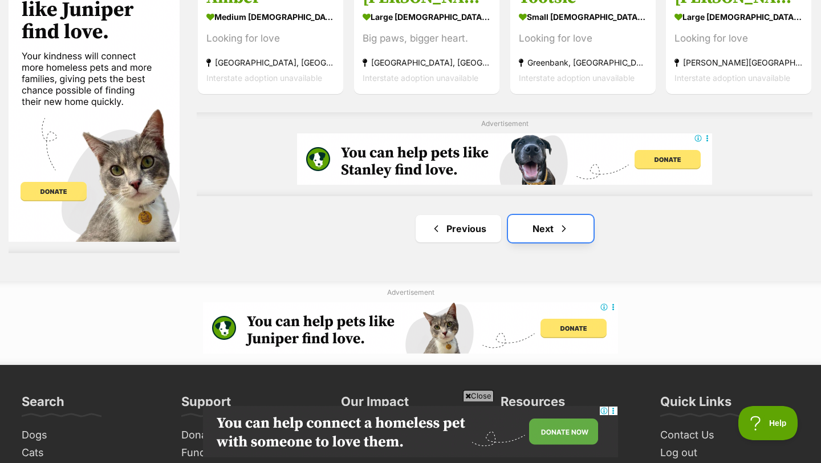
click at [542, 236] on link "Next" at bounding box center [550, 228] width 85 height 27
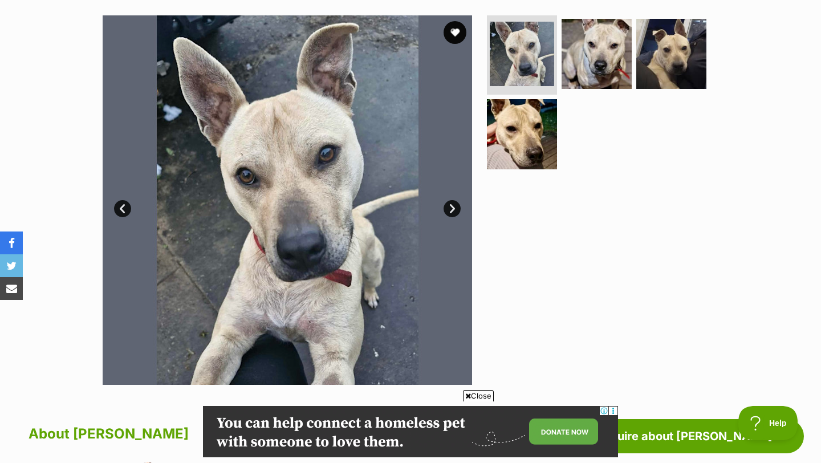
scroll to position [222, 0]
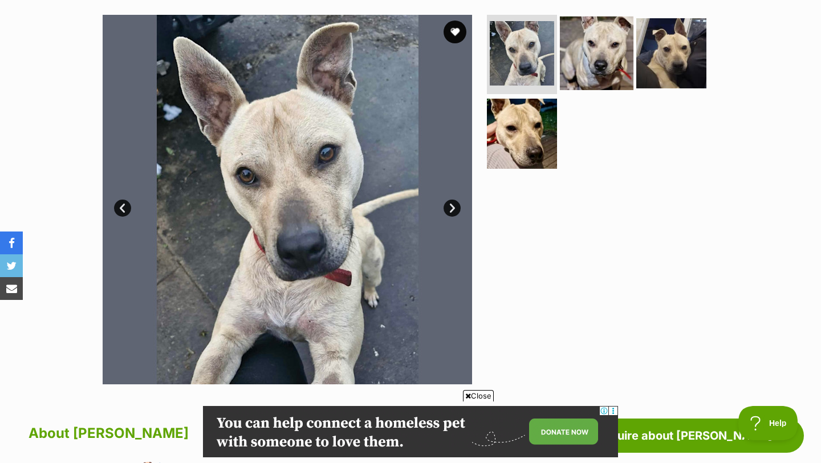
click at [594, 71] on img at bounding box center [597, 53] width 74 height 74
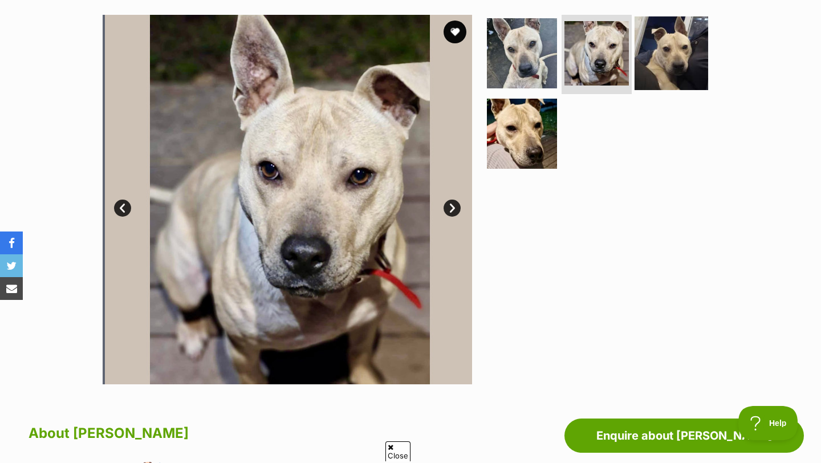
click at [668, 68] on img at bounding box center [671, 53] width 74 height 74
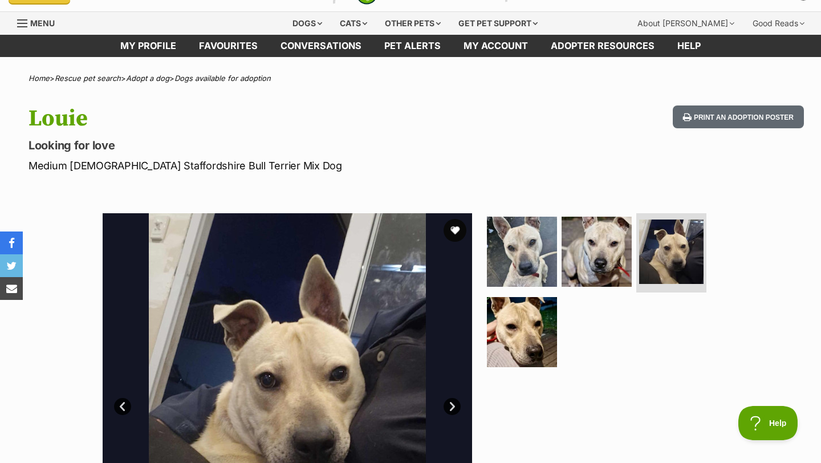
scroll to position [0, 0]
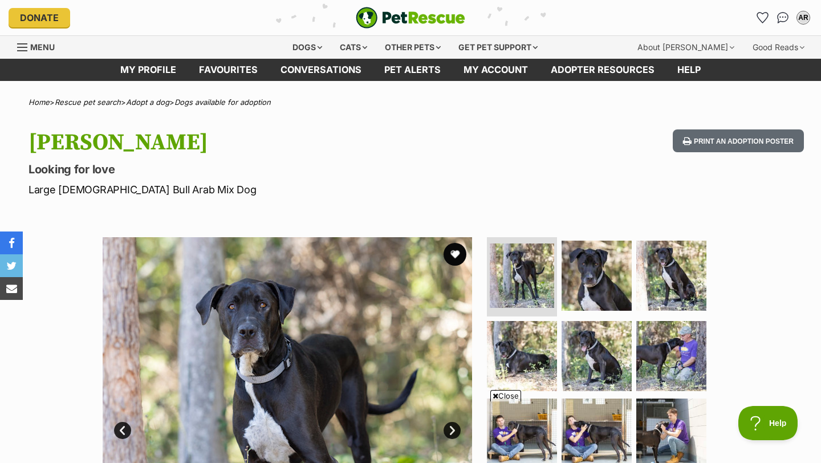
scroll to position [166, 0]
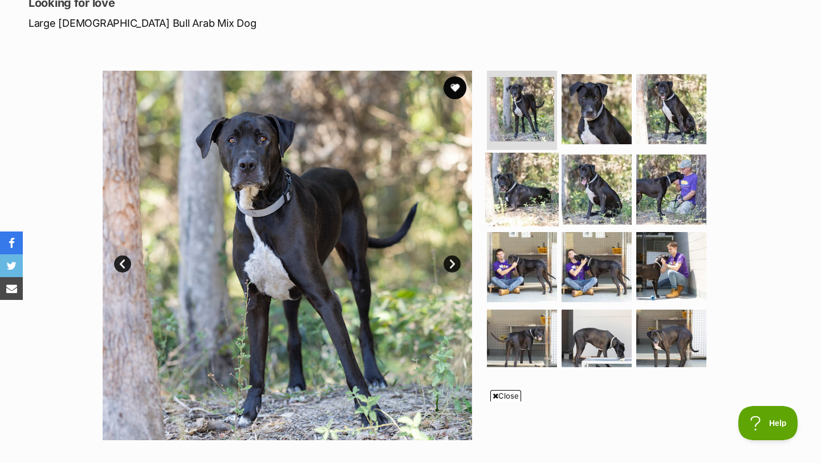
click at [532, 205] on img at bounding box center [522, 190] width 74 height 74
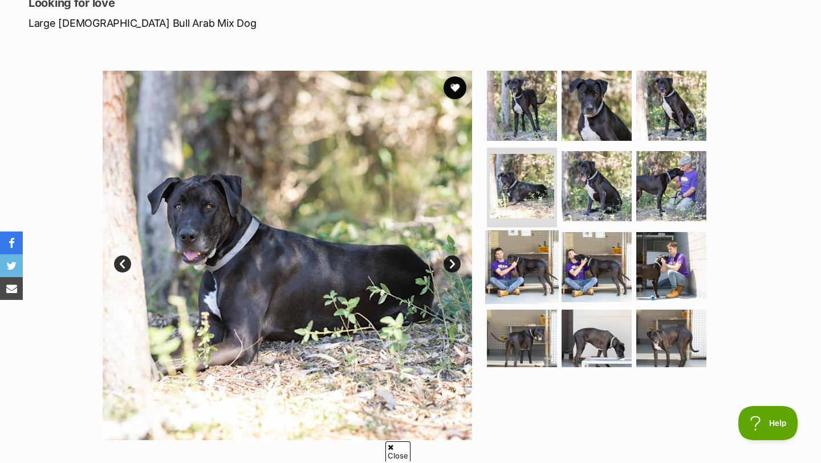
click at [527, 257] on img at bounding box center [522, 267] width 74 height 74
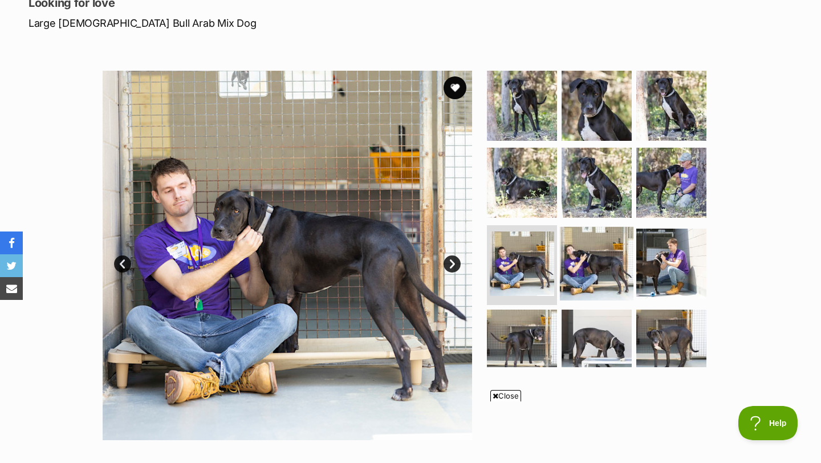
click at [579, 256] on img at bounding box center [597, 264] width 74 height 74
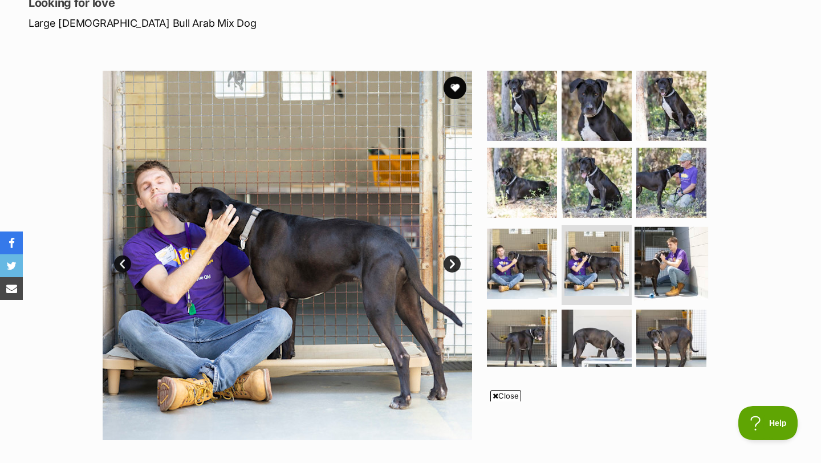
drag, startPoint x: 393, startPoint y: 236, endPoint x: 640, endPoint y: 256, distance: 247.5
click at [690, 250] on img at bounding box center [671, 264] width 74 height 74
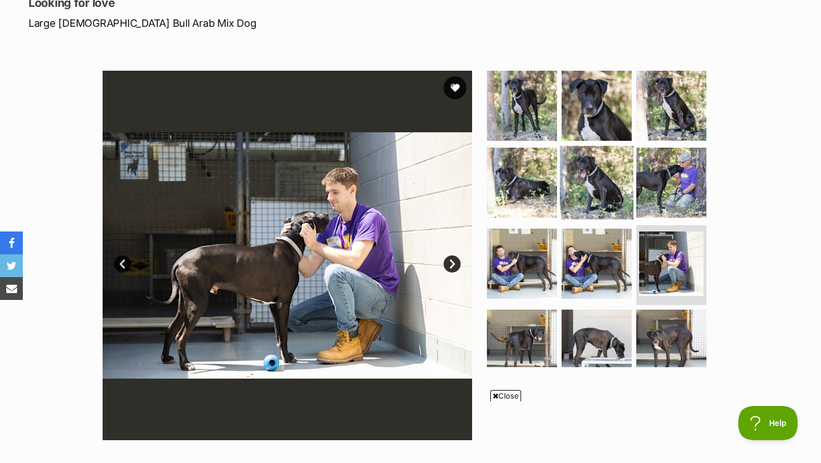
click at [595, 195] on img at bounding box center [597, 183] width 74 height 74
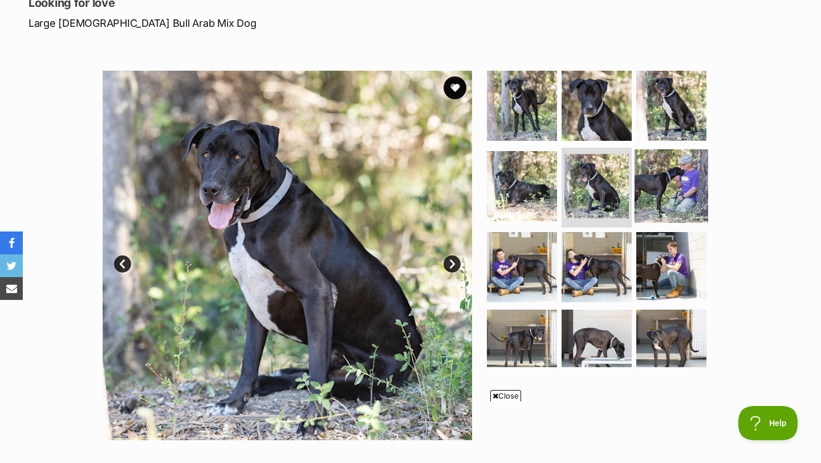
click at [668, 186] on img at bounding box center [671, 186] width 74 height 74
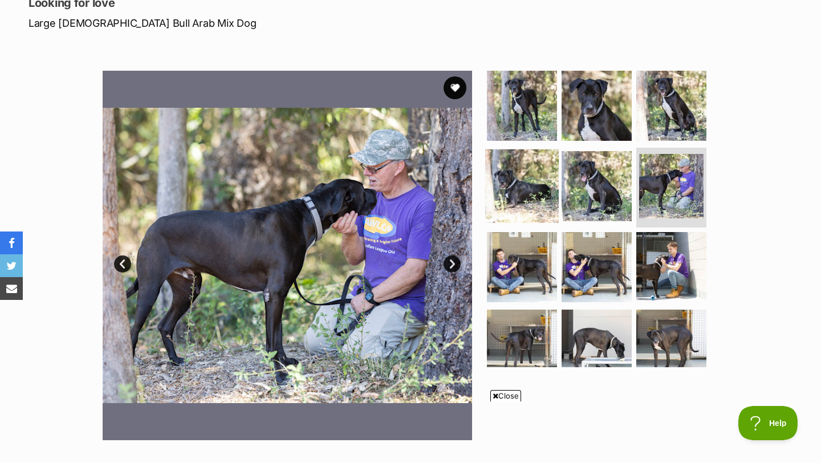
click at [510, 191] on img at bounding box center [522, 186] width 74 height 74
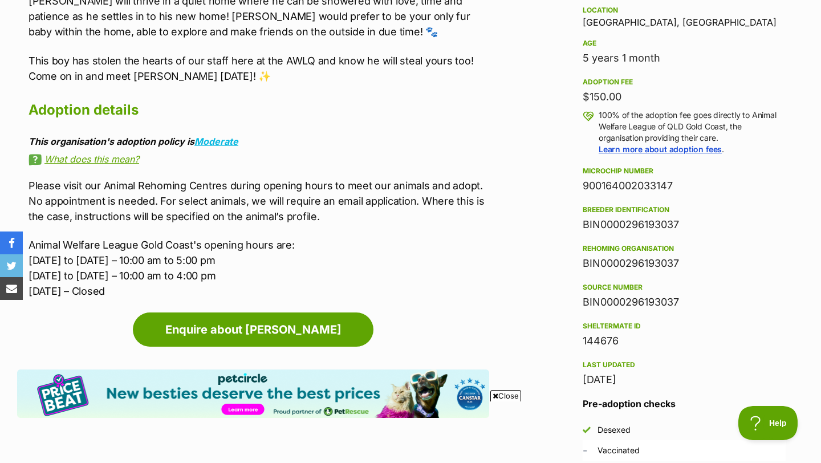
scroll to position [777, 0]
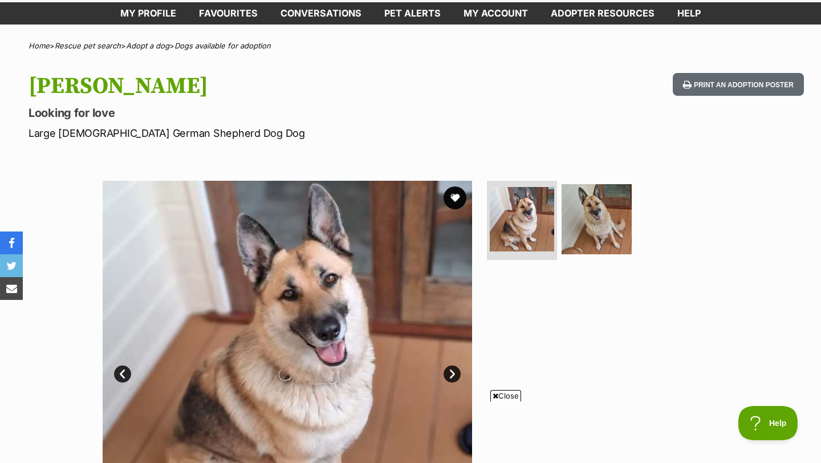
scroll to position [52, 0]
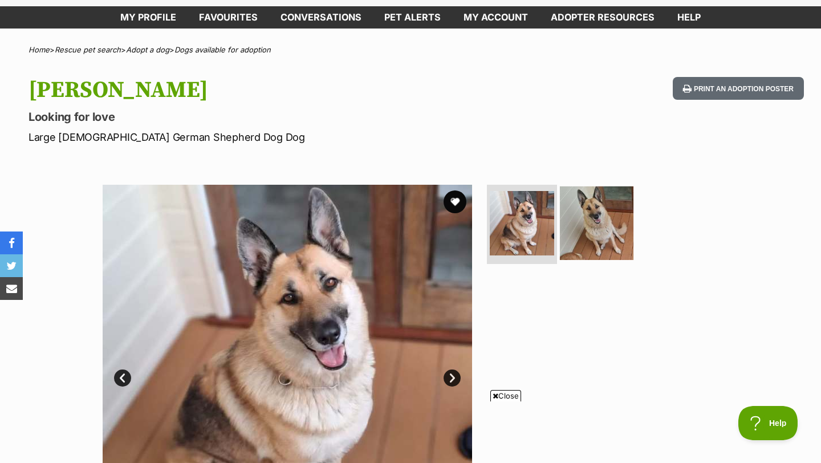
click at [615, 240] on img at bounding box center [597, 223] width 74 height 74
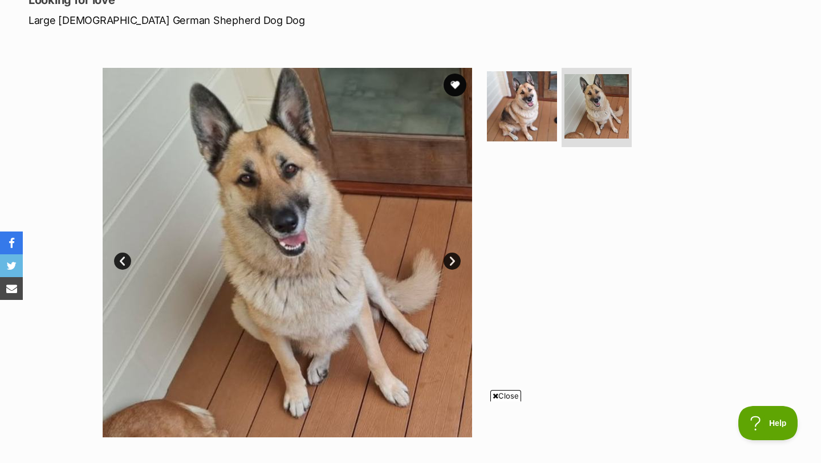
scroll to position [139, 0]
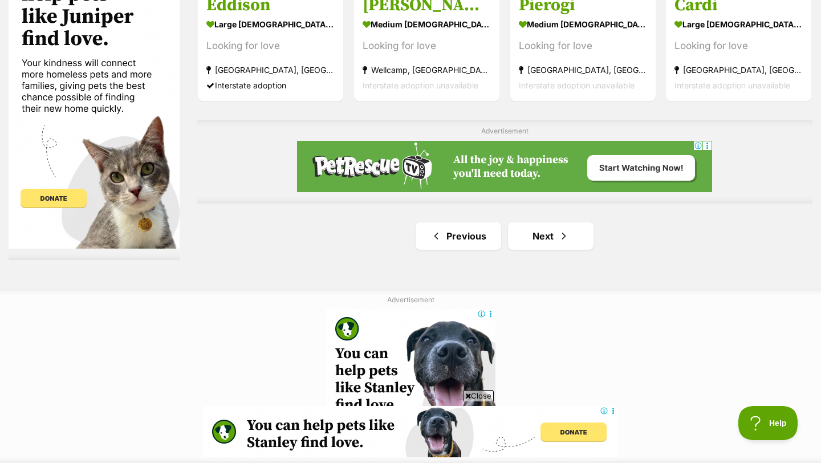
scroll to position [1939, 0]
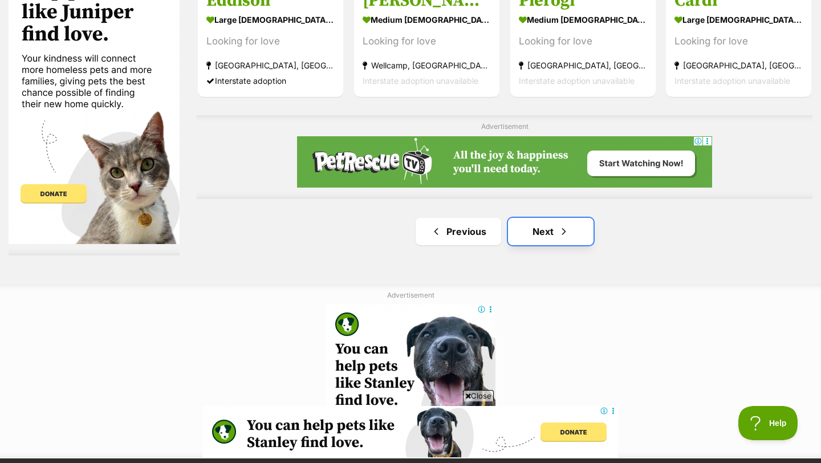
click at [543, 232] on link "Next" at bounding box center [550, 231] width 85 height 27
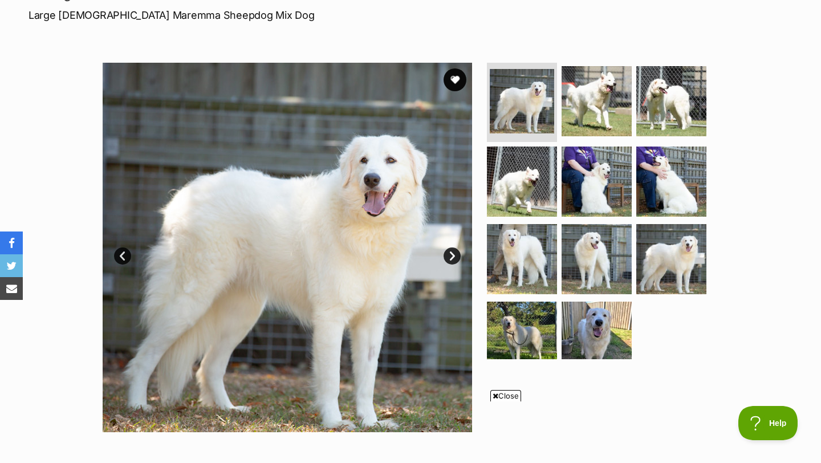
scroll to position [180, 0]
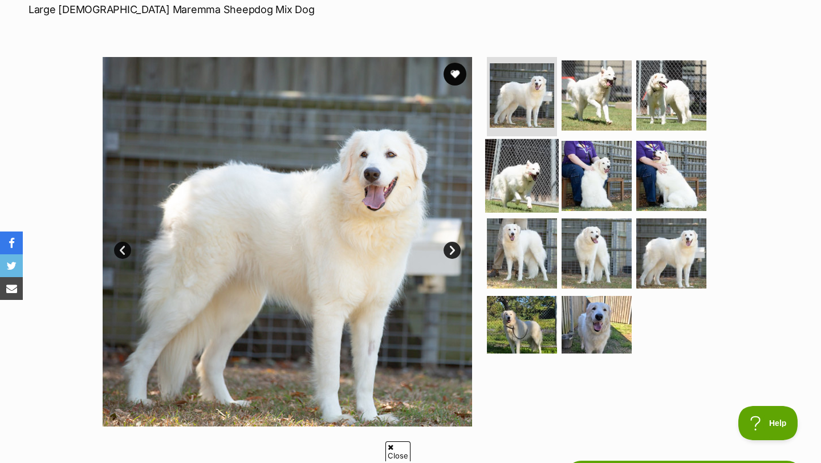
click at [541, 174] on img at bounding box center [522, 176] width 74 height 74
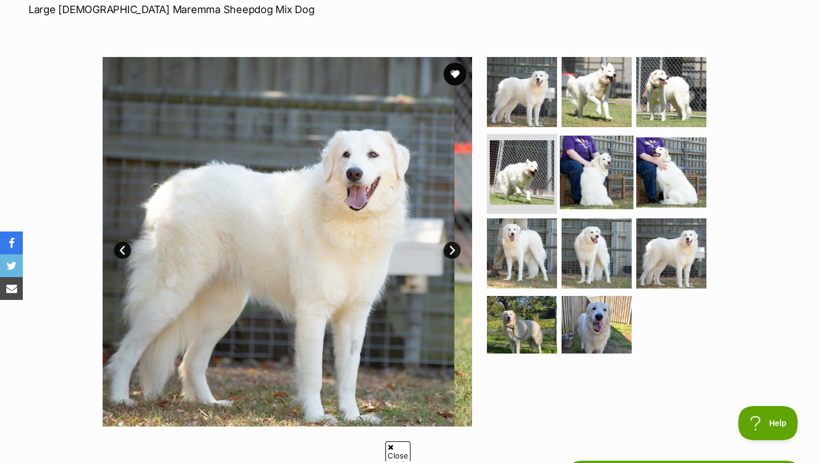
scroll to position [0, 0]
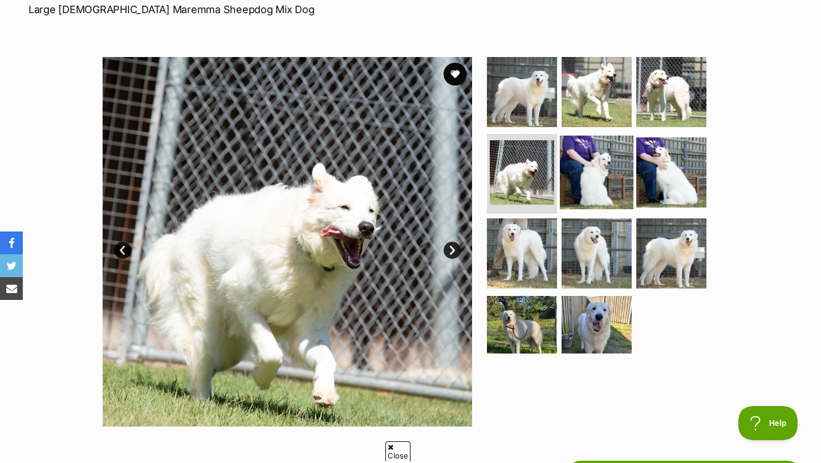
click at [580, 176] on img at bounding box center [597, 173] width 74 height 74
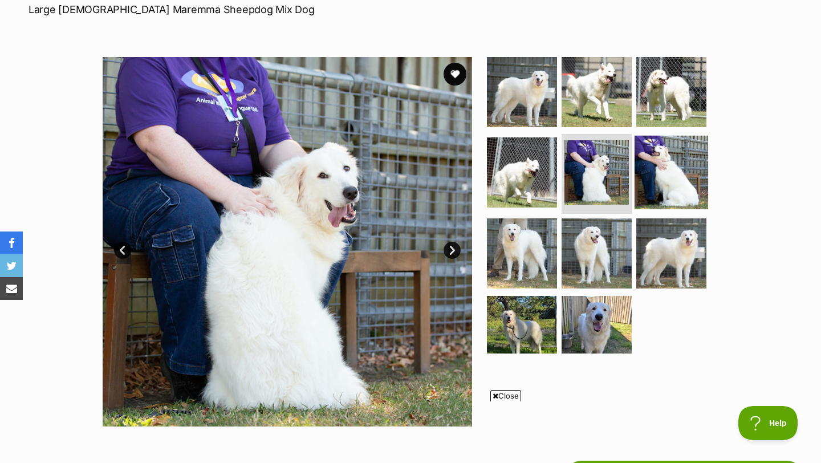
click at [666, 191] on img at bounding box center [671, 173] width 74 height 74
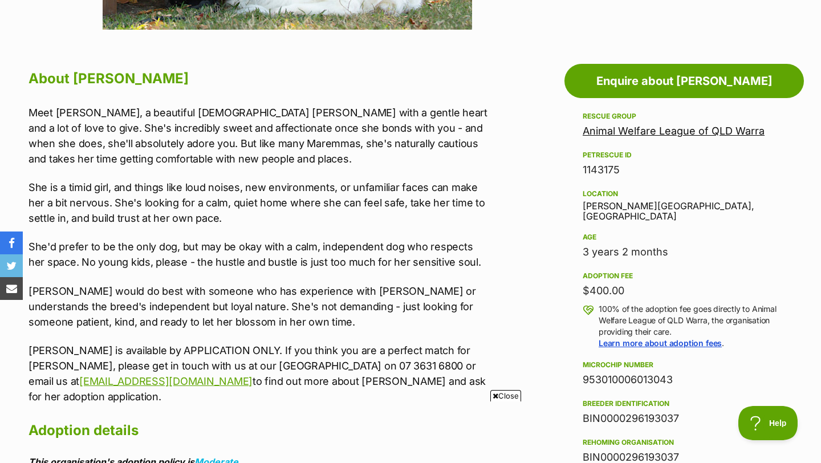
scroll to position [633, 0]
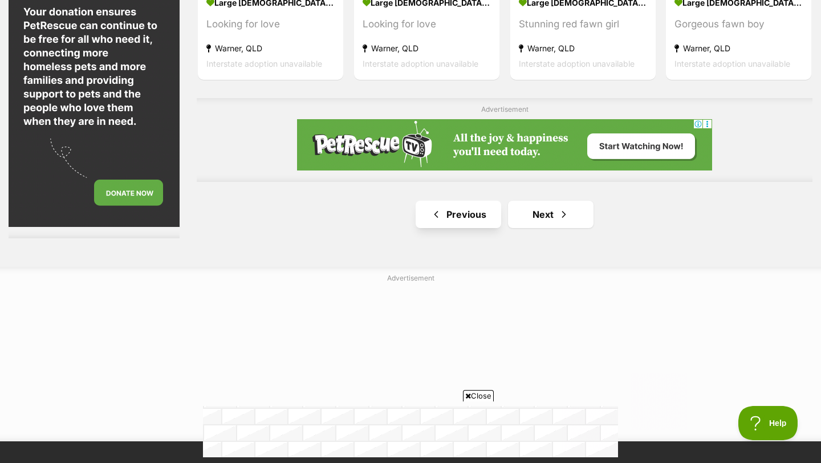
scroll to position [1967, 0]
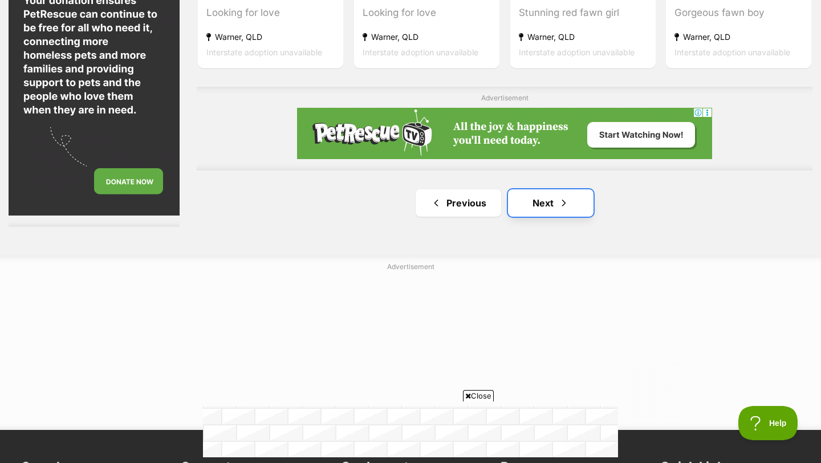
click at [521, 202] on link "Next" at bounding box center [550, 202] width 85 height 27
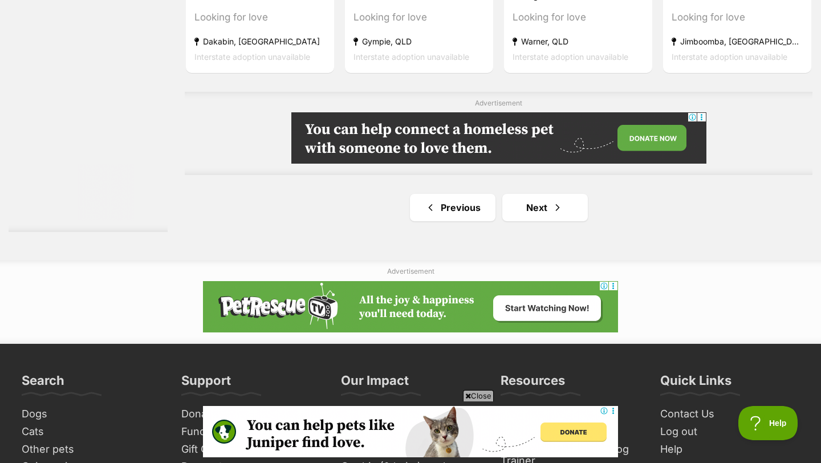
scroll to position [2052, 0]
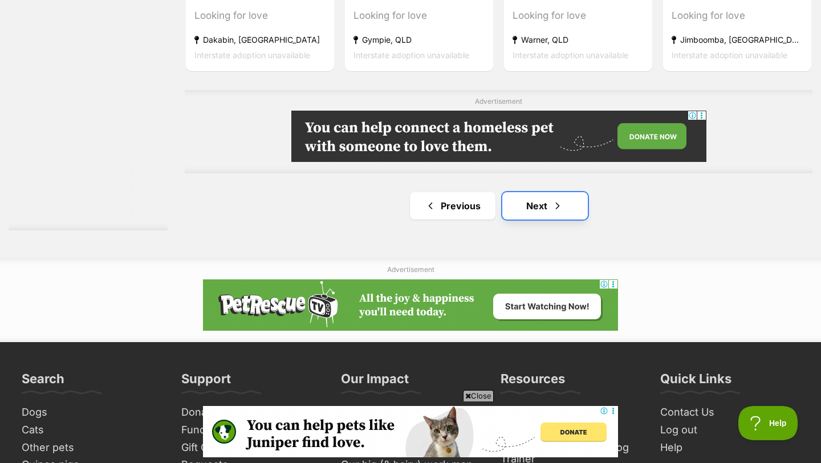
click at [532, 218] on link "Next" at bounding box center [544, 205] width 85 height 27
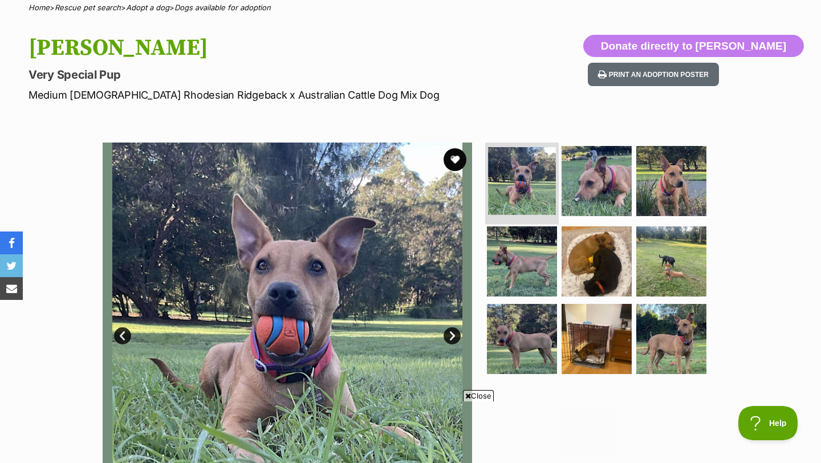
scroll to position [64, 0]
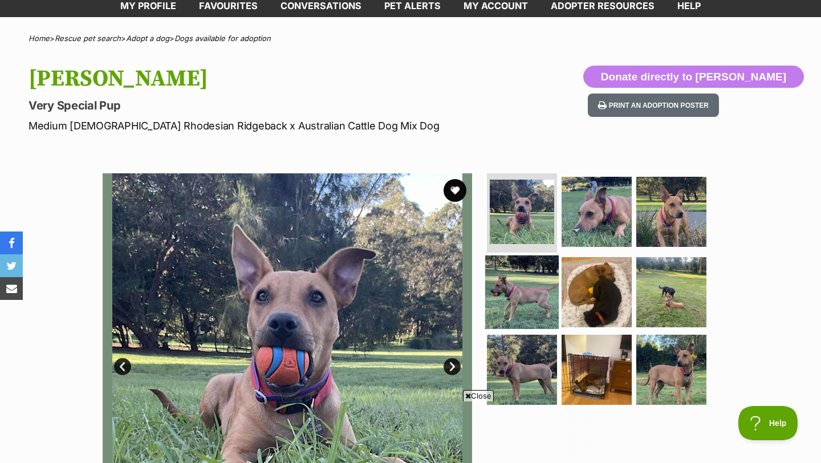
click at [517, 284] on img at bounding box center [522, 292] width 74 height 74
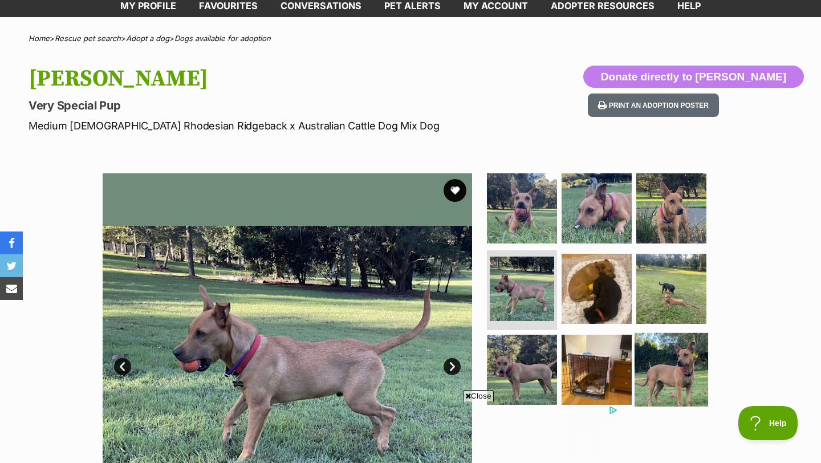
click at [659, 380] on img at bounding box center [671, 370] width 74 height 74
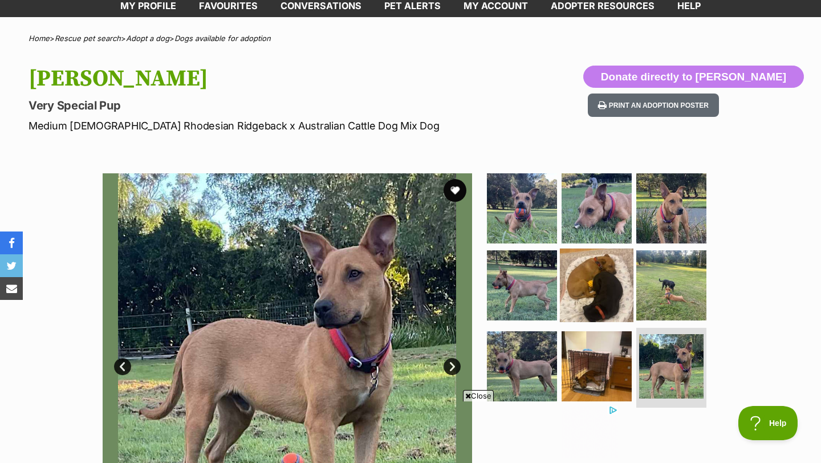
click at [616, 289] on img at bounding box center [597, 285] width 74 height 74
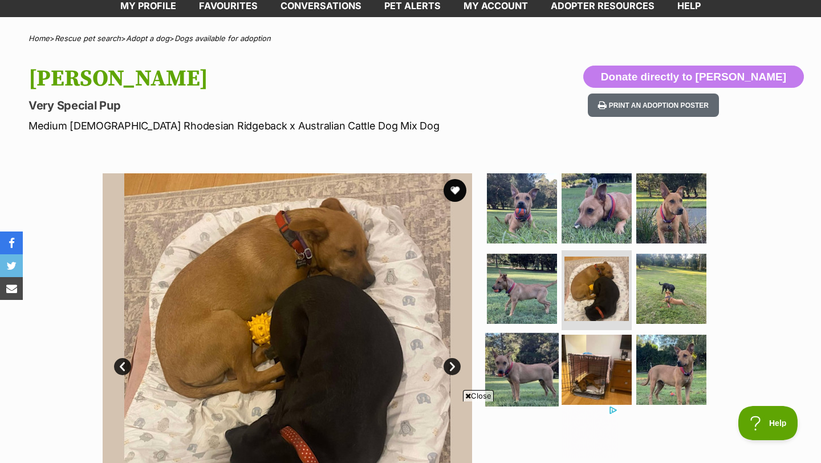
click at [527, 377] on img at bounding box center [522, 370] width 74 height 74
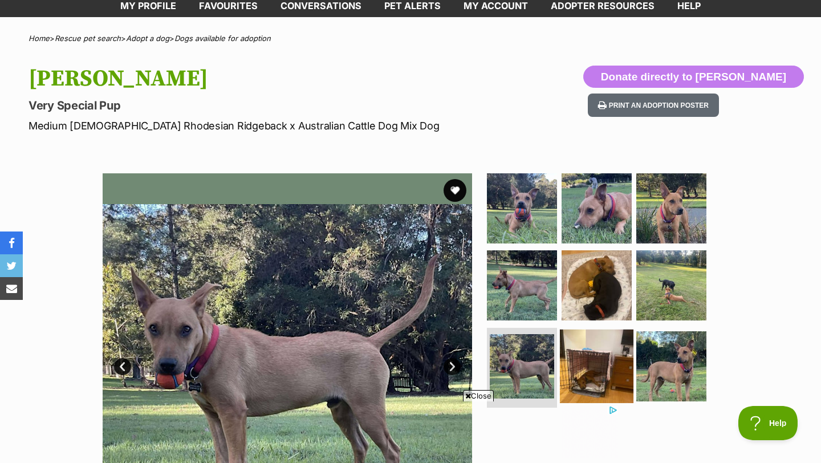
click at [598, 360] on img at bounding box center [597, 366] width 74 height 74
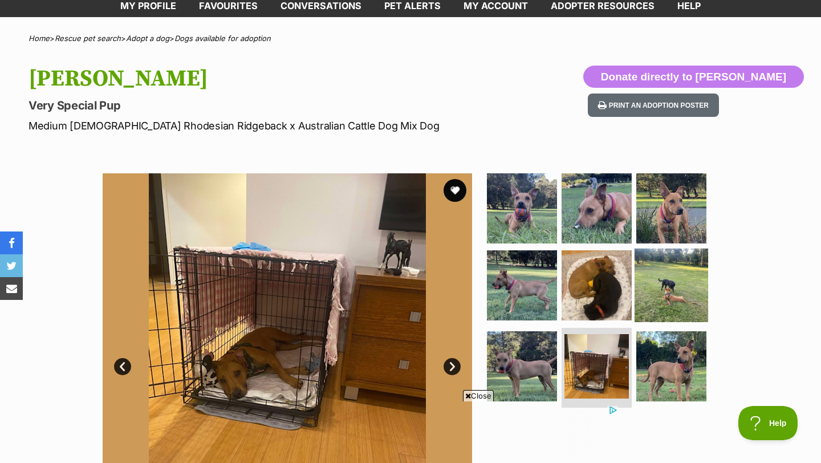
click at [651, 291] on img at bounding box center [671, 285] width 74 height 74
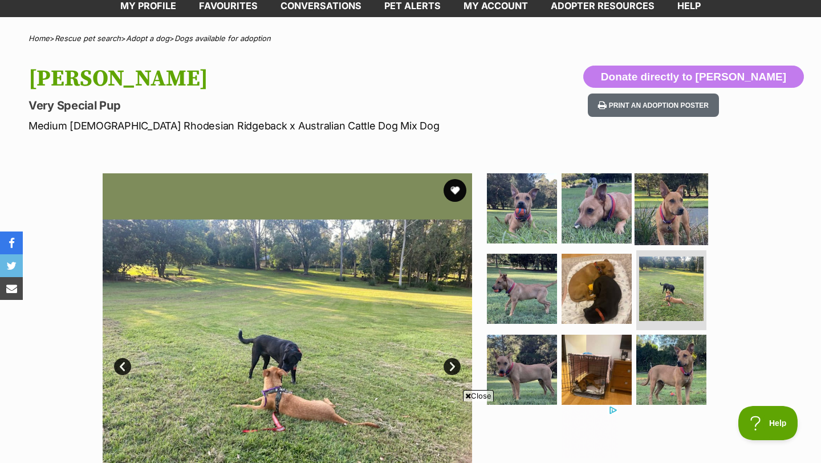
click at [662, 219] on img at bounding box center [671, 208] width 74 height 74
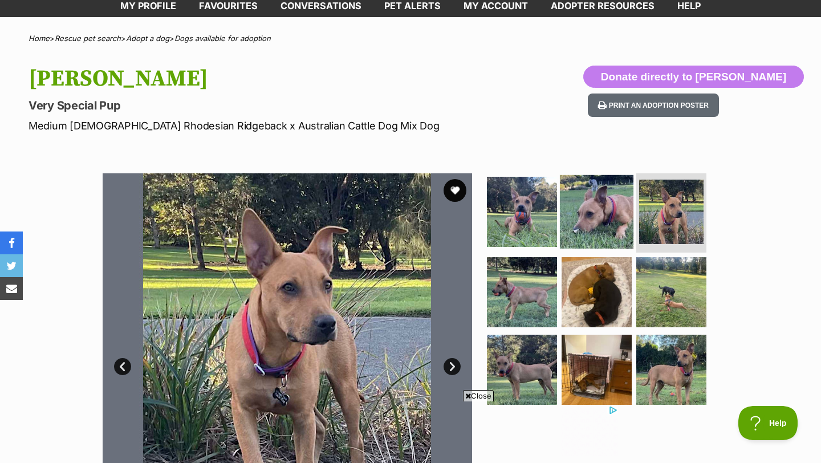
click at [603, 198] on img at bounding box center [597, 211] width 74 height 74
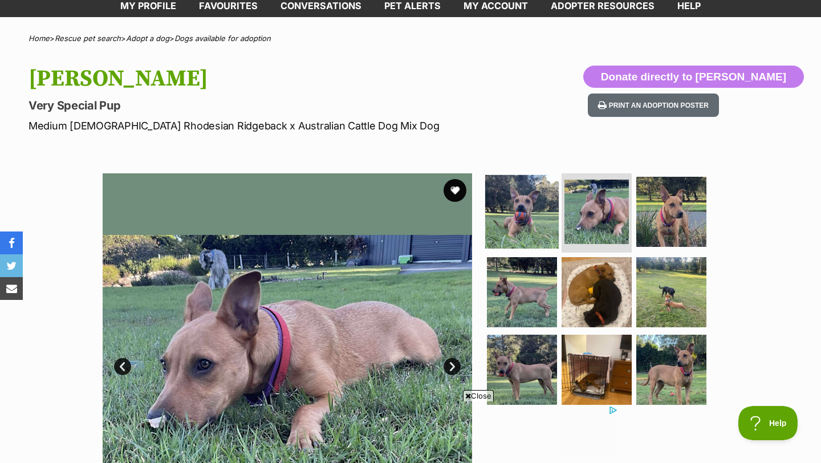
click at [537, 187] on img at bounding box center [522, 211] width 74 height 74
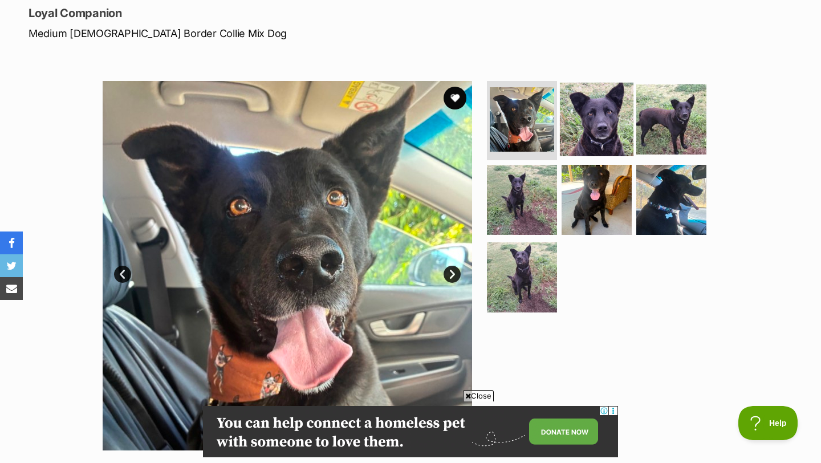
click at [597, 111] on img at bounding box center [597, 119] width 74 height 74
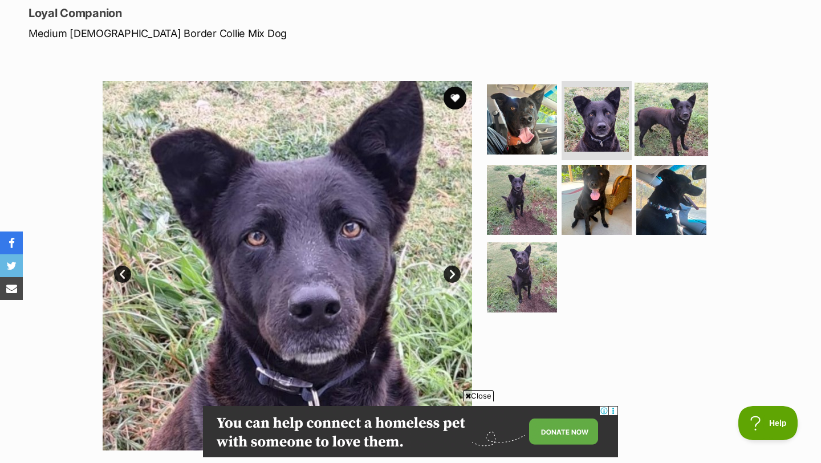
click at [665, 111] on img at bounding box center [671, 119] width 74 height 74
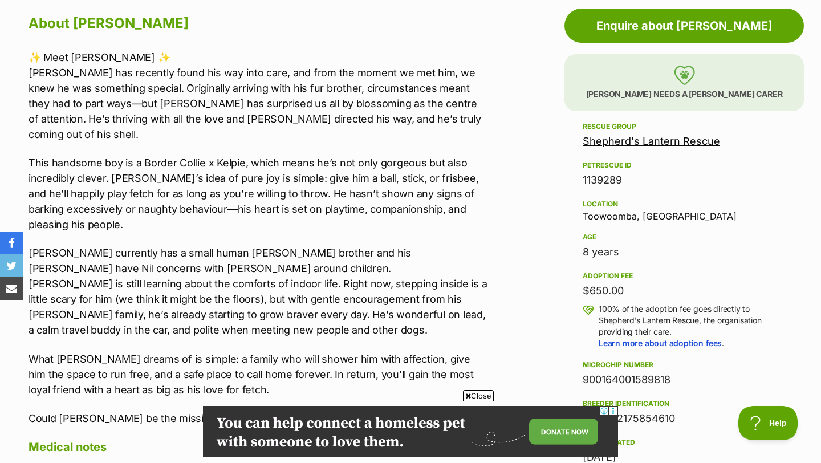
scroll to position [630, 0]
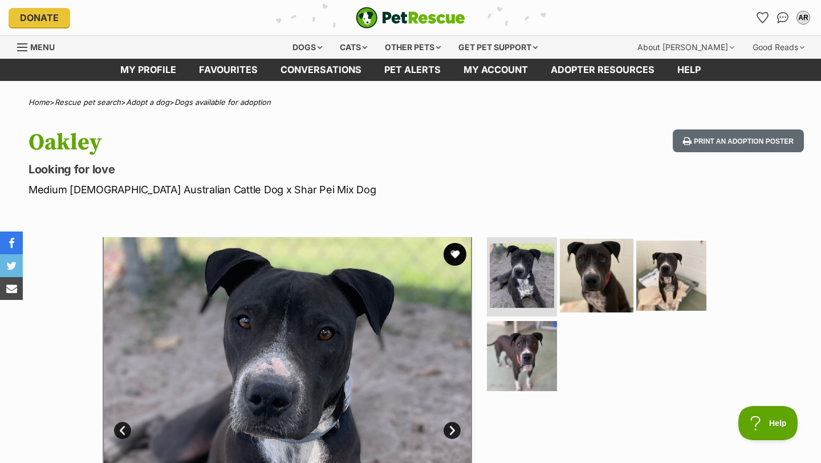
click at [582, 286] on img at bounding box center [597, 275] width 74 height 74
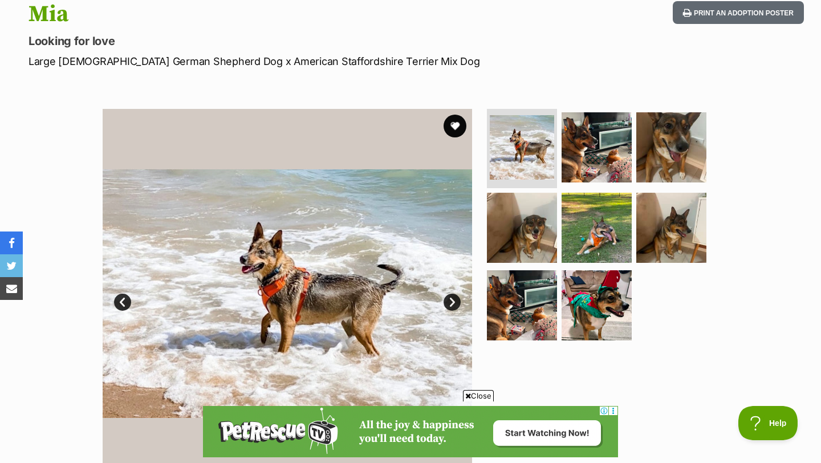
scroll to position [164, 0]
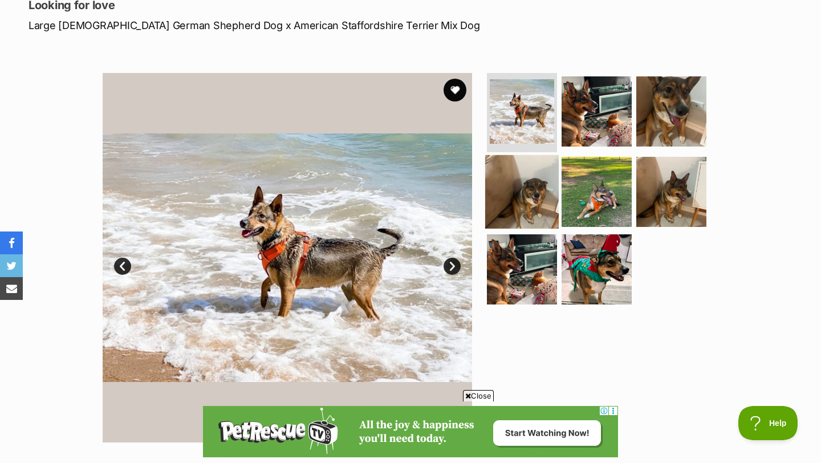
click at [533, 195] on img at bounding box center [522, 192] width 74 height 74
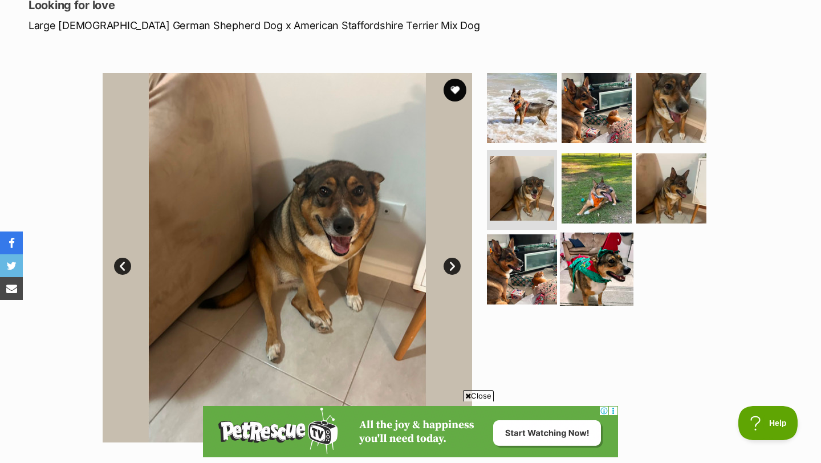
scroll to position [0, 0]
click at [584, 278] on img at bounding box center [597, 269] width 74 height 74
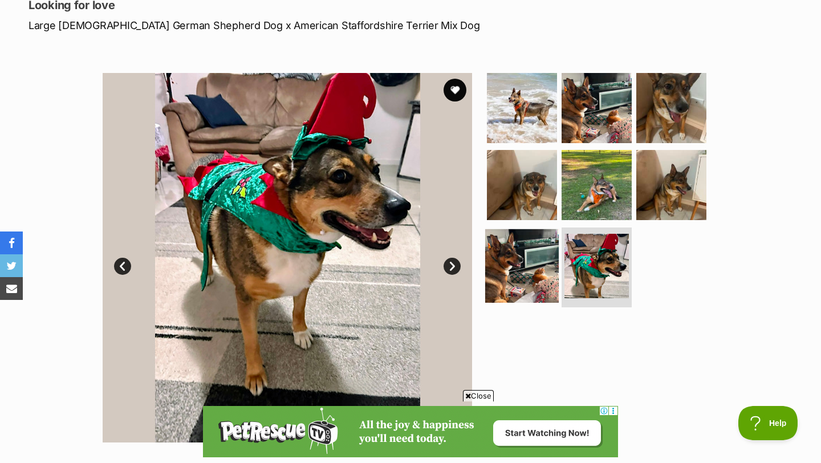
click at [547, 267] on img at bounding box center [522, 266] width 74 height 74
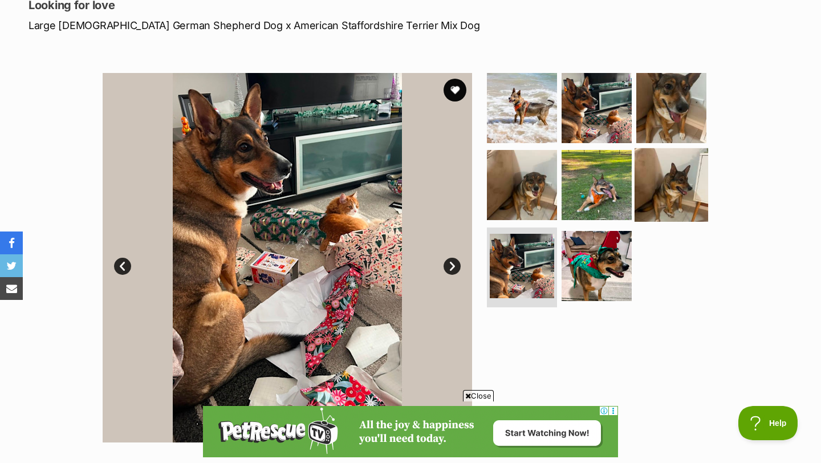
click at [655, 203] on img at bounding box center [671, 185] width 74 height 74
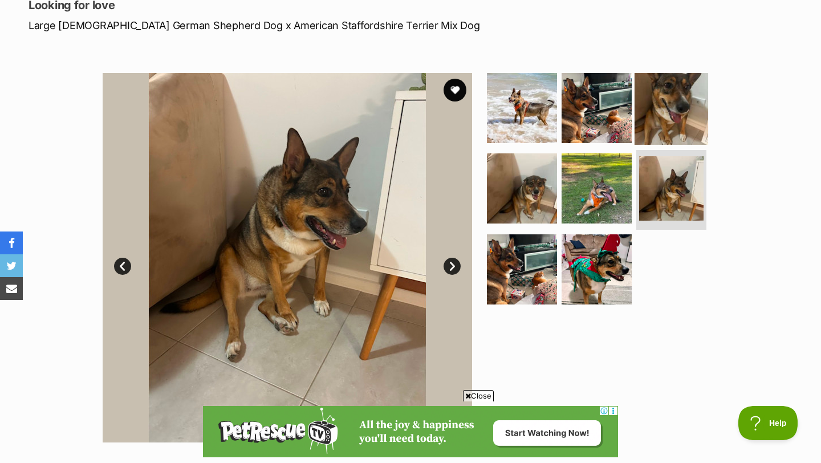
click at [660, 106] on img at bounding box center [671, 108] width 74 height 74
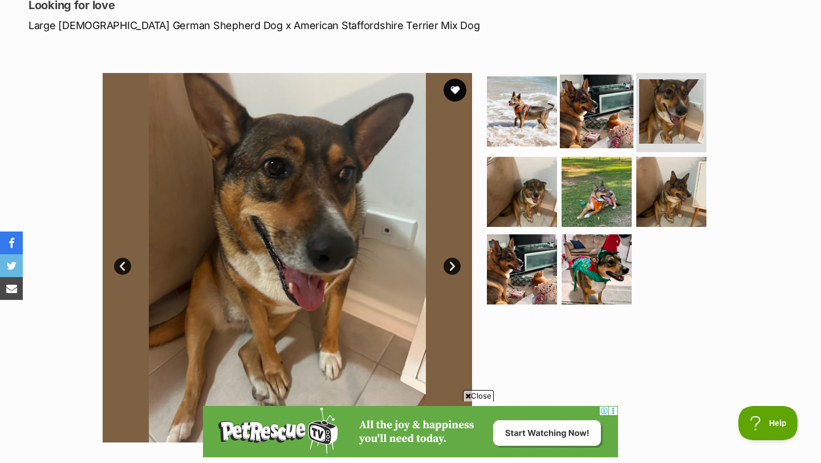
click at [593, 108] on img at bounding box center [597, 111] width 74 height 74
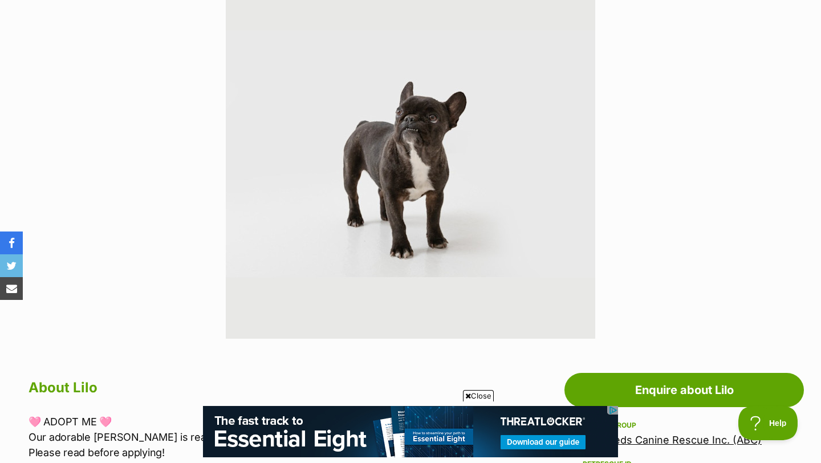
scroll to position [250, 0]
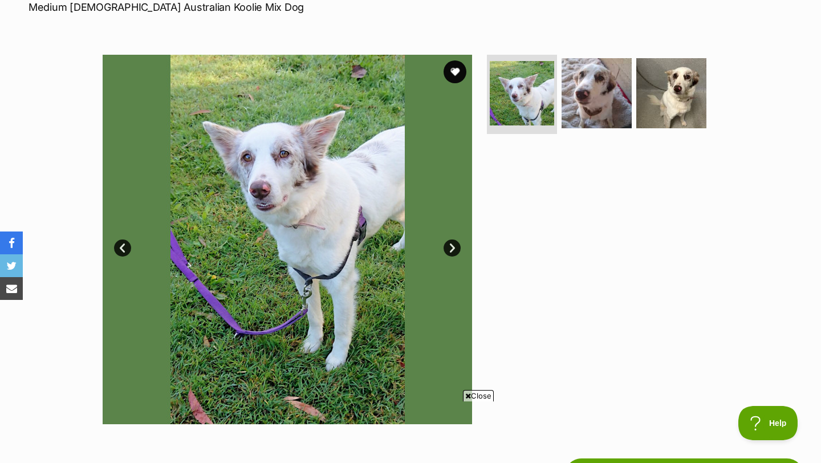
scroll to position [186, 0]
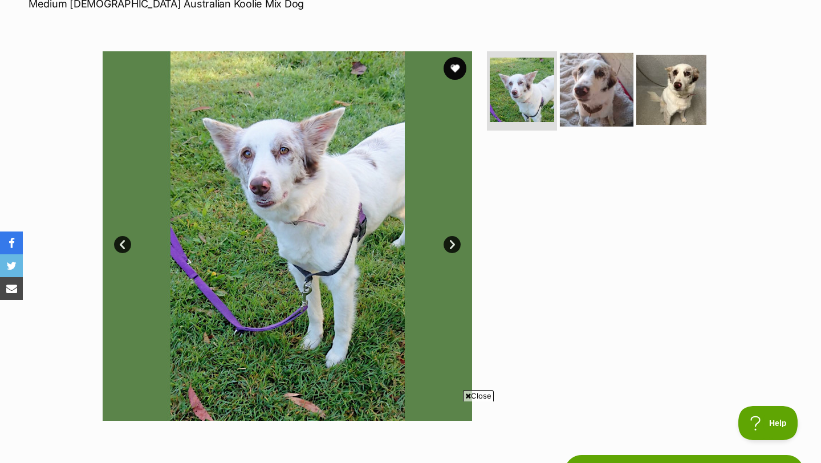
click at [607, 95] on img at bounding box center [597, 89] width 74 height 74
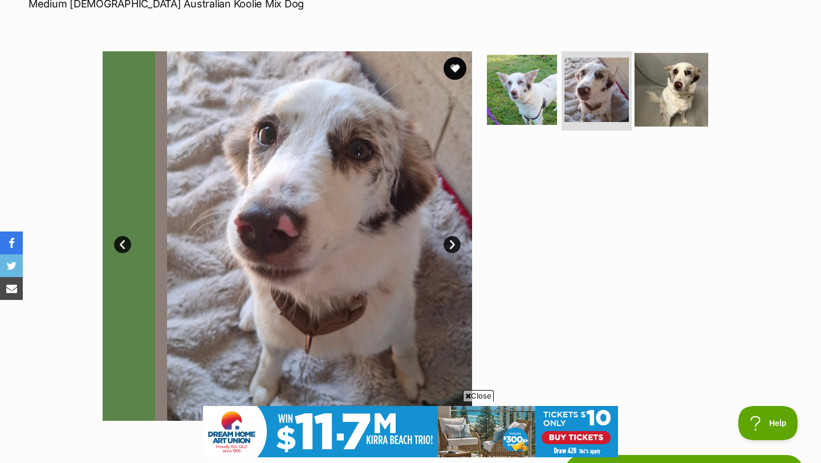
scroll to position [0, 0]
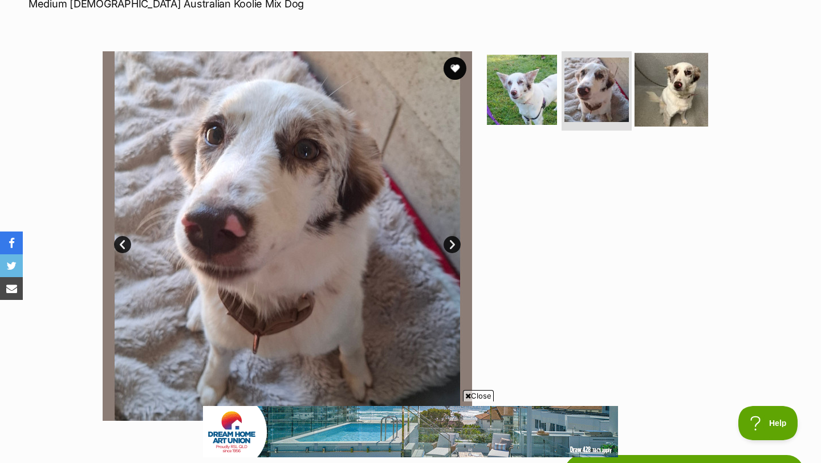
click at [683, 96] on img at bounding box center [671, 89] width 74 height 74
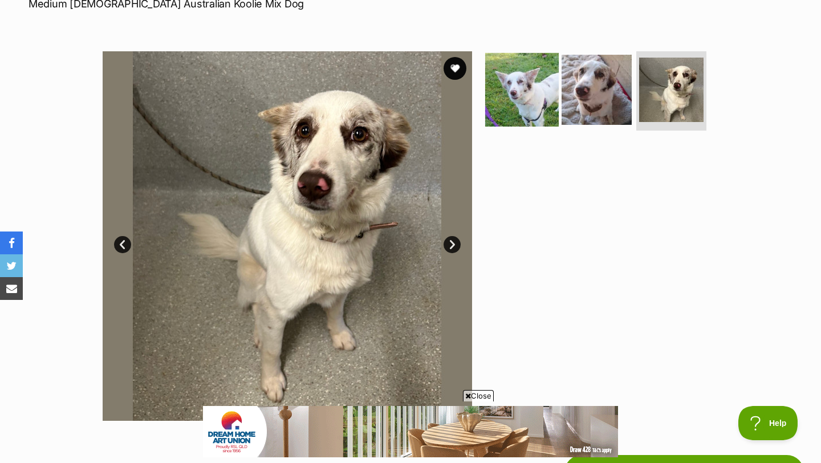
click at [526, 90] on img at bounding box center [522, 89] width 74 height 74
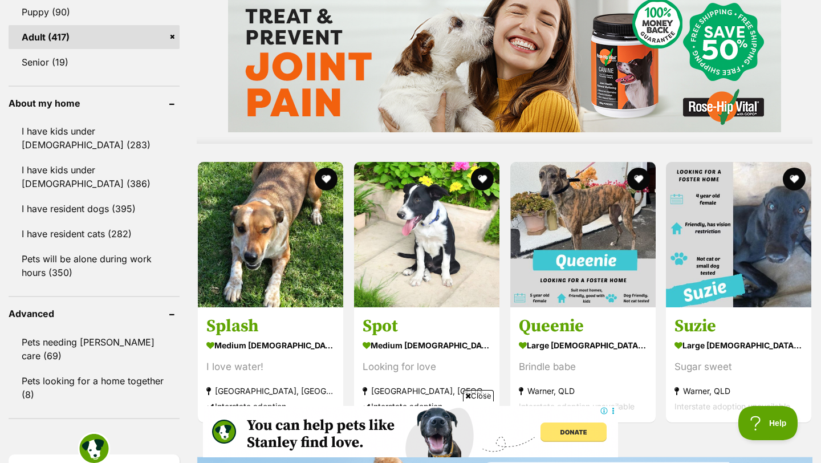
scroll to position [960, 0]
